Goal: Task Accomplishment & Management: Complete application form

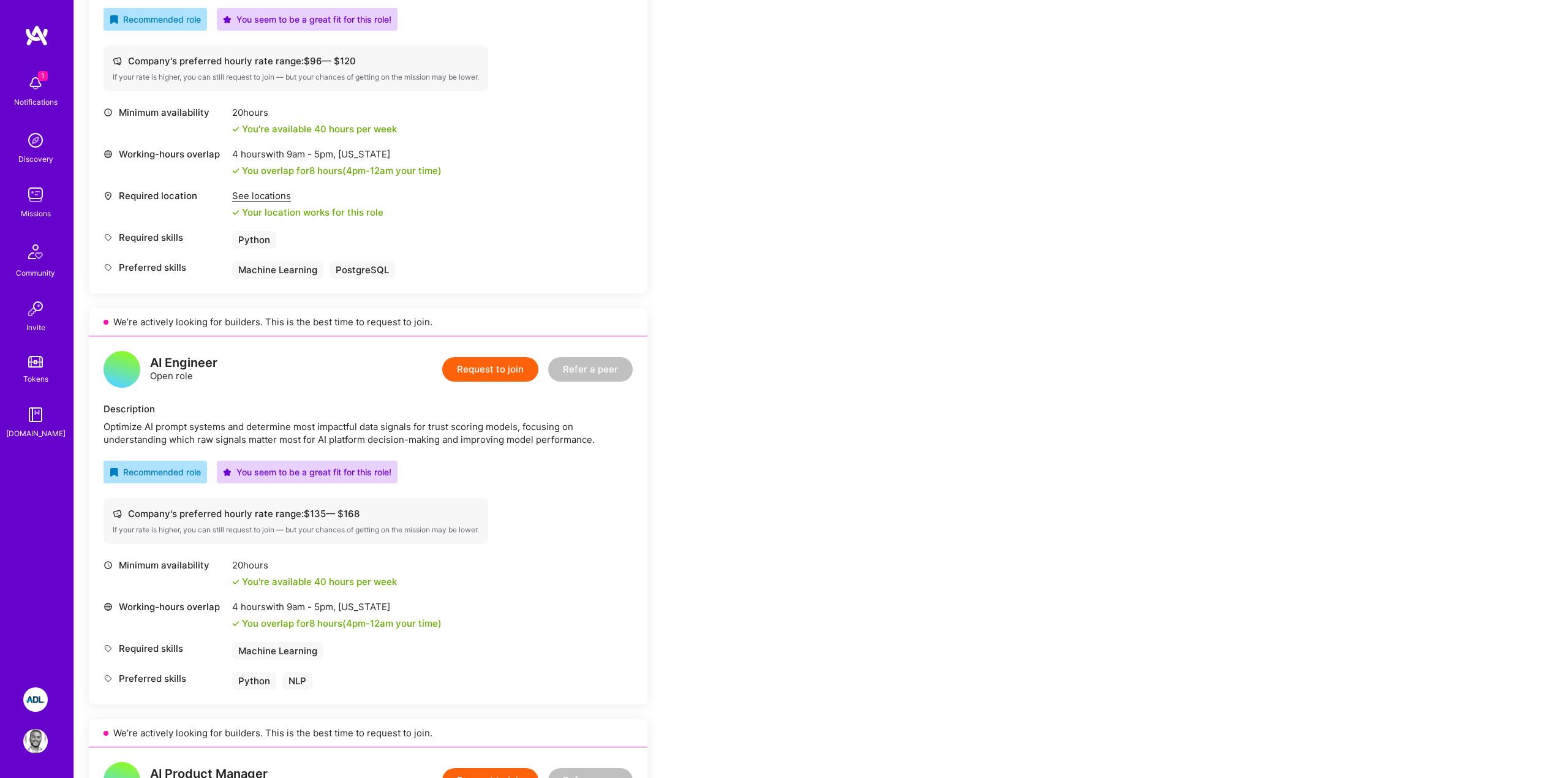
scroll to position [432, 0]
click at [472, 370] on button "Request to join" at bounding box center [491, 369] width 96 height 25
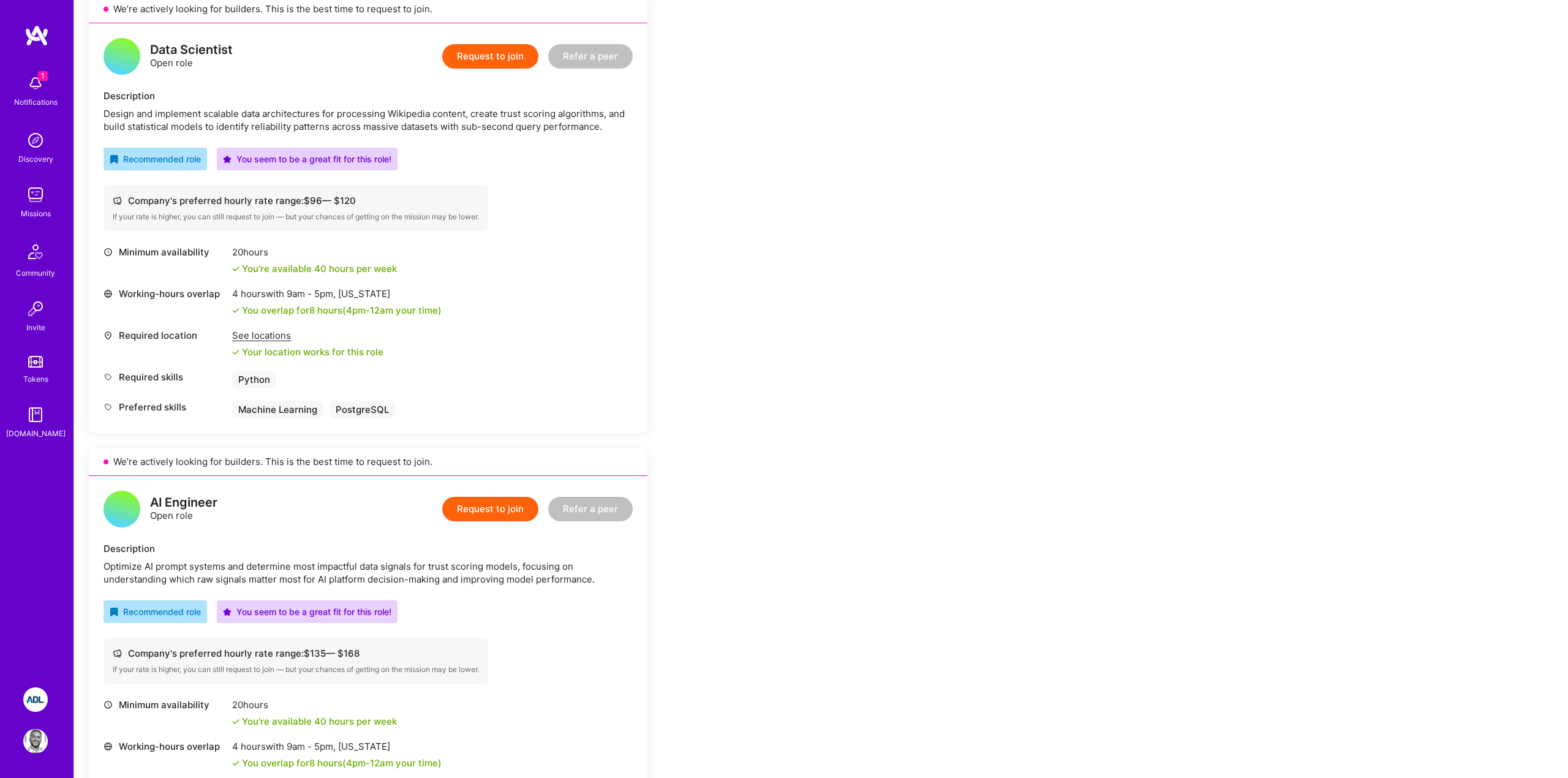
scroll to position [301, 0]
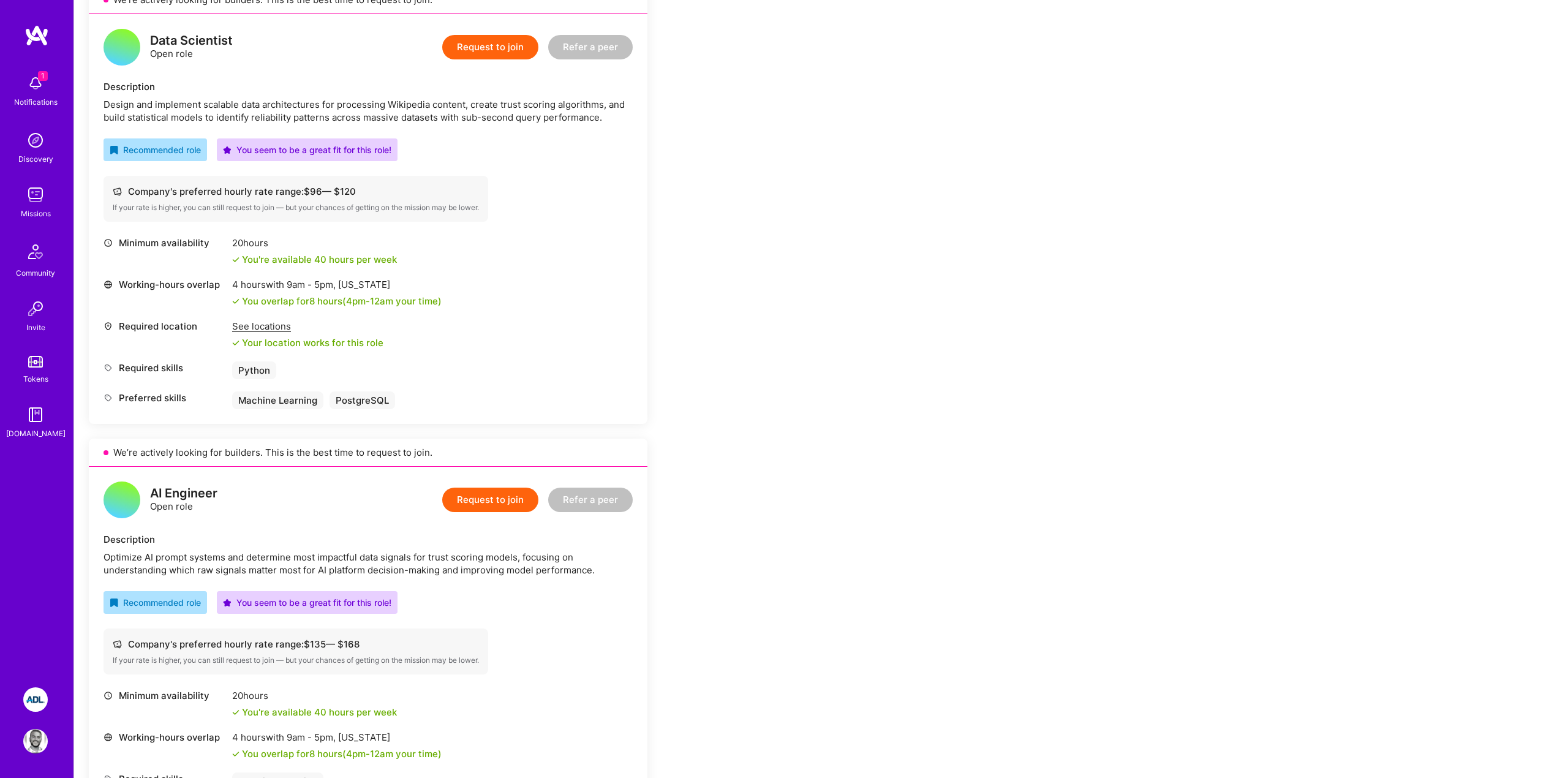
click at [487, 500] on button "Request to join" at bounding box center [491, 500] width 96 height 25
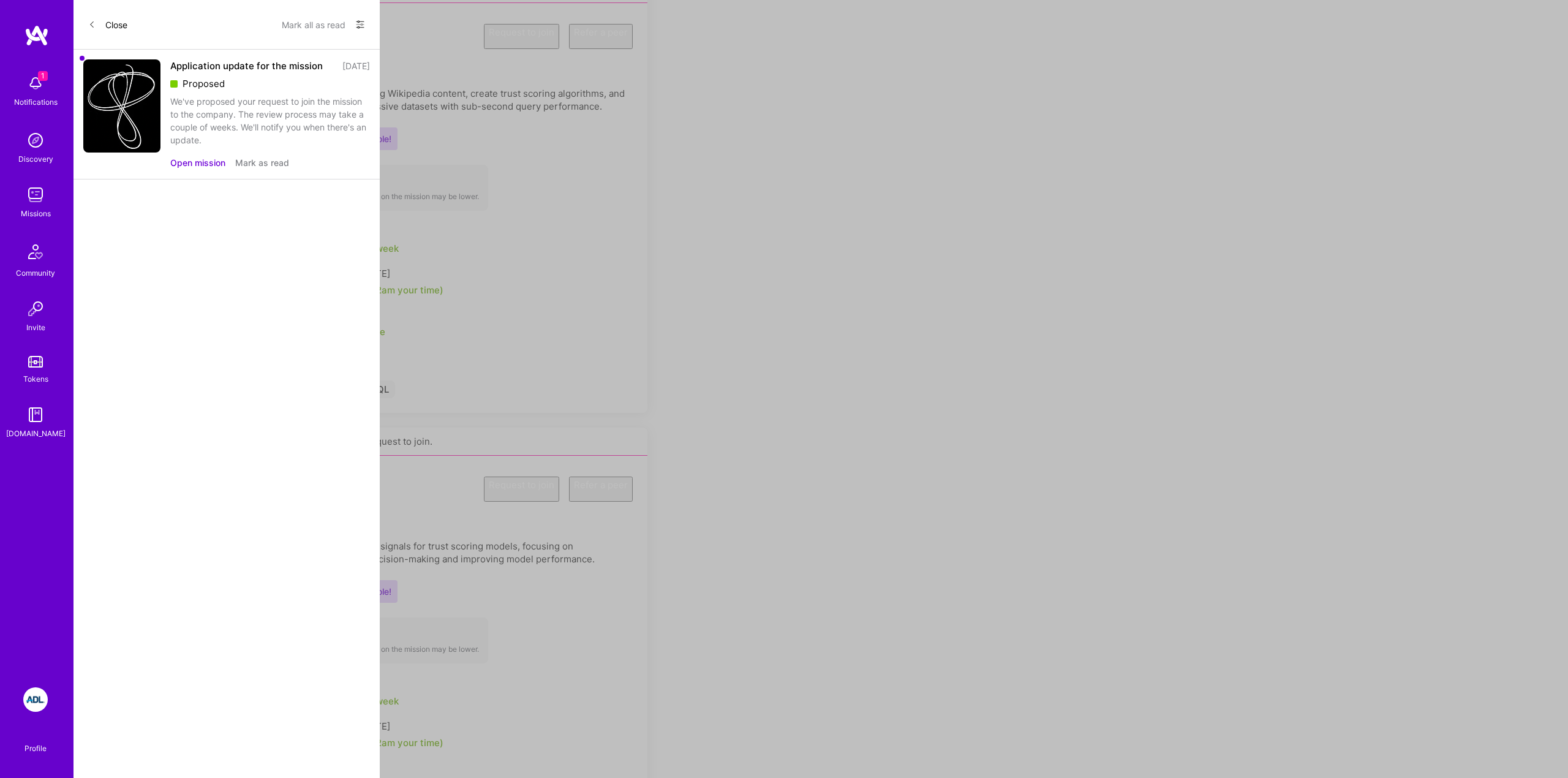
select select "US"
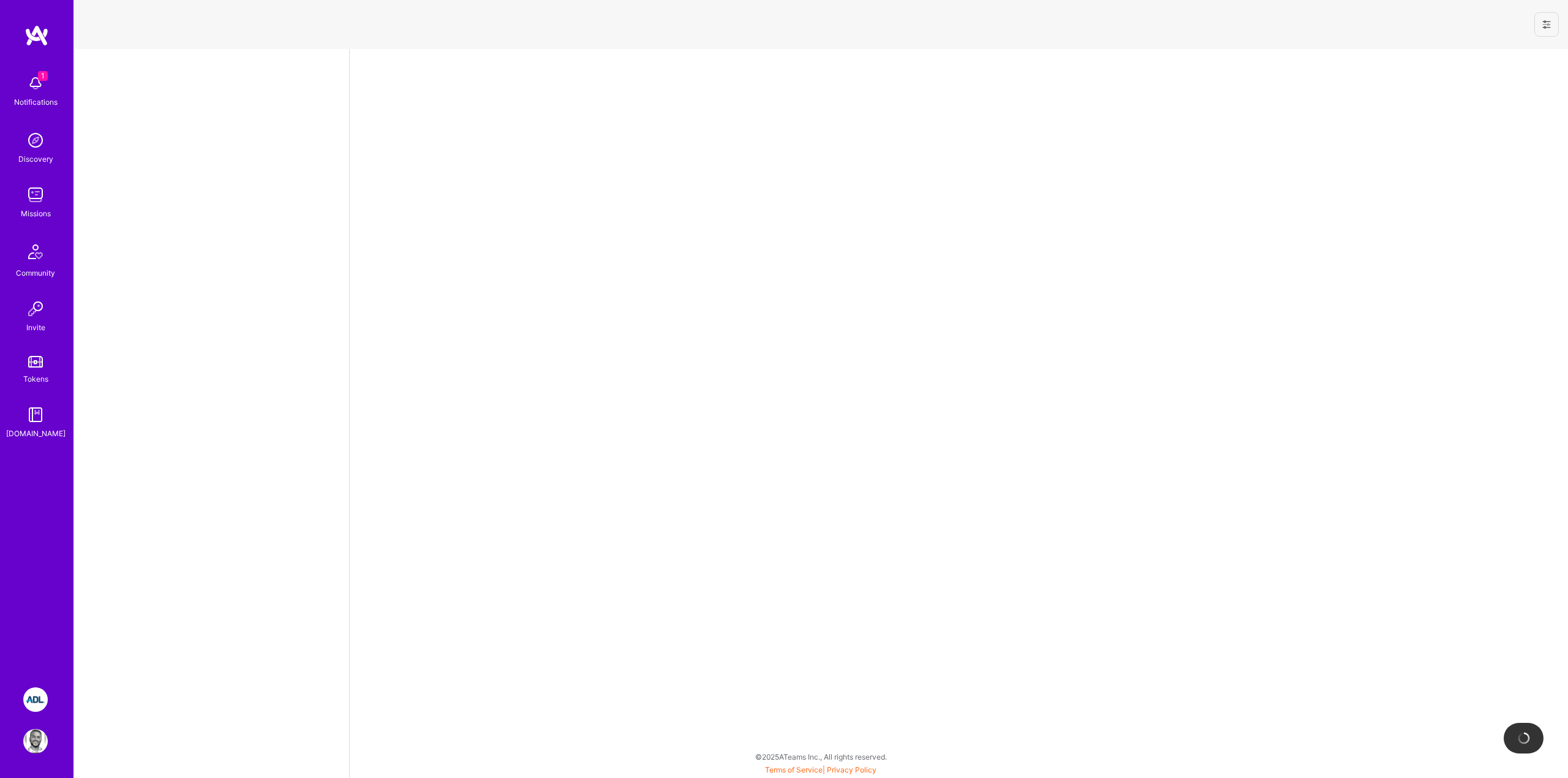
select select "US"
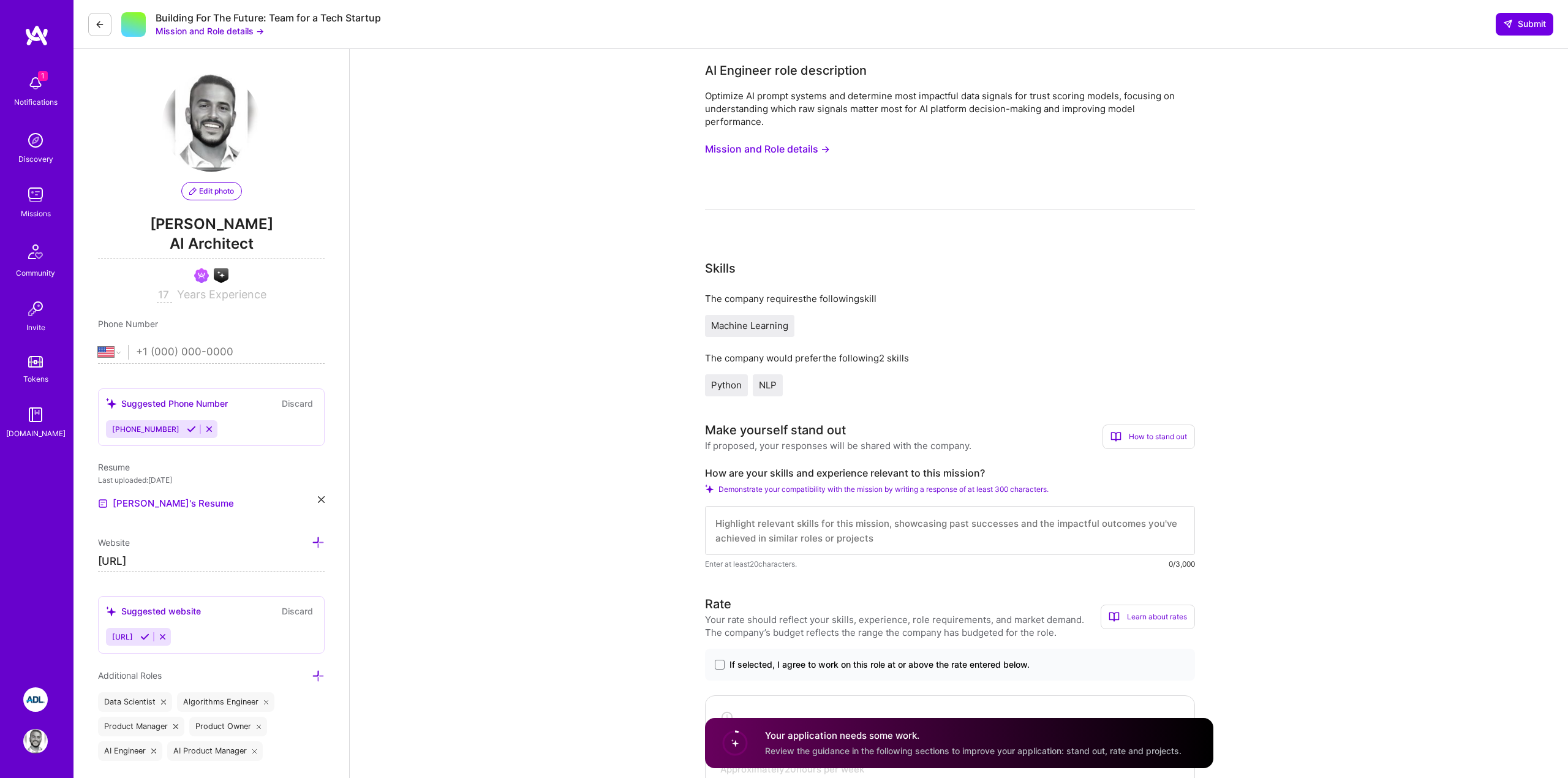
click at [754, 152] on button "Mission and Role details →" at bounding box center [767, 149] width 125 height 23
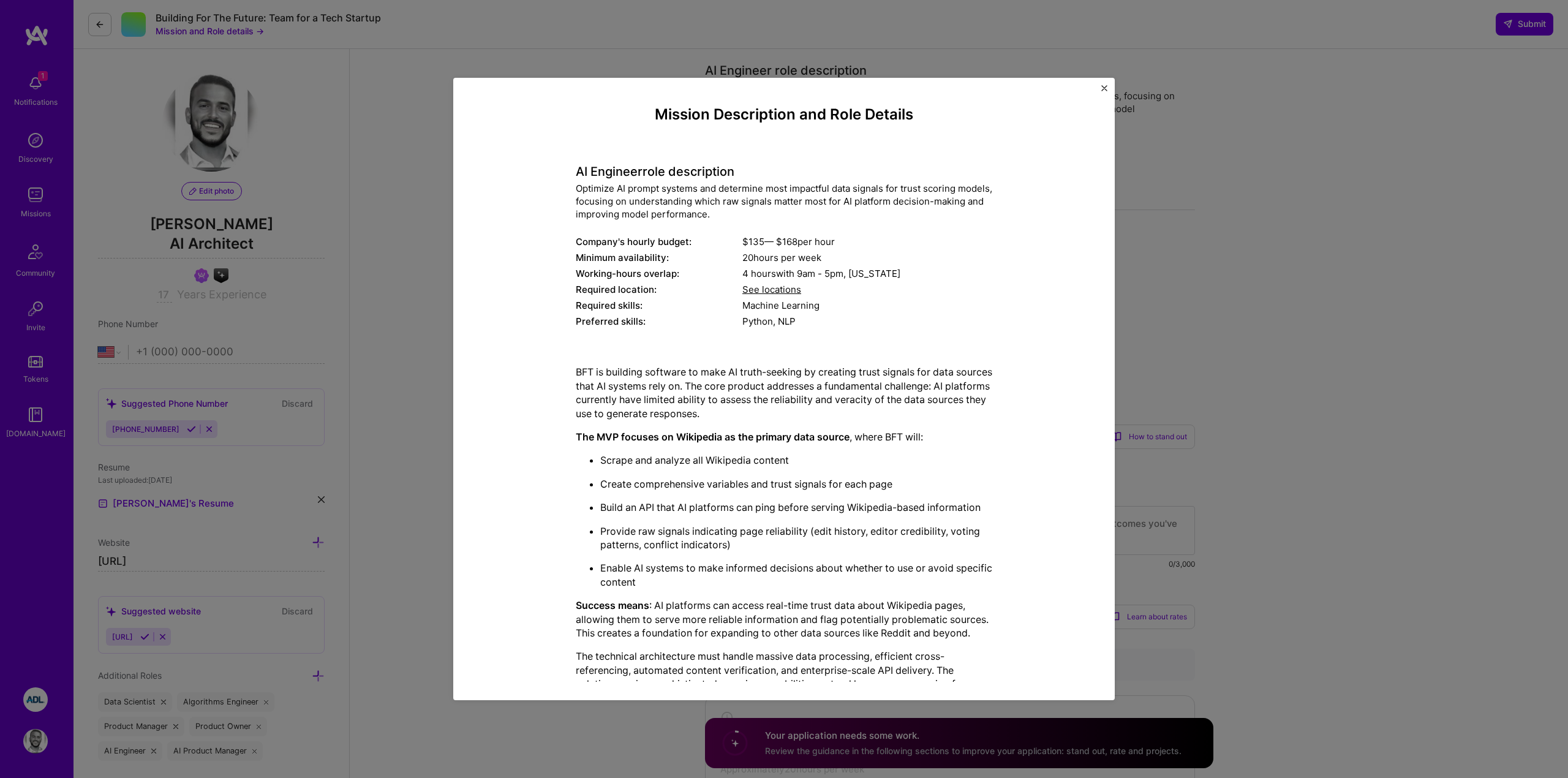
click at [621, 220] on div "AI Engineer role description Optimize AI prompt systems and determine most impa…" at bounding box center [784, 240] width 417 height 183
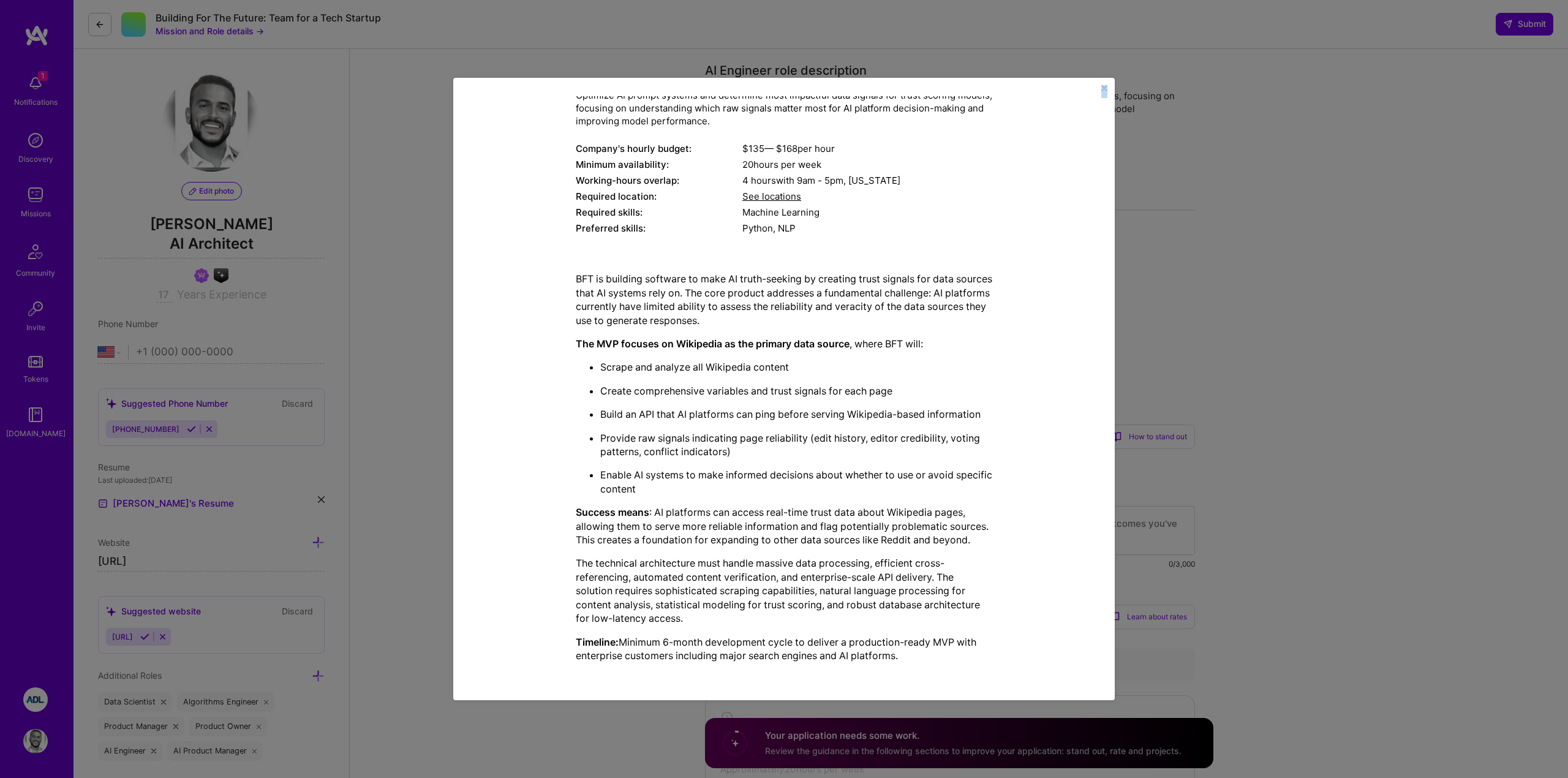
drag, startPoint x: 658, startPoint y: 114, endPoint x: 902, endPoint y: 662, distance: 599.9
click at [902, 662] on div "Mission Description and Role Details AI Engineer role description Optimize AI p…" at bounding box center [784, 342] width 417 height 659
copy div "Loremip Dolorsitame con Adip Elitsed DO Eiusmodt inci utlaboreetd Magnaali EN a…"
click at [520, 297] on div "Mission Description and Role Details AI Engineer role description Optimize AI p…" at bounding box center [784, 342] width 605 height 659
click at [415, 323] on div "Mission Description and Role Details AI Engineer role description Optimize AI p…" at bounding box center [784, 389] width 1568 height 778
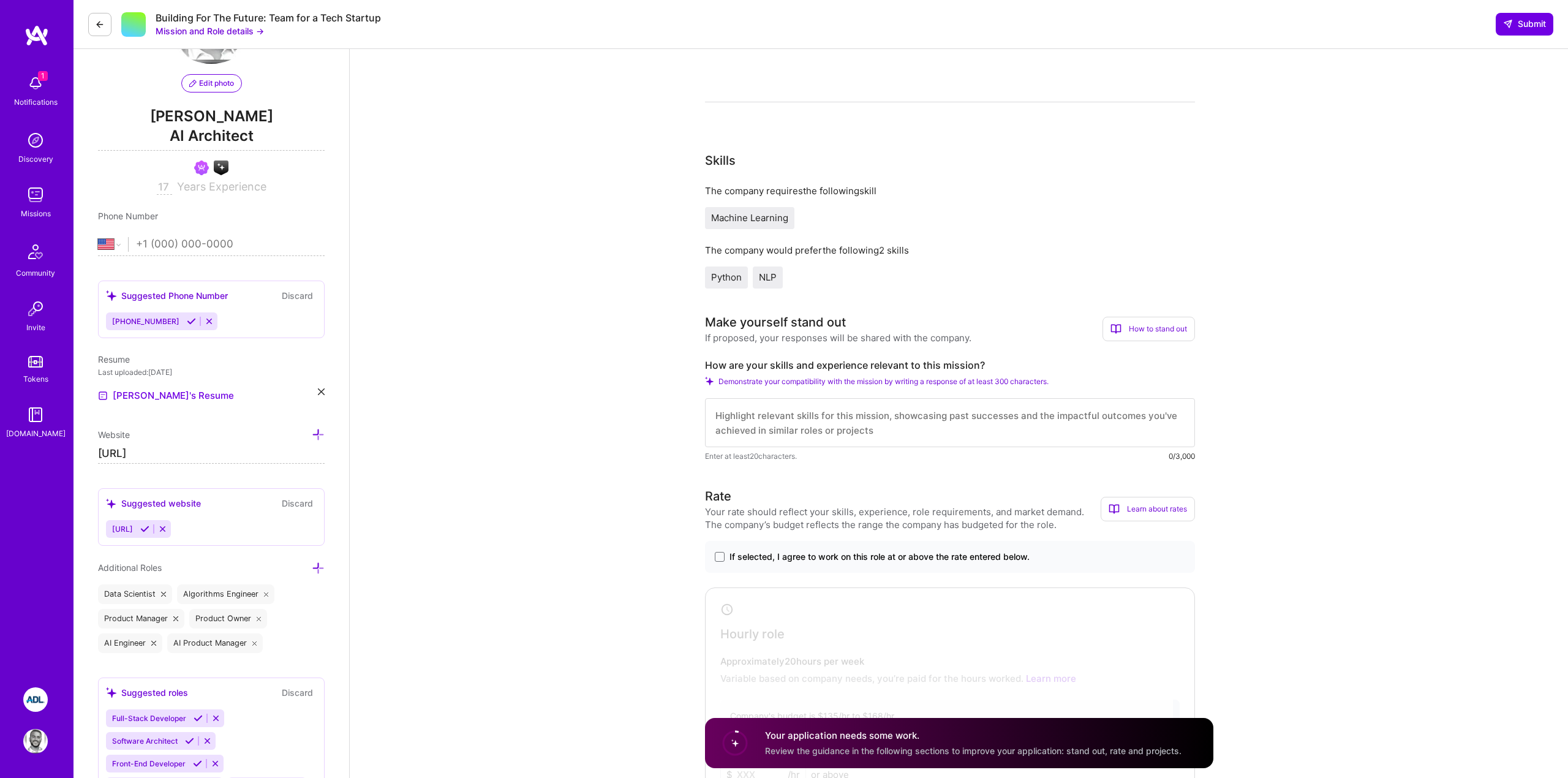
scroll to position [85, 0]
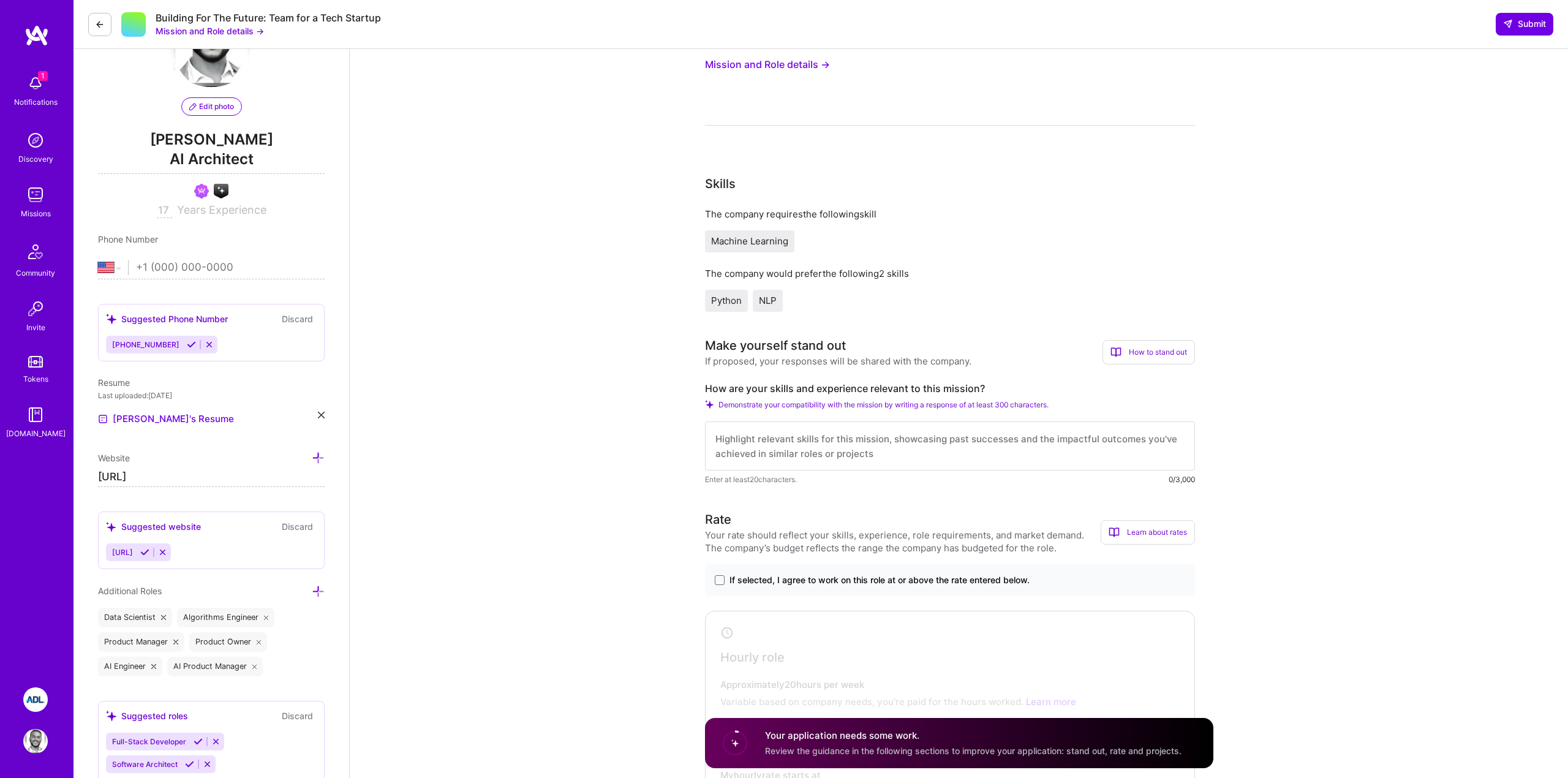
click at [774, 387] on label "How are your skills and experience relevant to this mission?" at bounding box center [950, 389] width 490 height 13
copy label "How are your skills and experience relevant to this mission?"
click at [726, 574] on label "If selected, I agree to work on this role at or above the rate entered below." at bounding box center [950, 580] width 471 height 12
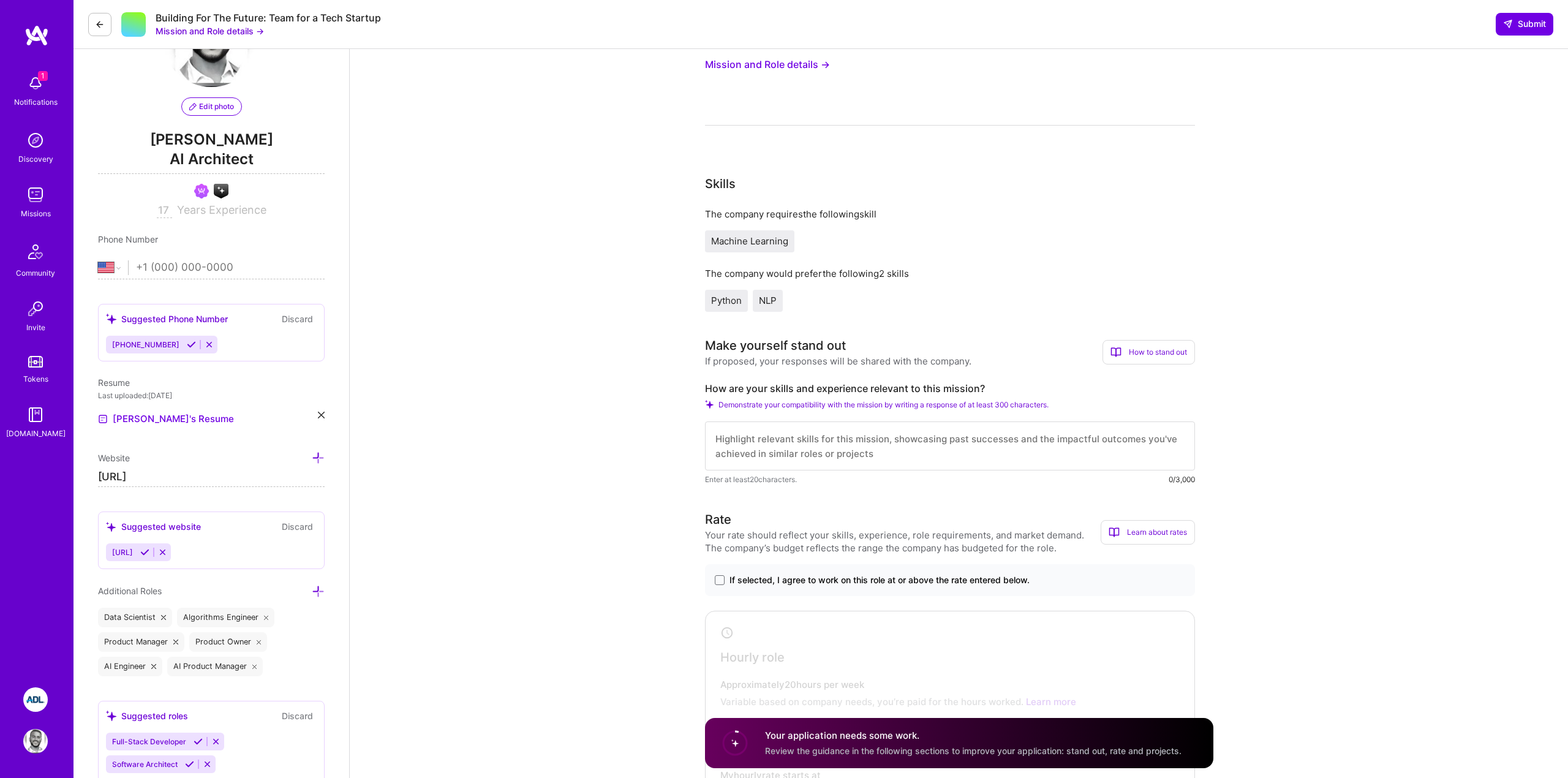
click at [0, 0] on input "If selected, I agree to work on this role at or above the rate entered below." at bounding box center [0, 0] width 0 height 0
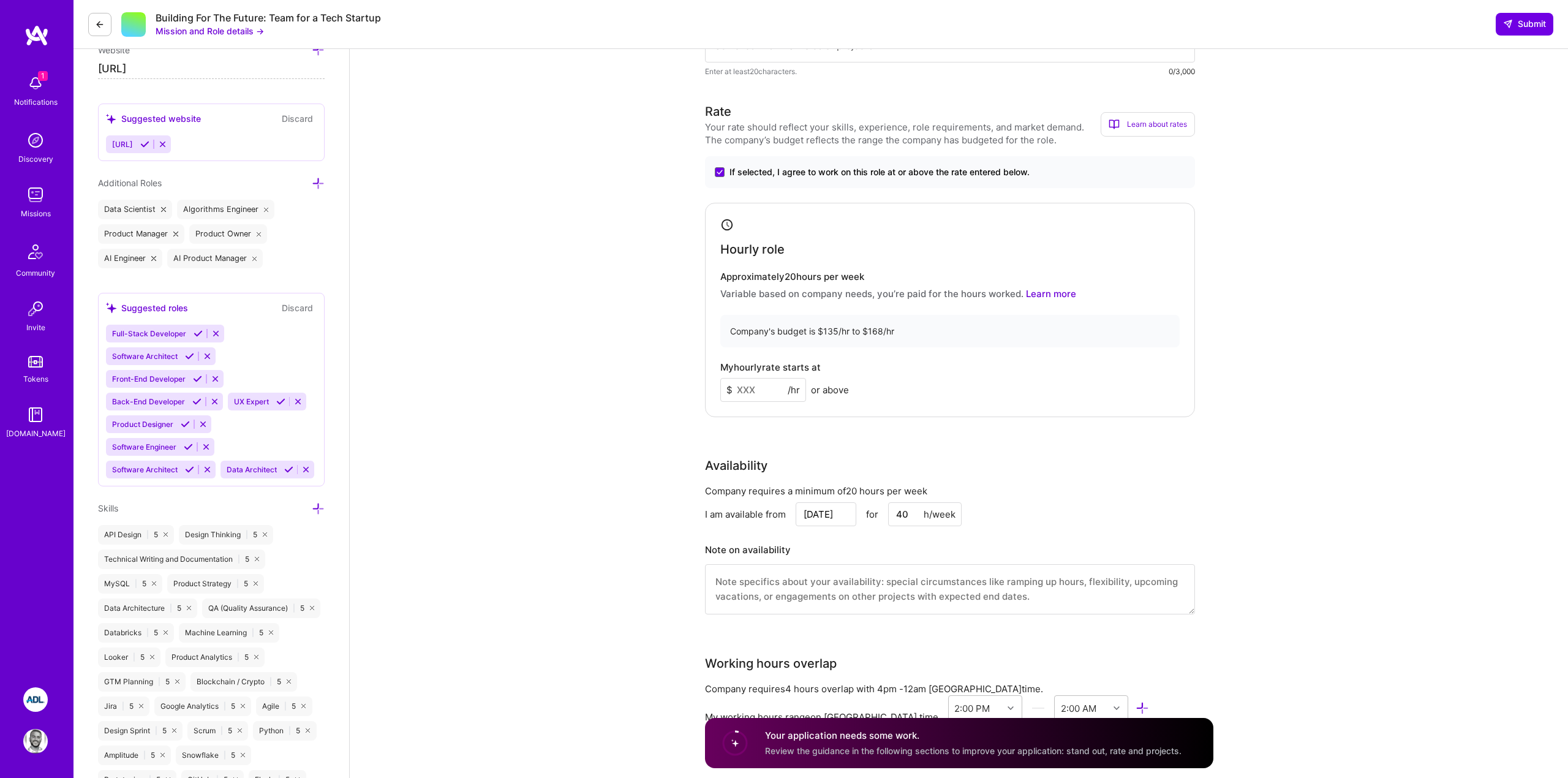
scroll to position [502, 0]
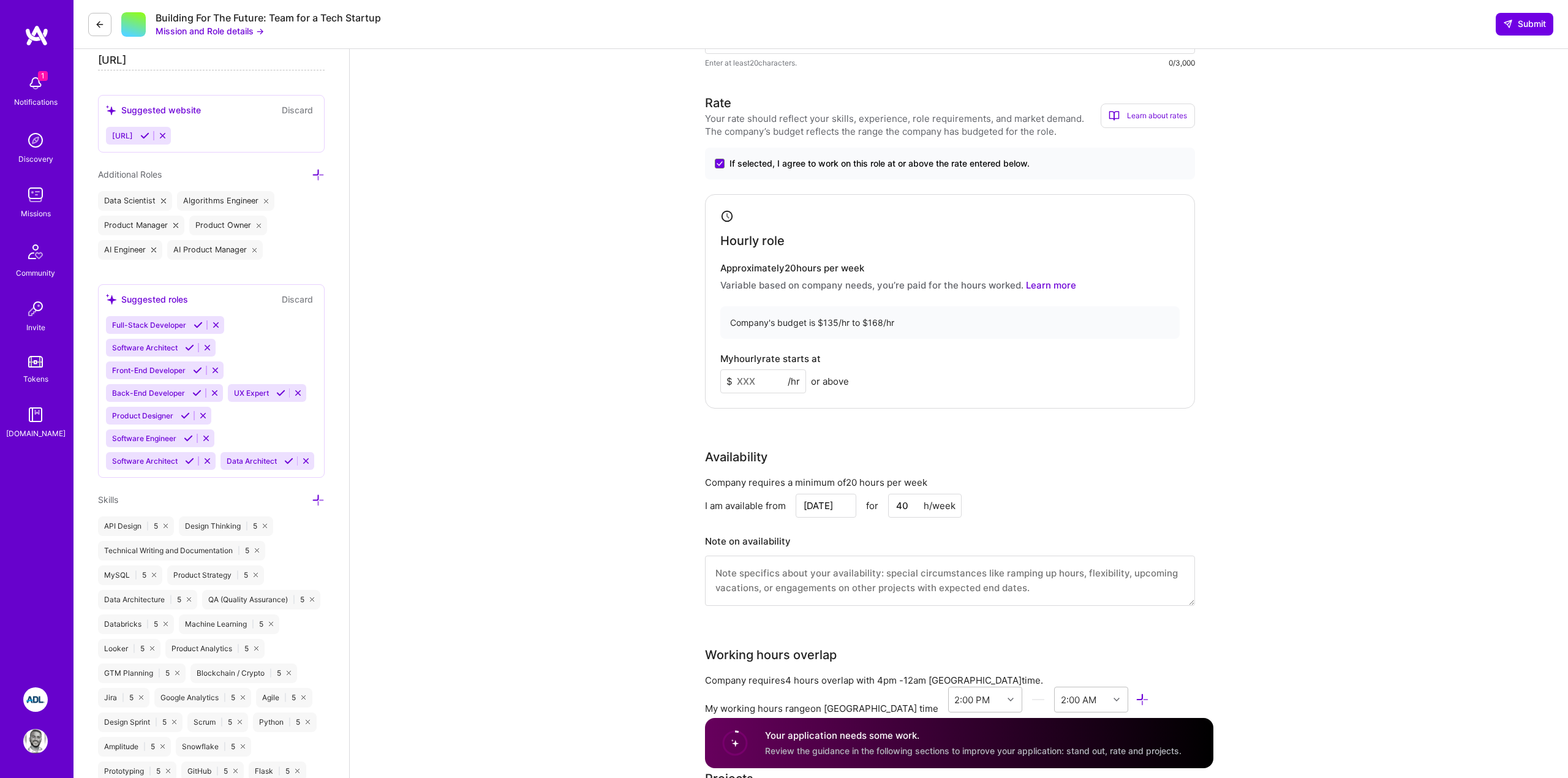
click at [745, 378] on input at bounding box center [763, 381] width 85 height 24
type input "140"
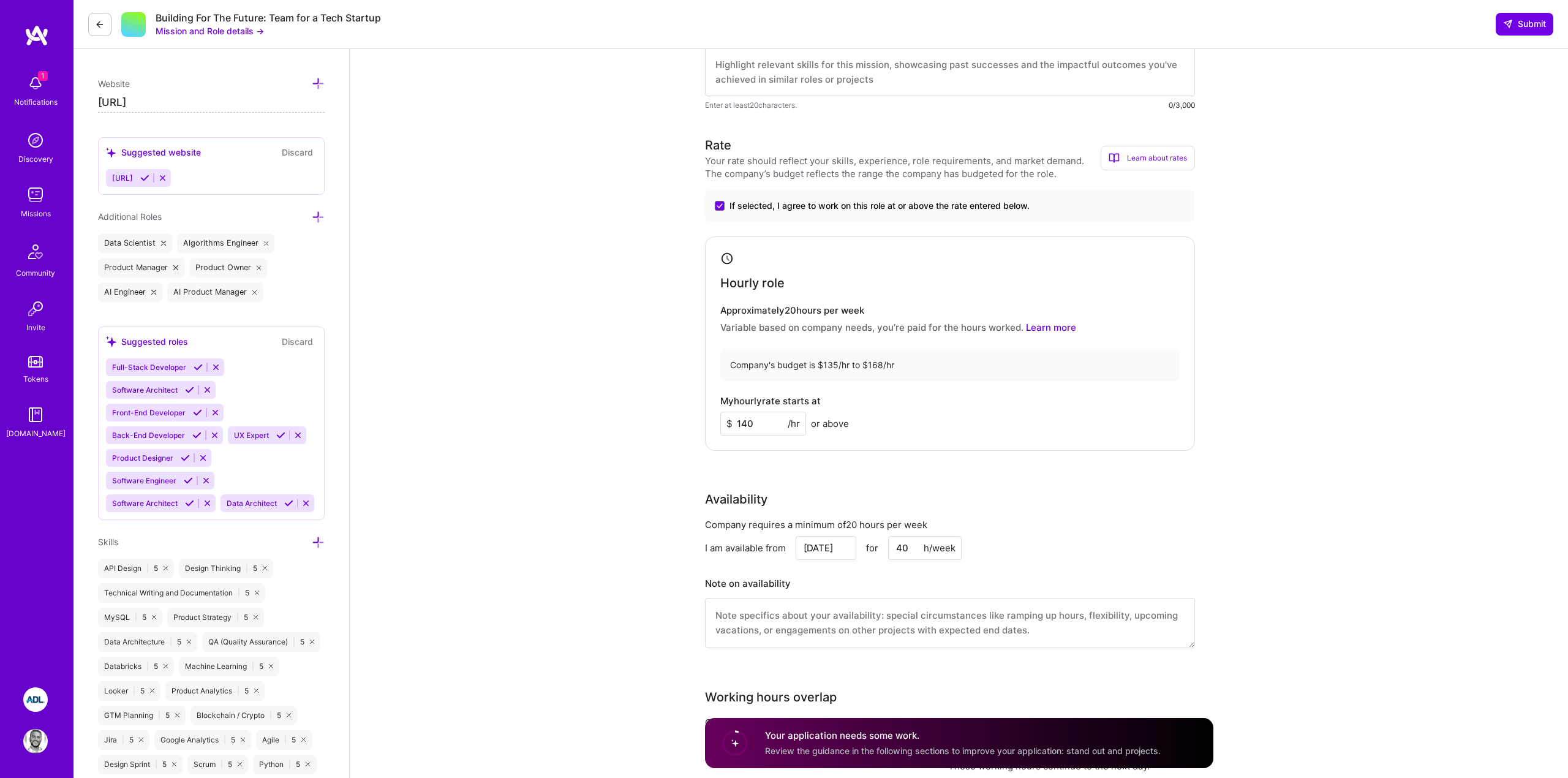
scroll to position [459, 0]
click at [761, 419] on input "140" at bounding box center [763, 423] width 85 height 24
click at [766, 437] on div "Hourly role Approximately 20 hours per week Variable based on company needs, yo…" at bounding box center [950, 343] width 490 height 214
click at [760, 426] on input "140" at bounding box center [763, 423] width 85 height 24
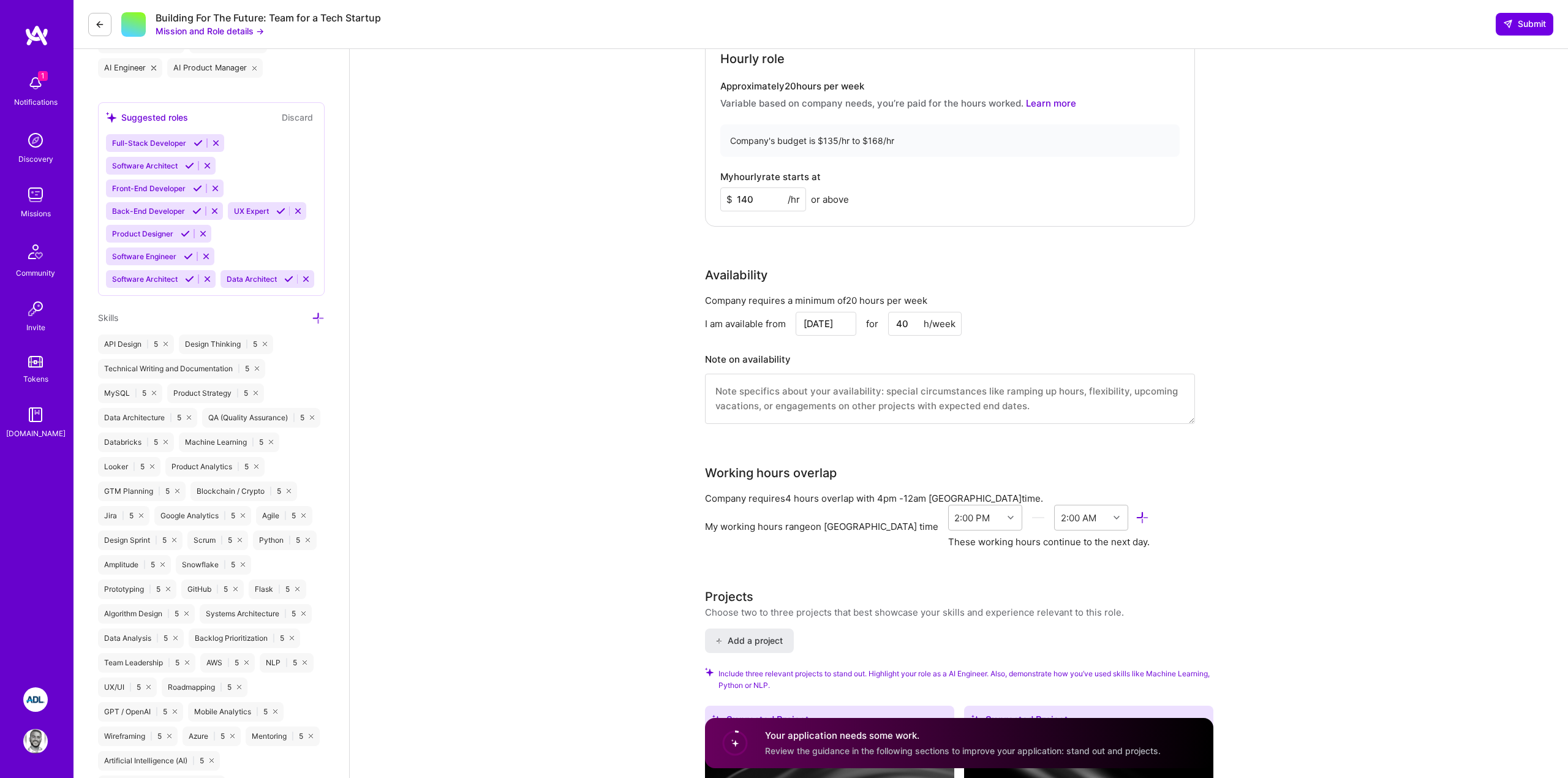
scroll to position [685, 0]
click at [822, 322] on input "[DATE]" at bounding box center [826, 323] width 61 height 24
click at [740, 248] on div "15" at bounding box center [742, 246] width 17 height 17
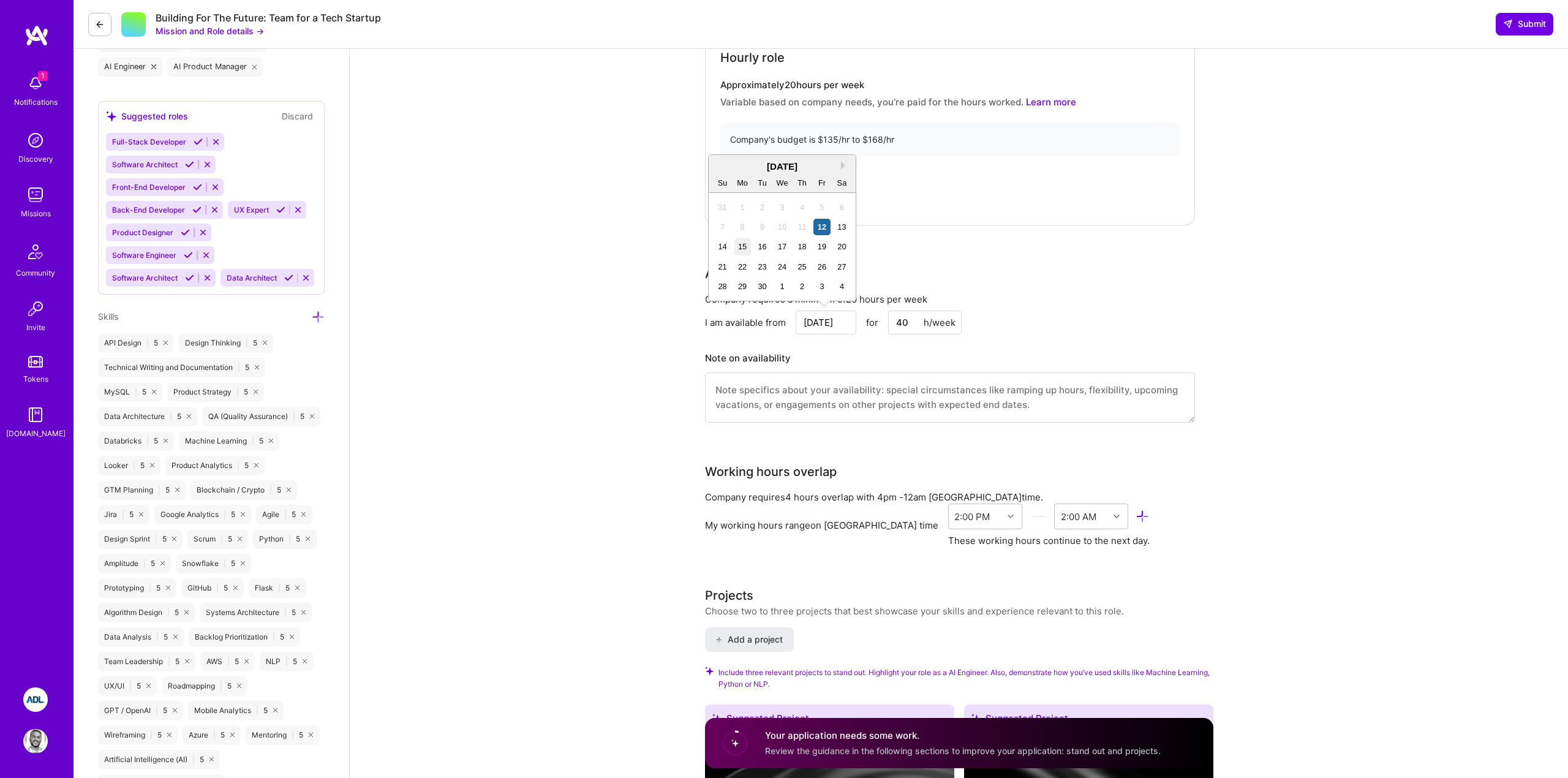
type input "[DATE]"
click at [903, 319] on input "40" at bounding box center [925, 323] width 73 height 24
click at [814, 320] on input "[DATE]" at bounding box center [826, 323] width 61 height 24
click at [894, 327] on input "40" at bounding box center [925, 323] width 73 height 24
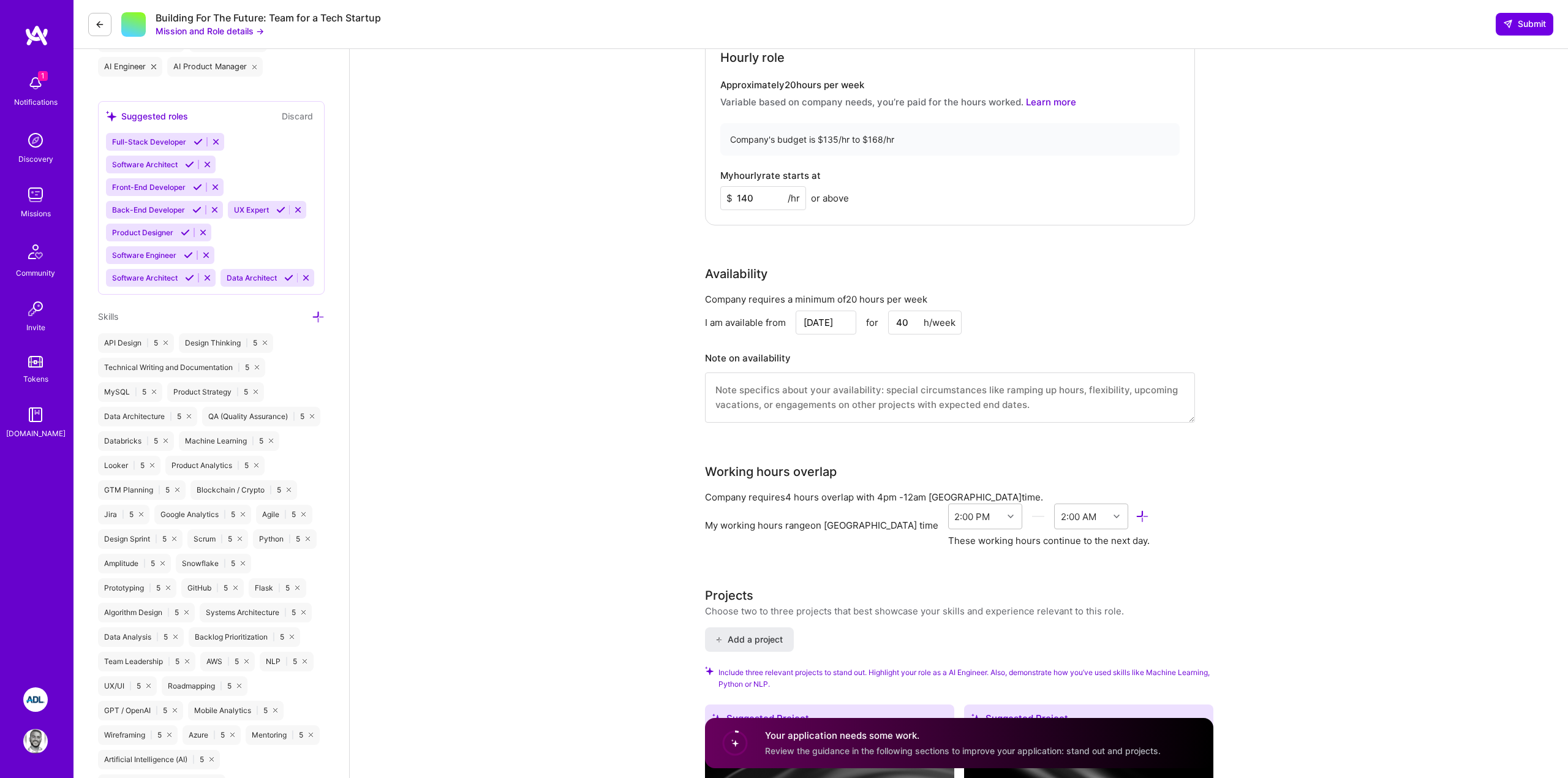
click at [894, 327] on input "40" at bounding box center [925, 323] width 73 height 24
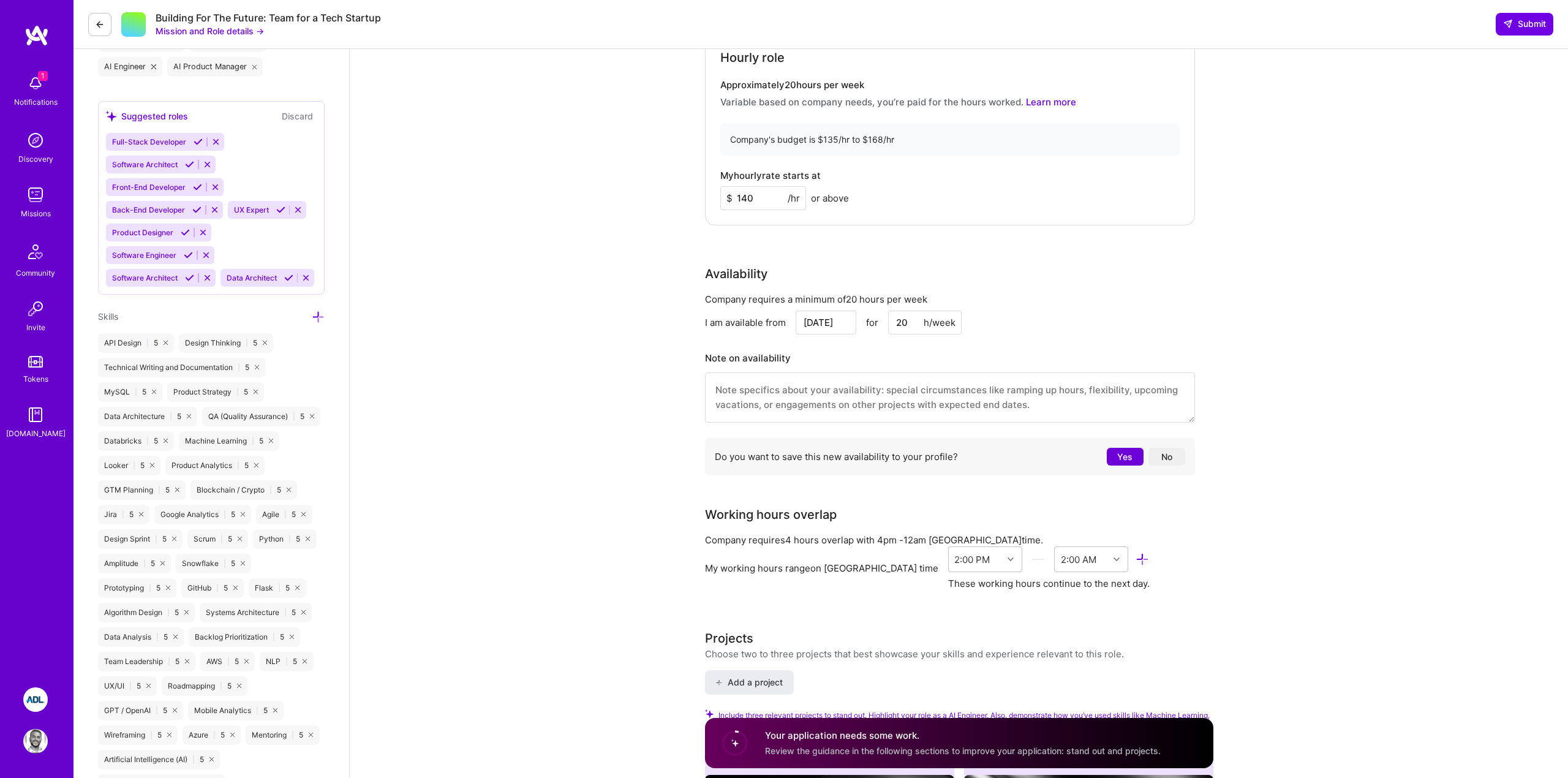
type input "20"
click at [914, 387] on textarea at bounding box center [950, 397] width 490 height 50
type textarea "will be available week after to 40h/week"
click at [914, 321] on input "20" at bounding box center [925, 323] width 73 height 24
type input "25"
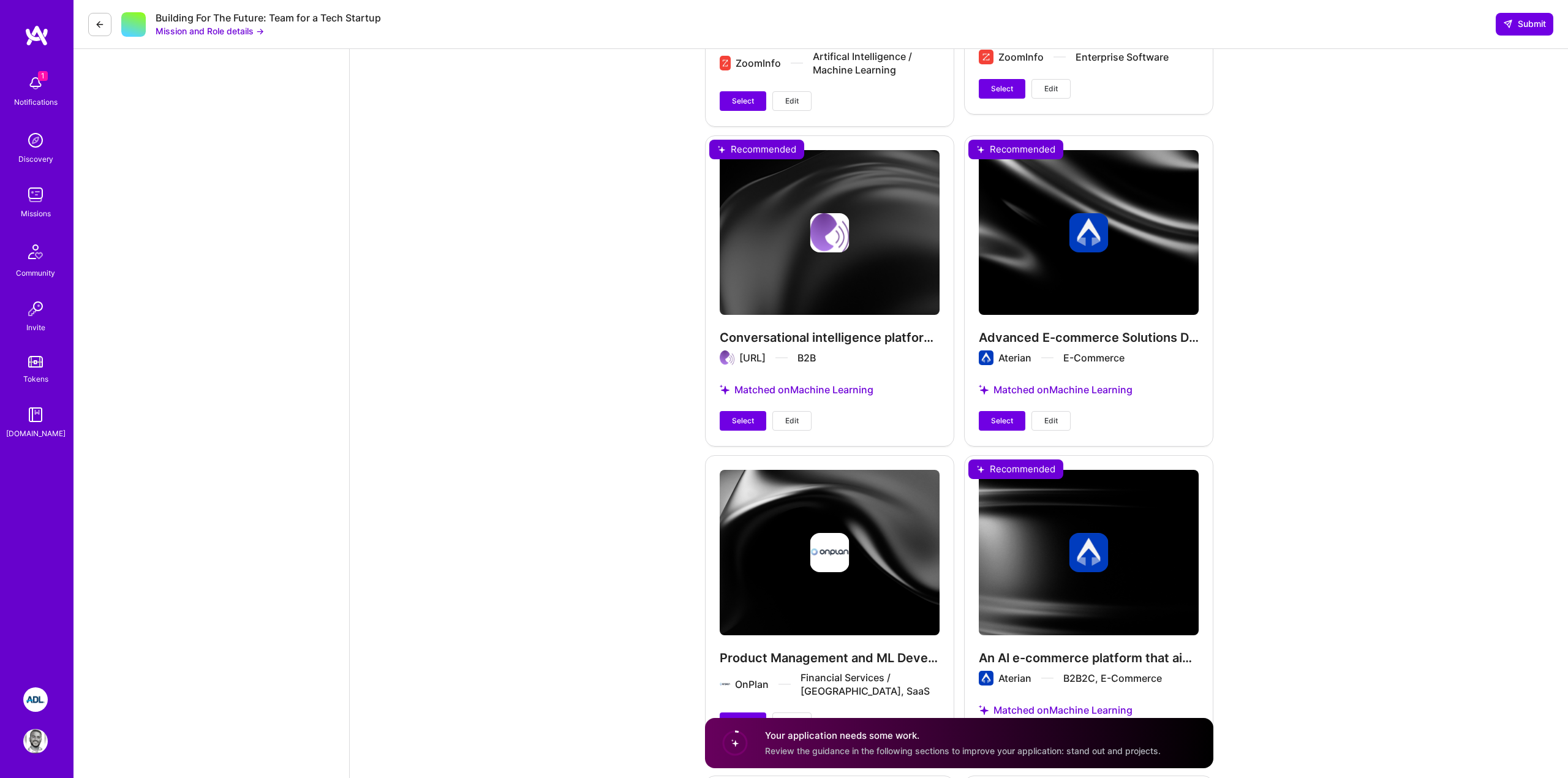
scroll to position [3166, 0]
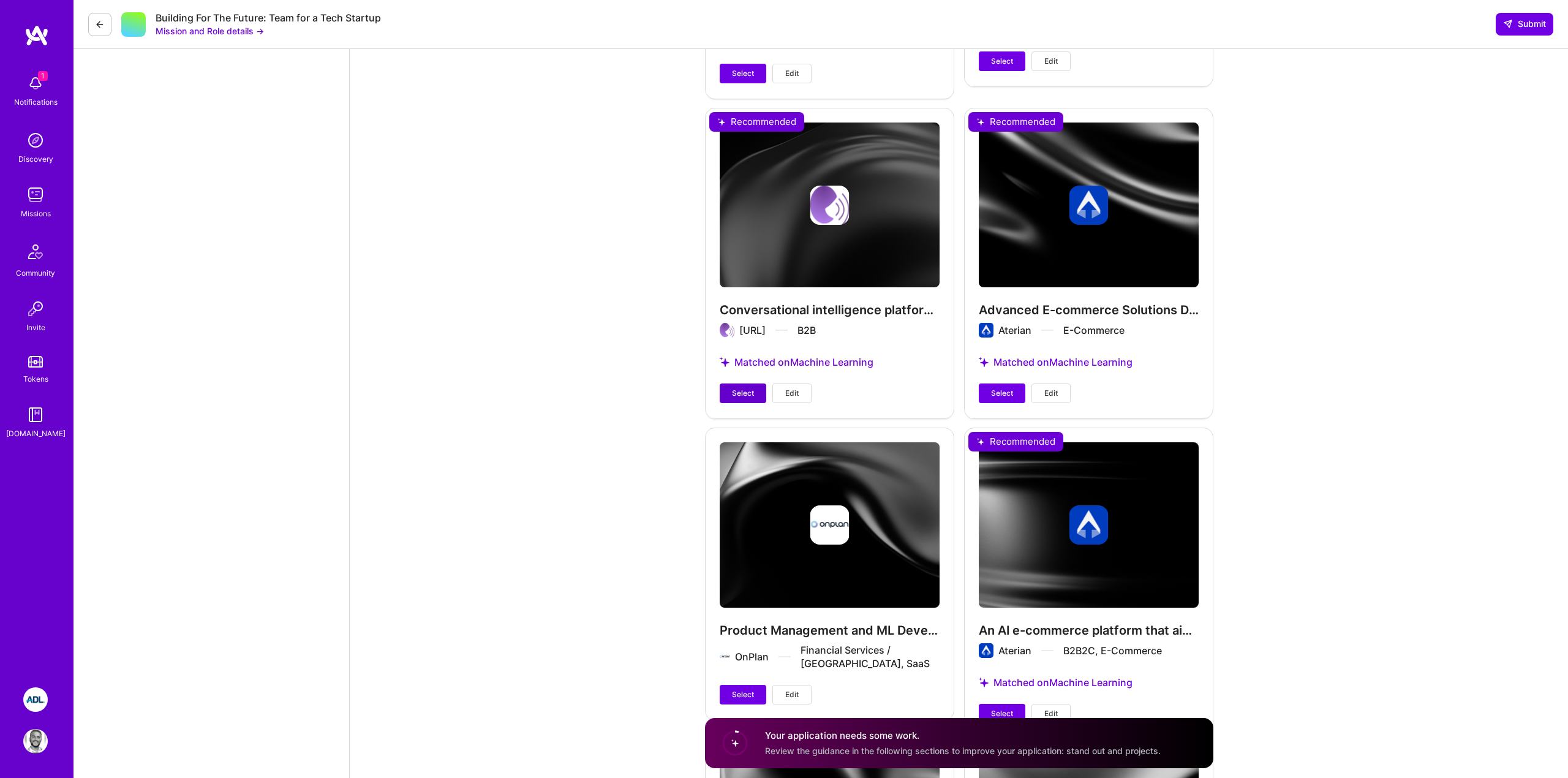
click at [744, 400] on button "Select" at bounding box center [743, 393] width 47 height 19
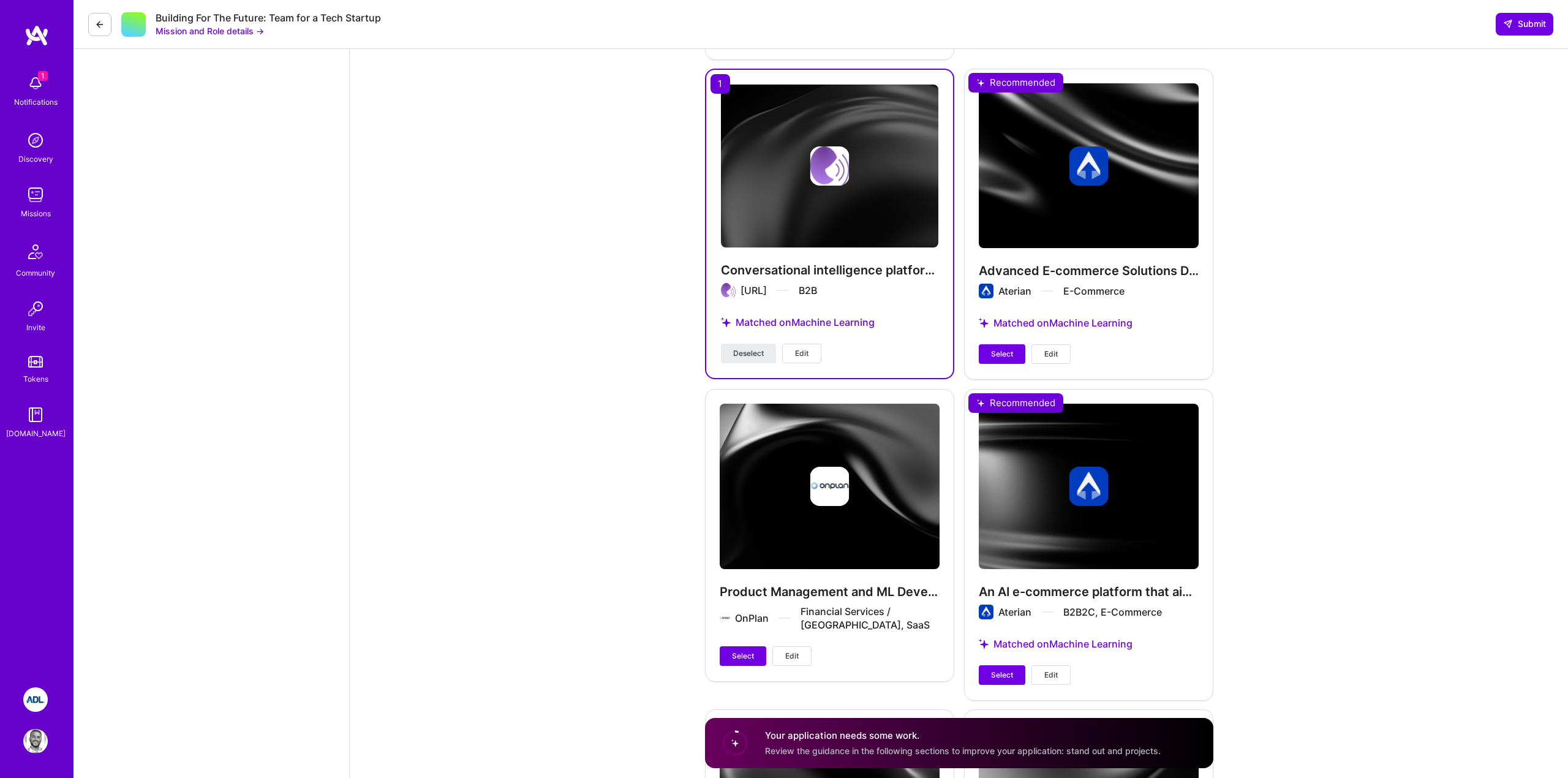
scroll to position [3196, 0]
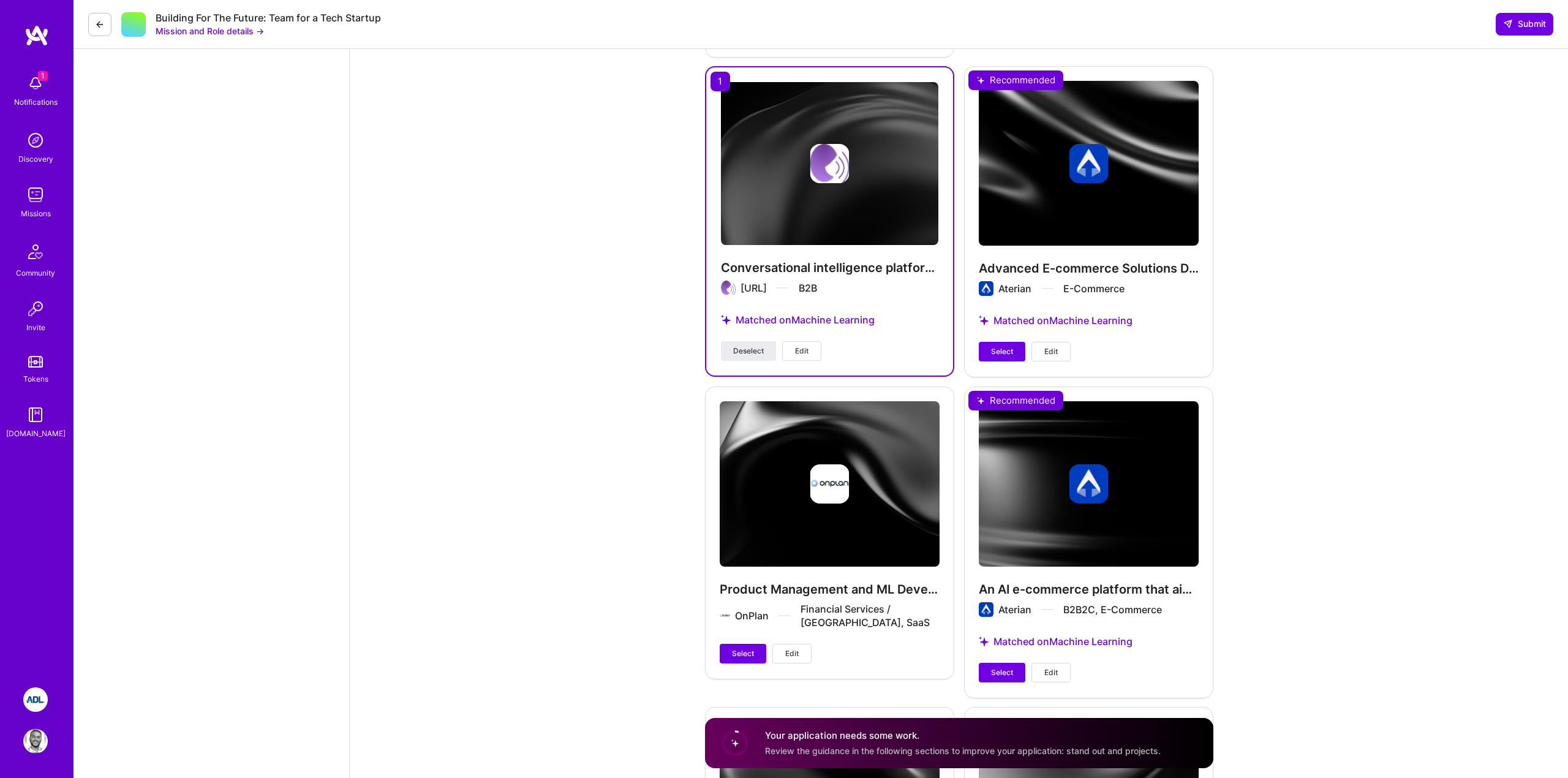
click at [1117, 328] on div "Advanced E-commerce Solutions Development Aterian E-Commerce Matched on Machine…" at bounding box center [1088, 221] width 249 height 310
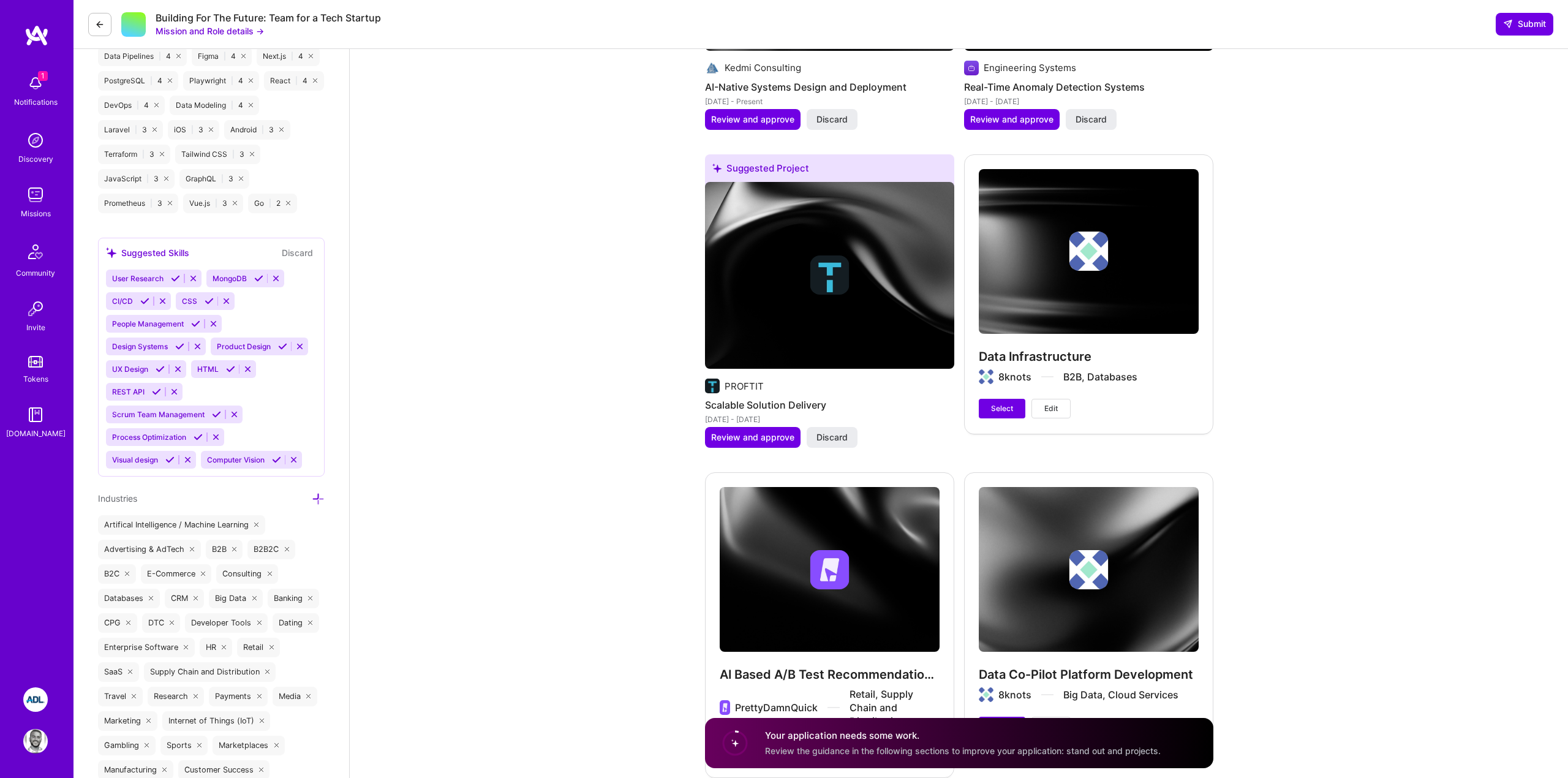
scroll to position [1742, 0]
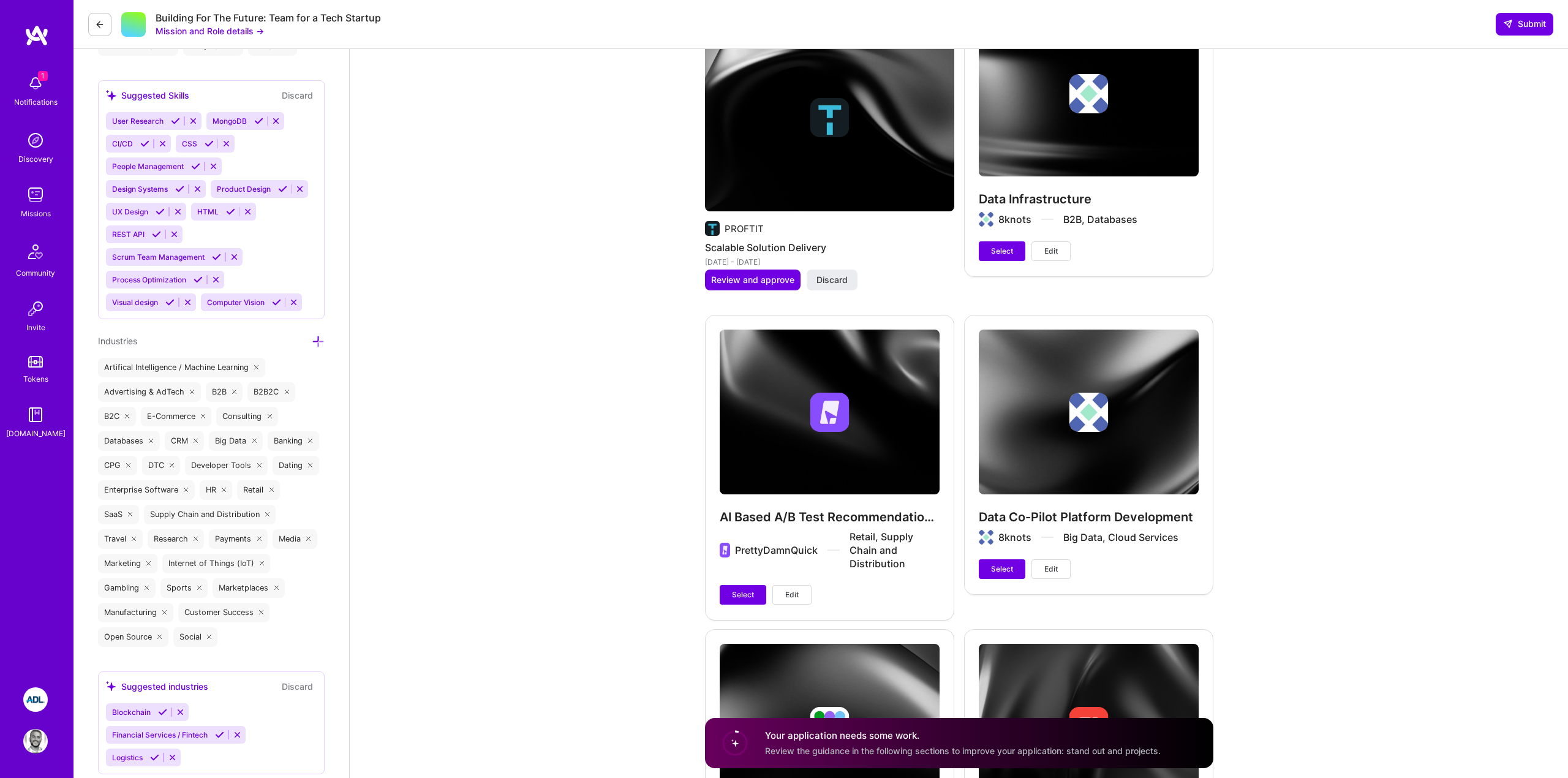
click at [800, 598] on button "Edit" at bounding box center [792, 594] width 39 height 19
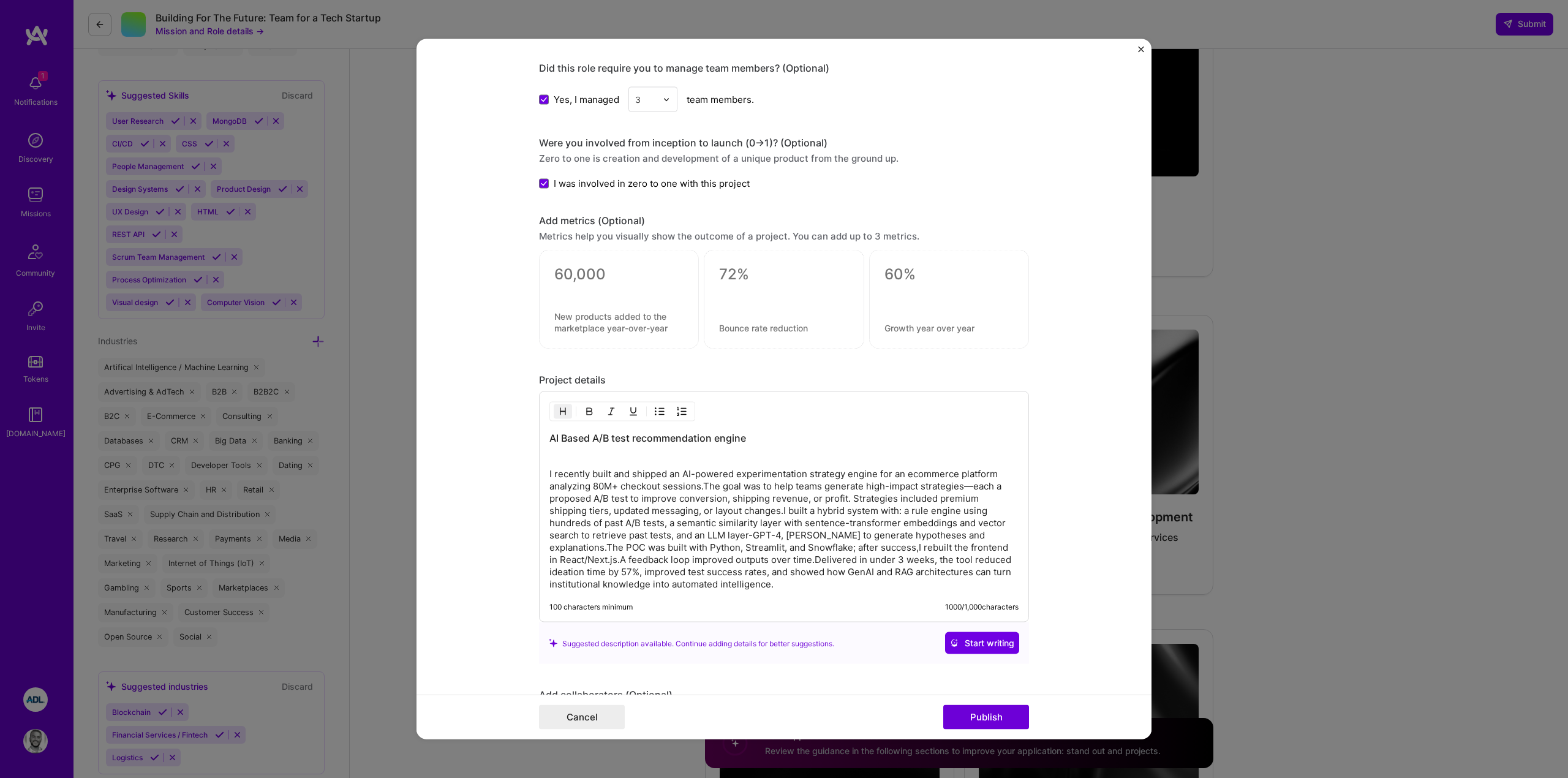
scroll to position [1125, 0]
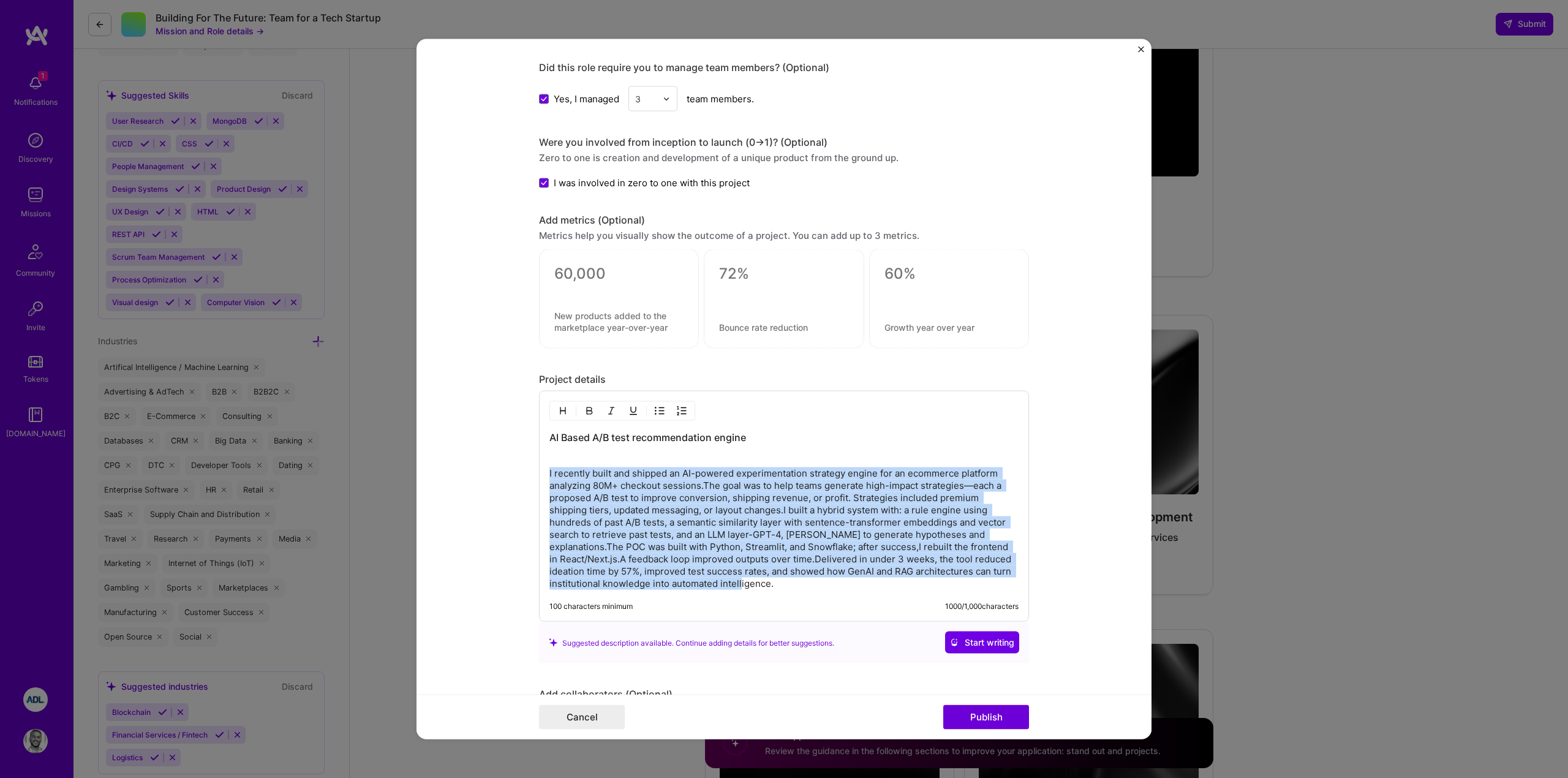
drag, startPoint x: 740, startPoint y: 583, endPoint x: 545, endPoint y: 476, distance: 222.4
click at [545, 476] on div "AI Based A/B test recommendation engine I recently built and shipped an AI-powe…" at bounding box center [784, 506] width 490 height 231
copy p "I recently built and shipped an AI-powered experimentation strategy engine for …"
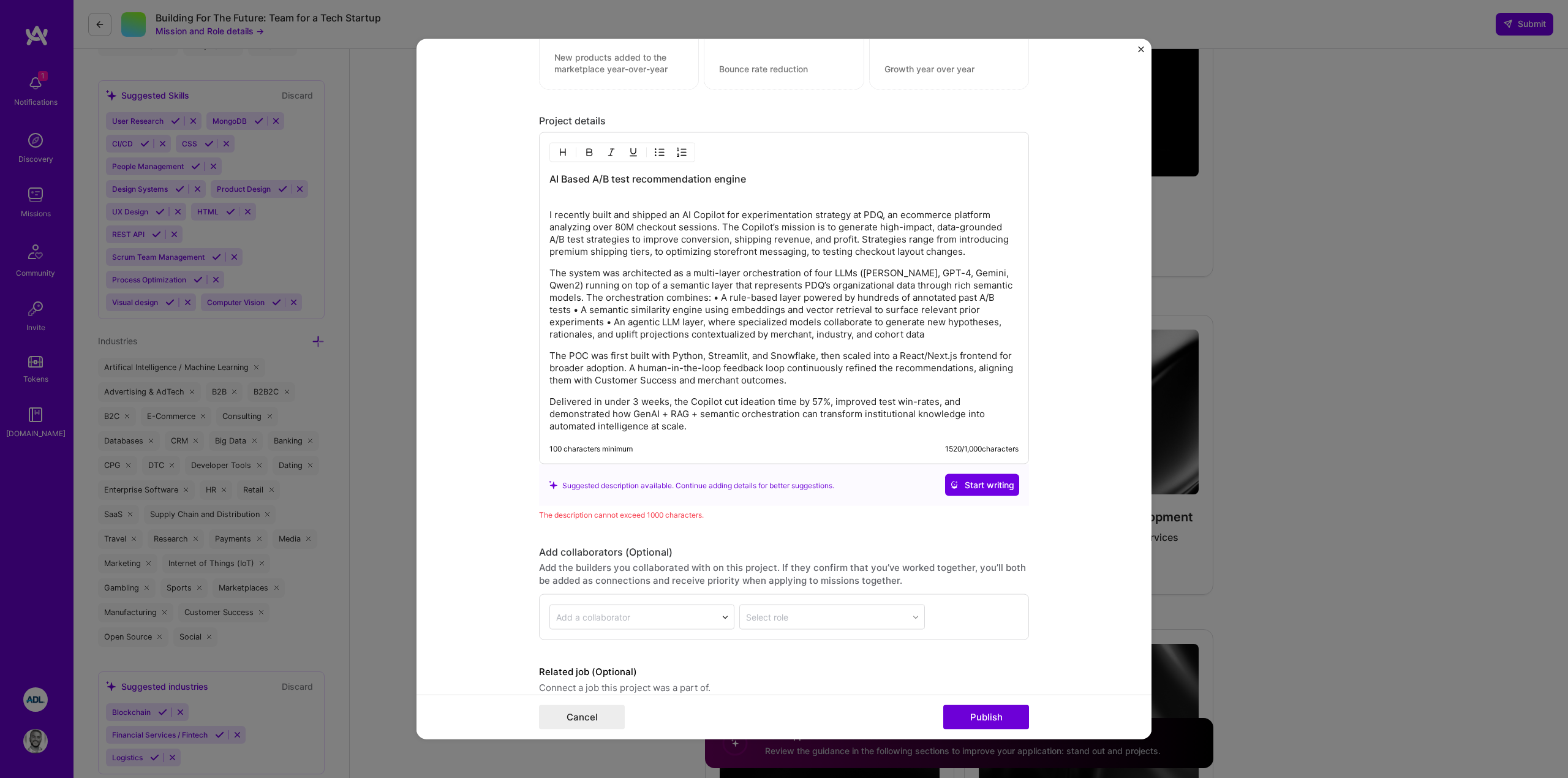
scroll to position [1440, 0]
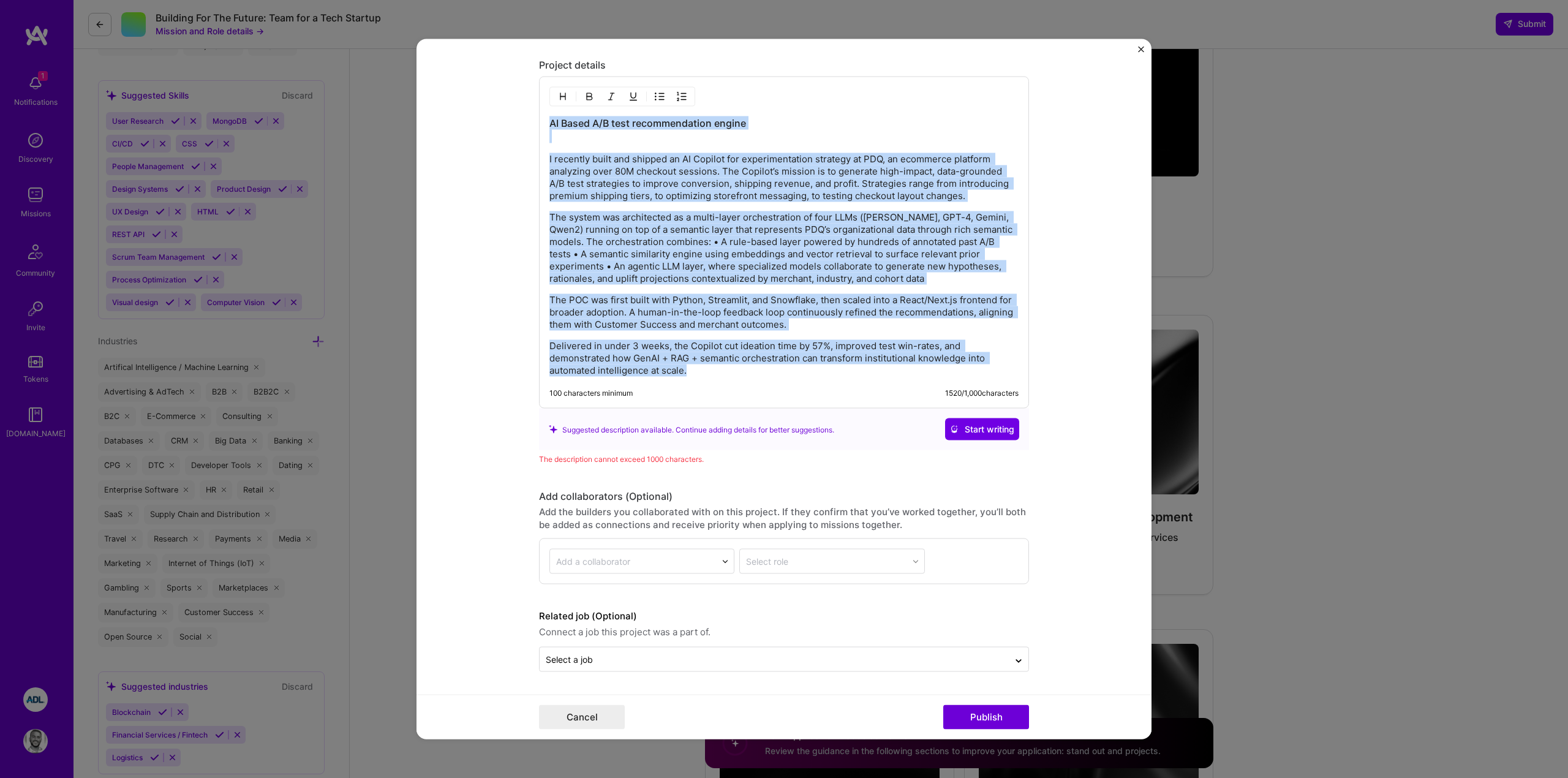
click at [656, 286] on div "AI Based A/B test recommendation engine I recently built and shipped an AI Copi…" at bounding box center [784, 246] width 469 height 260
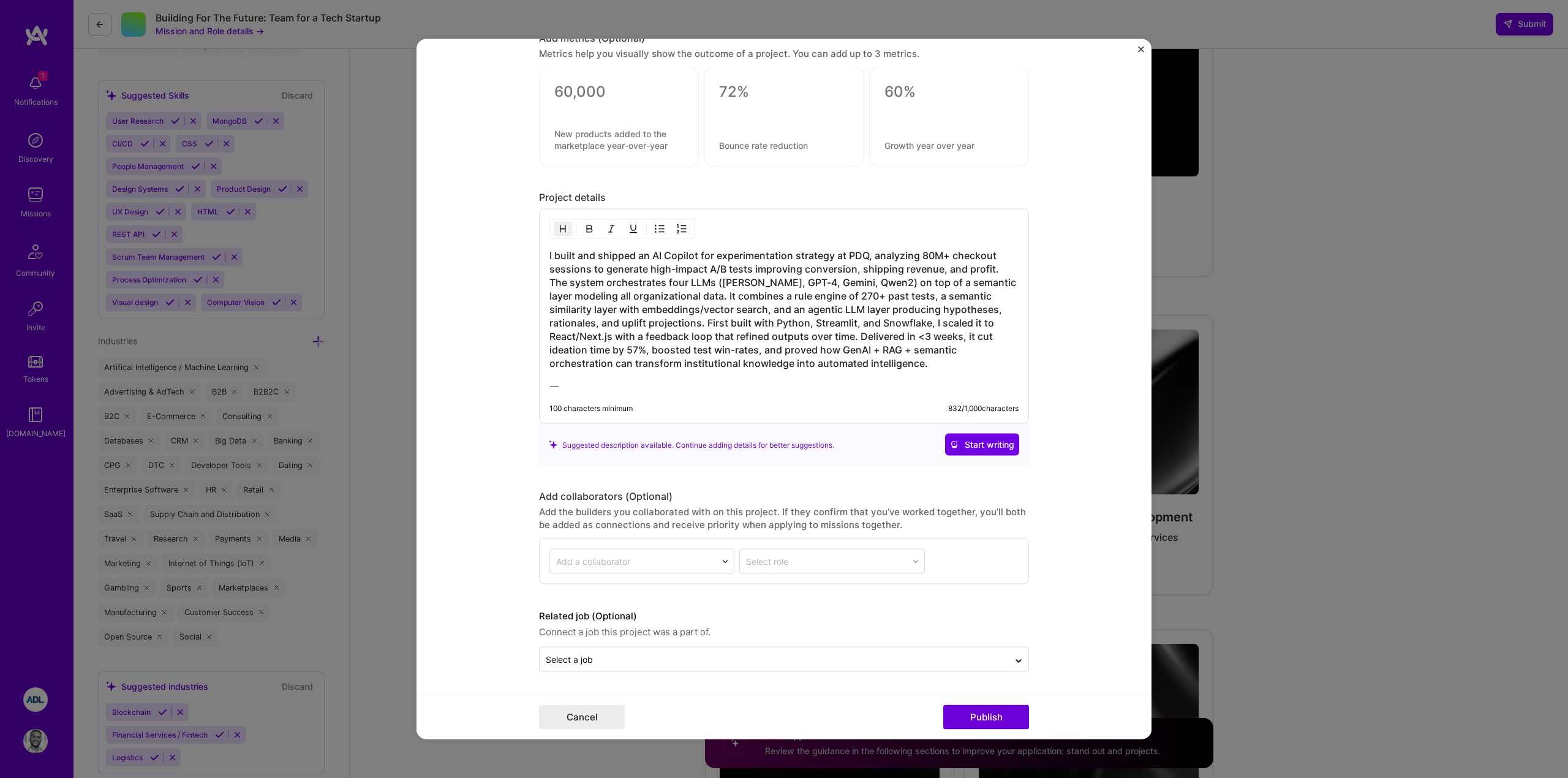
scroll to position [1307, 0]
click at [656, 286] on h3 "I built and shipped an AI Copilot for experimentation strategy at PDQ, analyzin…" at bounding box center [784, 310] width 469 height 122
click at [618, 386] on p "⸻" at bounding box center [784, 386] width 469 height 12
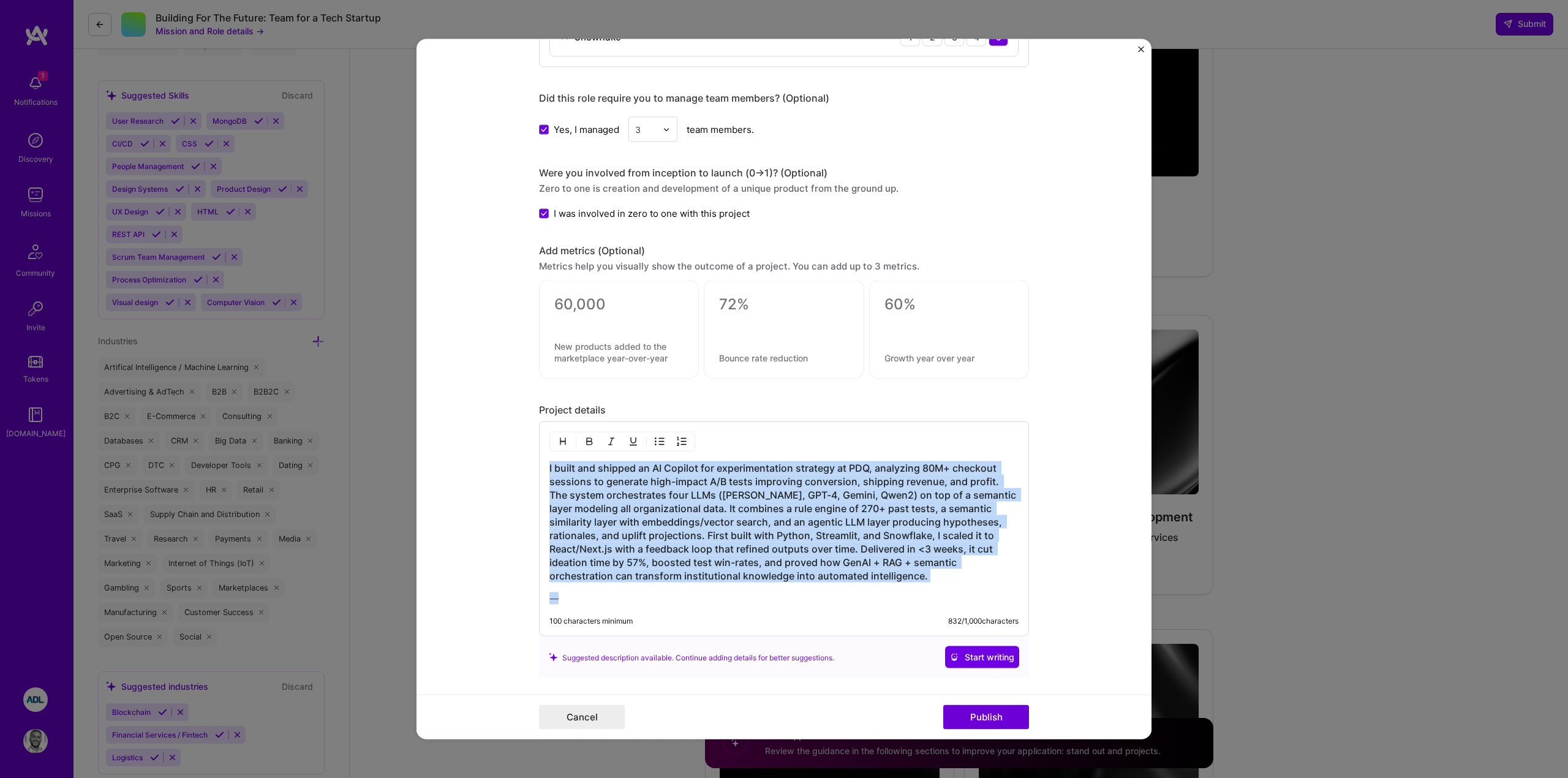
scroll to position [1093, 0]
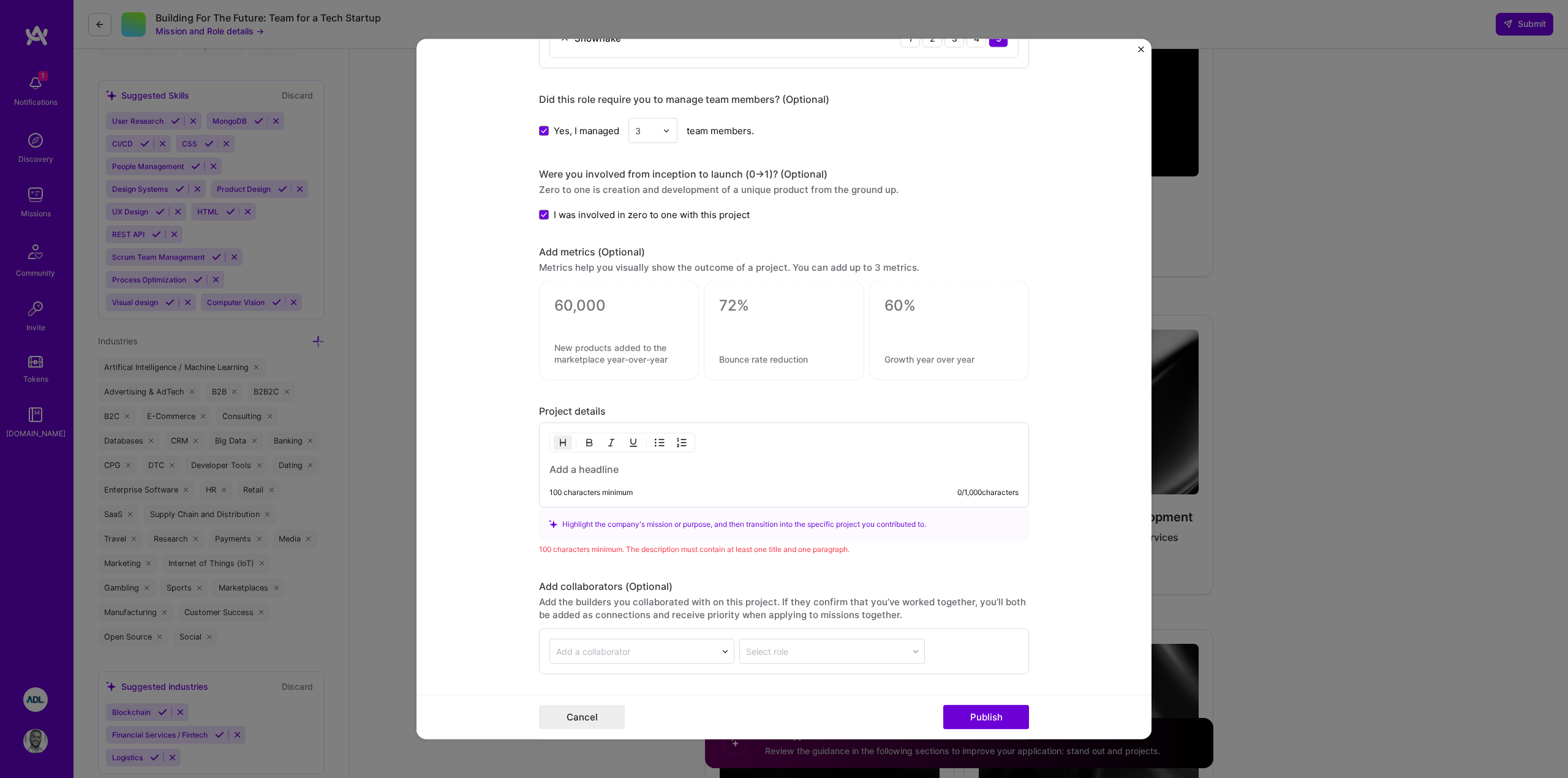
click at [1092, 521] on form "Project title AI Based A/B Test Recommendation Engine Company PrettyDamnQuick P…" at bounding box center [784, 389] width 735 height 701
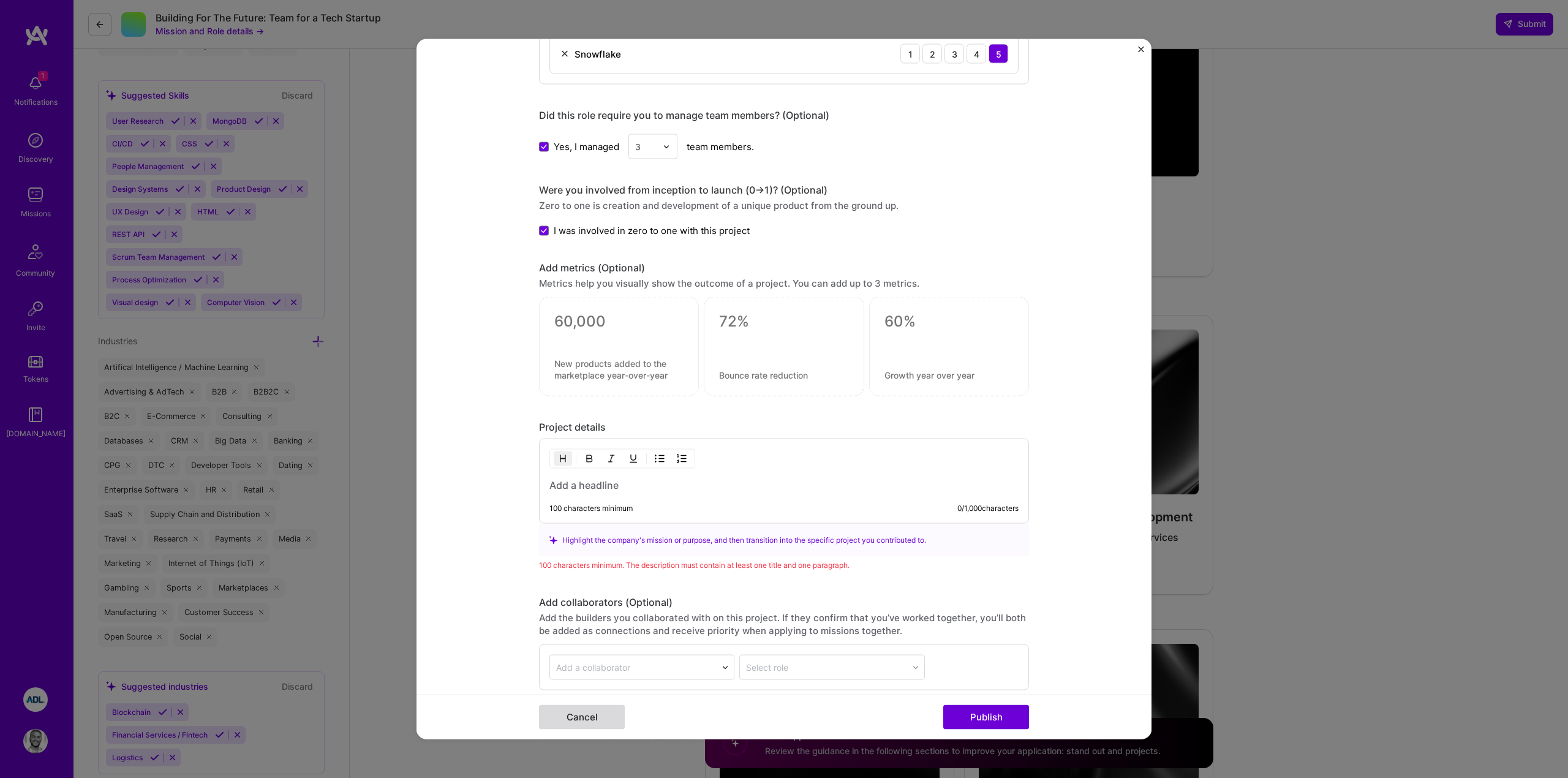
click at [550, 709] on button "Cancel" at bounding box center [582, 717] width 85 height 25
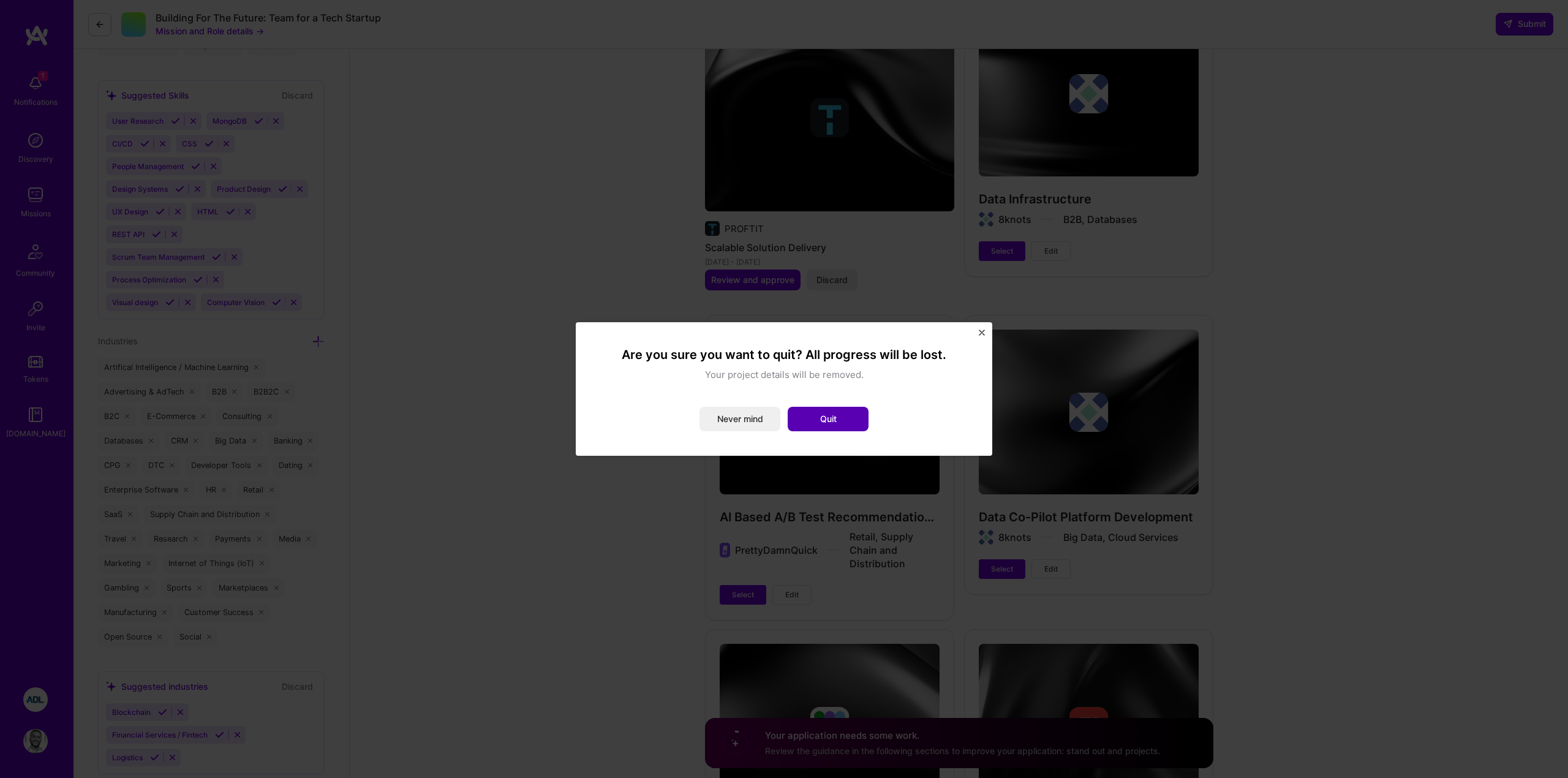
click at [804, 419] on button "Quit" at bounding box center [828, 419] width 81 height 25
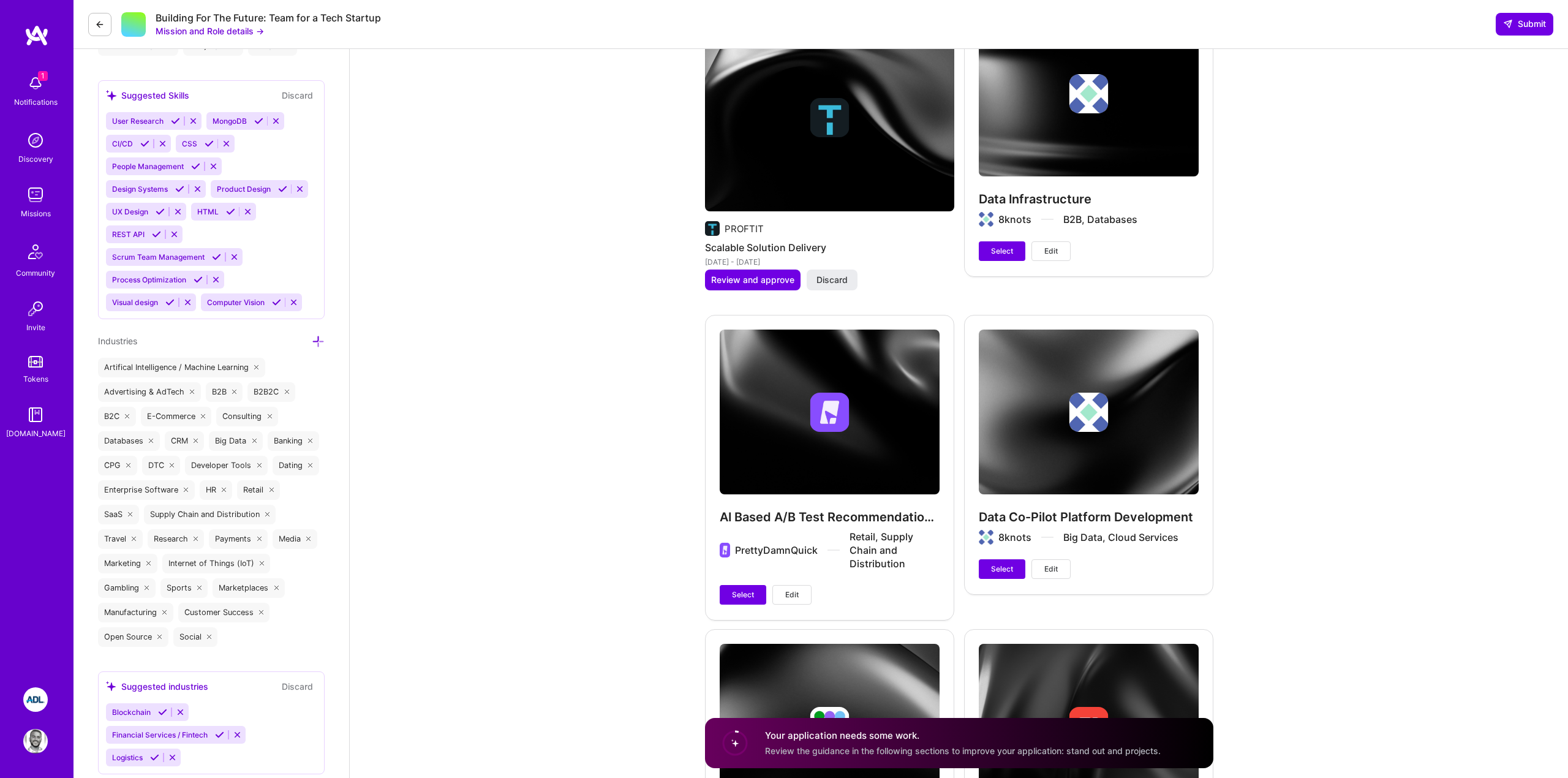
click at [790, 594] on span "Edit" at bounding box center [792, 595] width 13 height 11
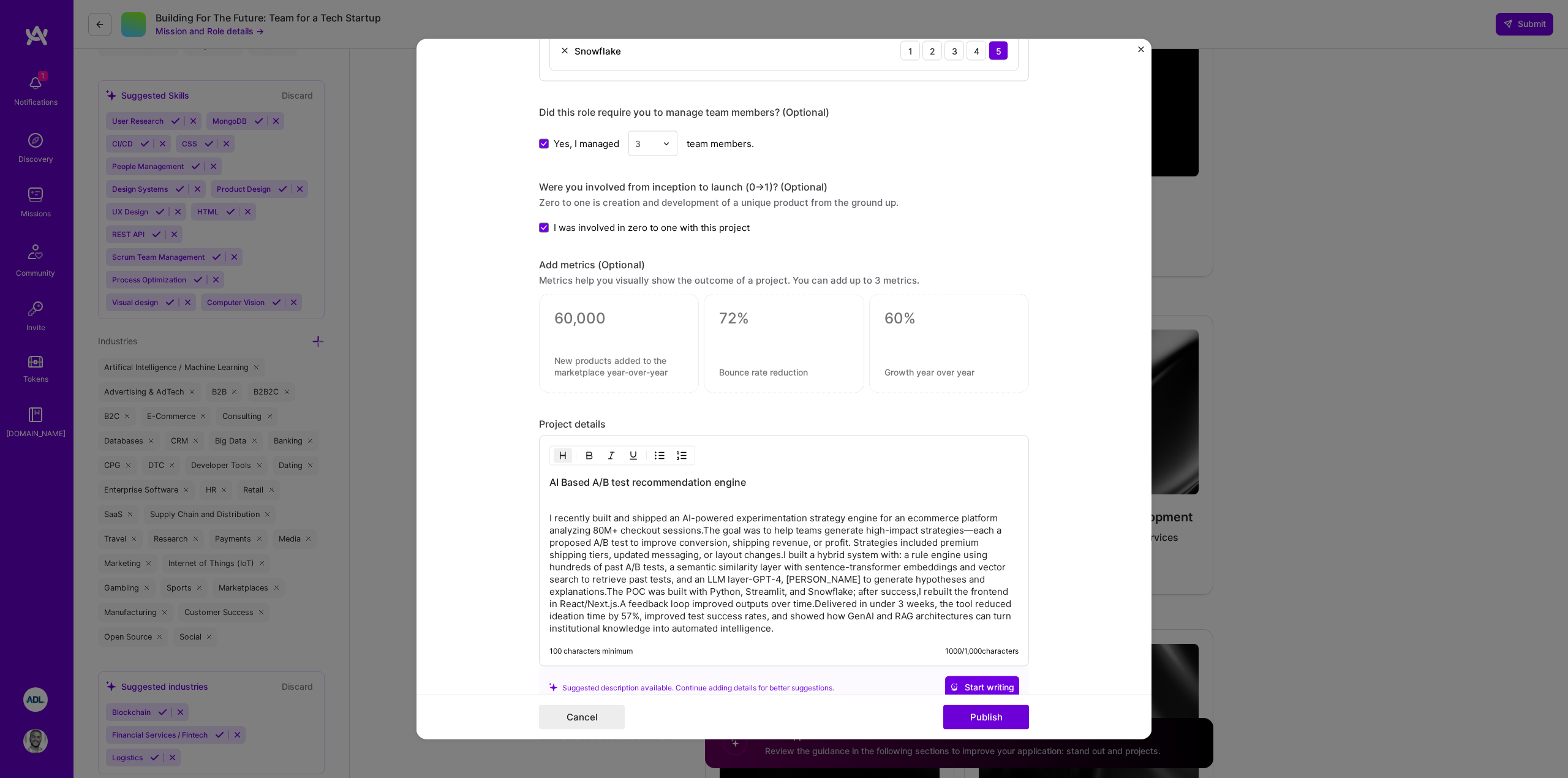
scroll to position [1163, 0]
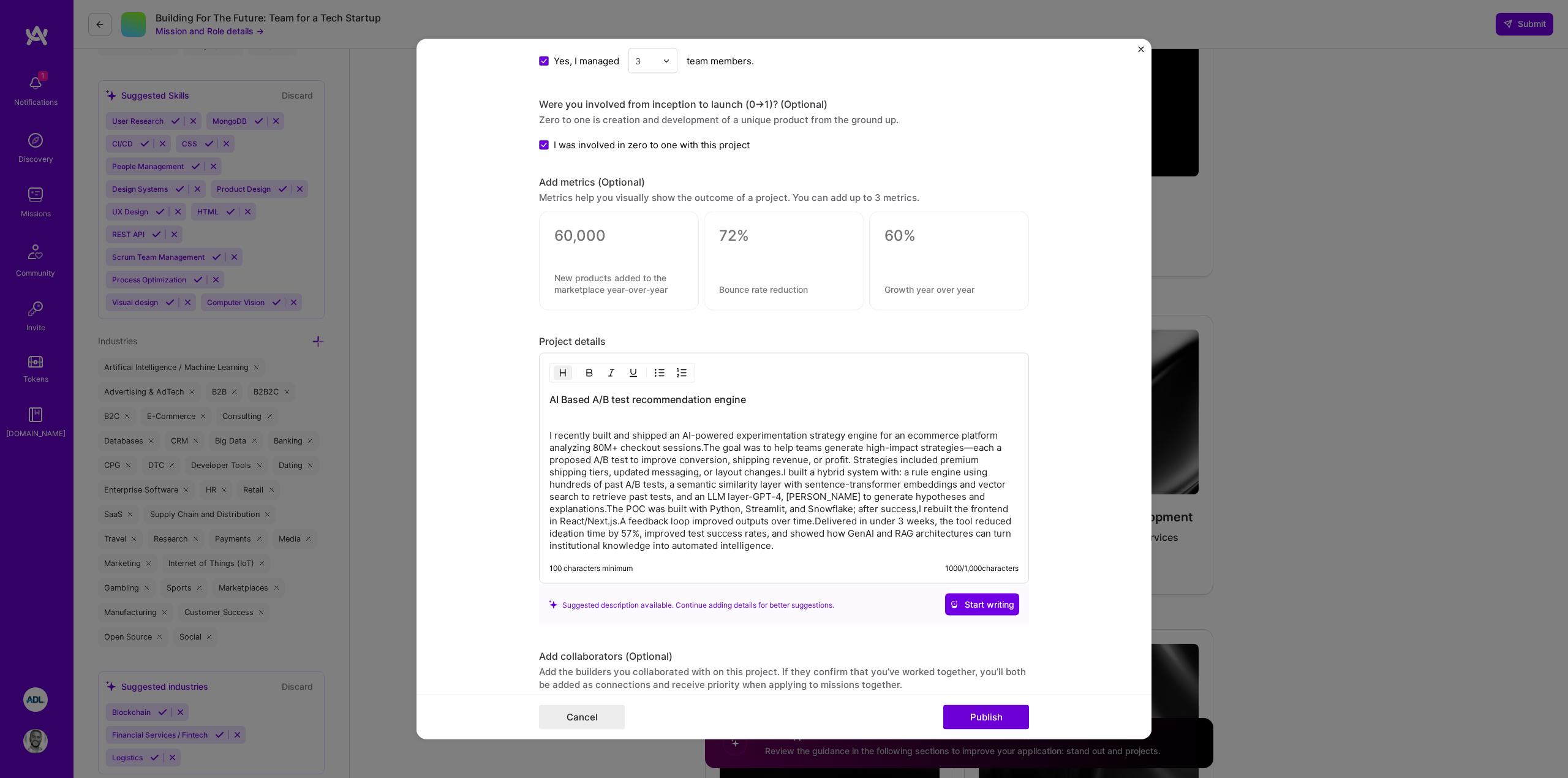
click at [638, 477] on p "I recently built and shipped an AI-powered experimentation strategy engine for …" at bounding box center [784, 491] width 469 height 123
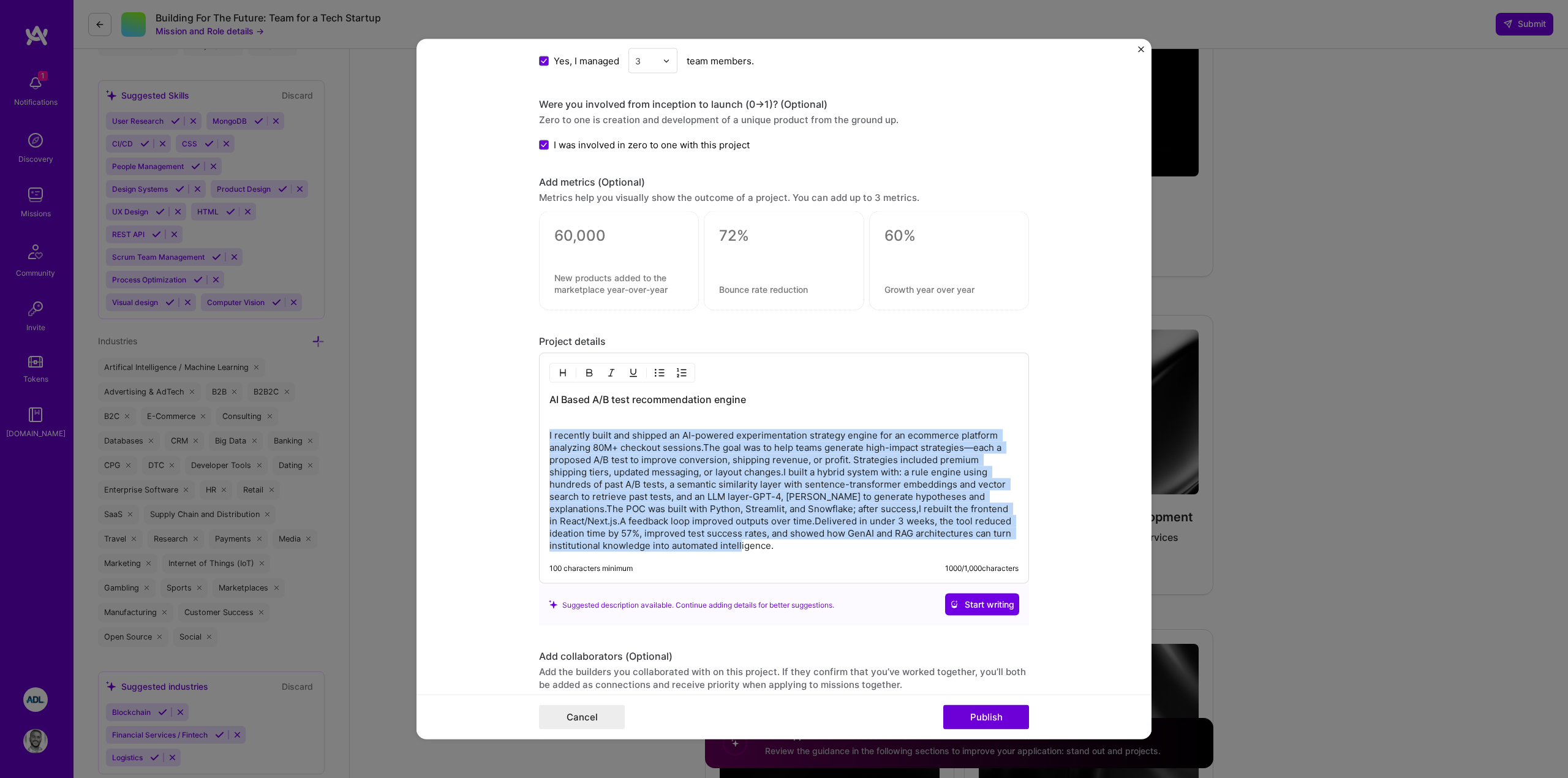
drag, startPoint x: 738, startPoint y: 544, endPoint x: 547, endPoint y: 434, distance: 220.4
click at [547, 434] on div "AI Based A/B test recommendation engine I recently built and shipped an AI-powe…" at bounding box center [784, 469] width 490 height 231
paste div
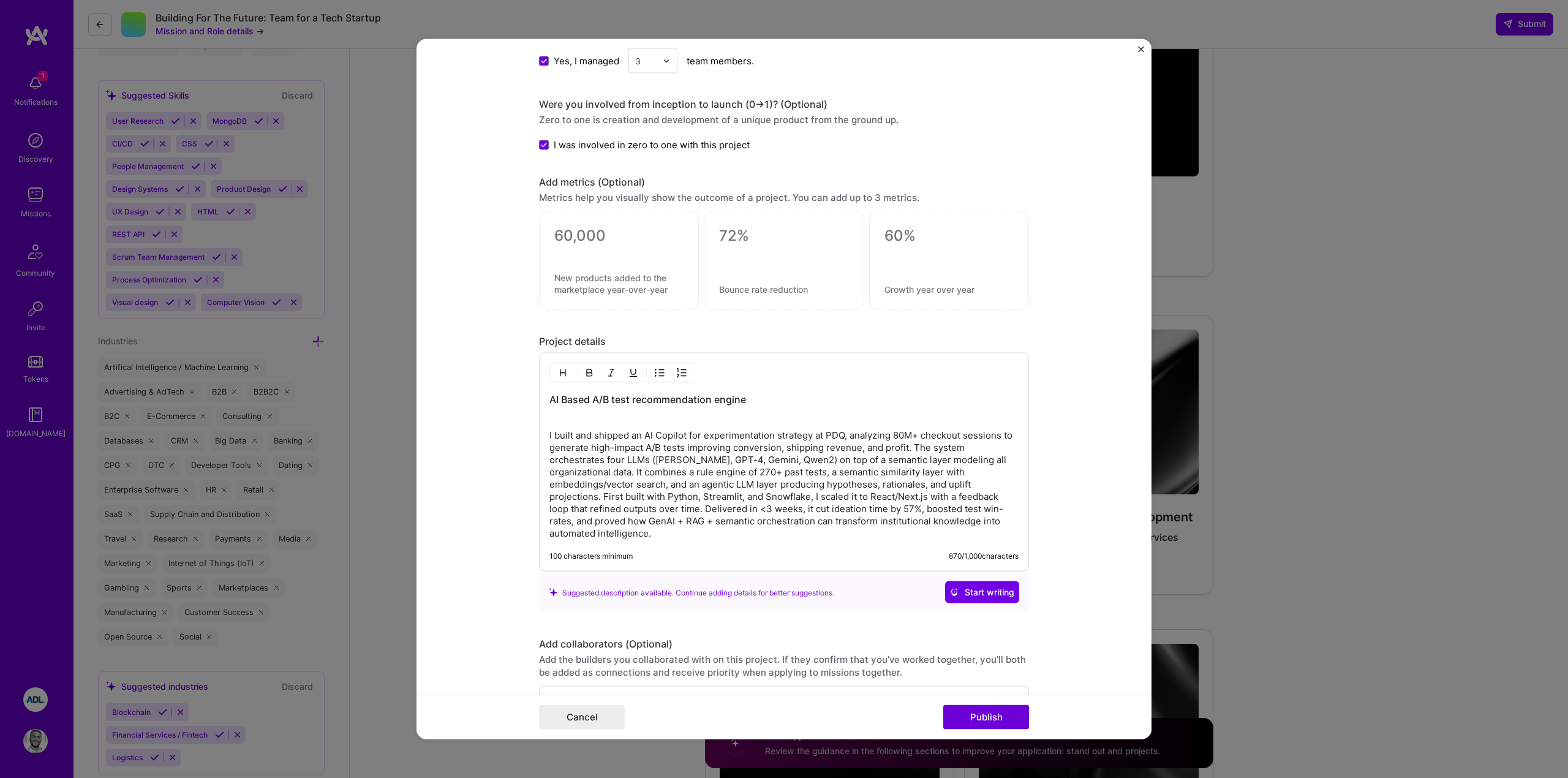
click at [755, 460] on p "I built and shipped an AI Copilot for experimentation strategy at PDQ, analyzin…" at bounding box center [784, 484] width 469 height 110
click at [687, 465] on p "I built and shipped an AI Copilot for experimentation strategy at PDQ, analyzin…" at bounding box center [784, 484] width 469 height 110
click at [742, 513] on p "I built and shipped an AI Copilot for experimentation strategy at PDQ, analyzin…" at bounding box center [784, 484] width 469 height 110
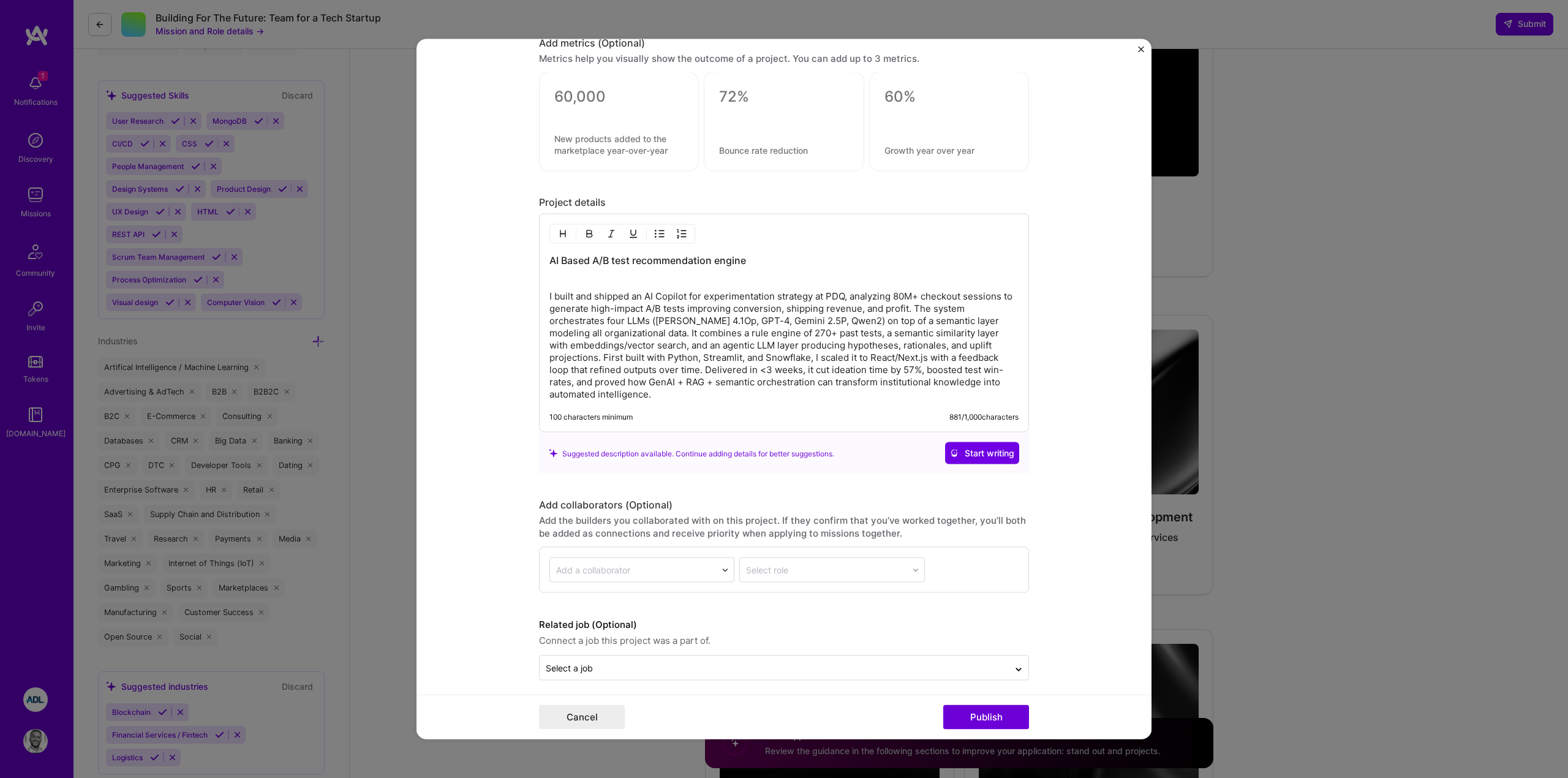
scroll to position [1311, 0]
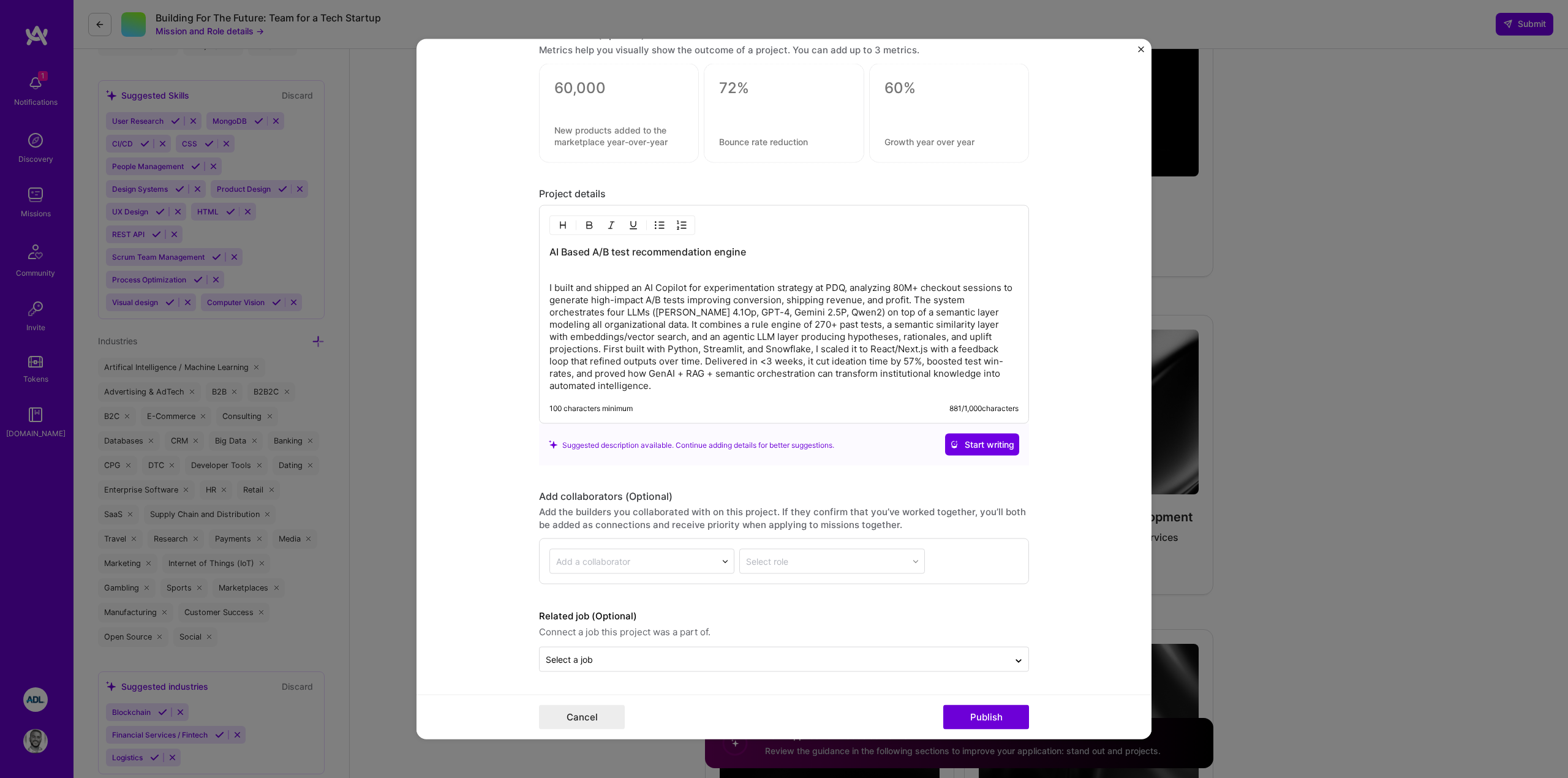
click at [845, 293] on p "I built and shipped an AI Copilot for experimentation strategy at PDQ, analyzin…" at bounding box center [784, 337] width 469 height 110
click at [969, 718] on button "Publish" at bounding box center [986, 717] width 85 height 25
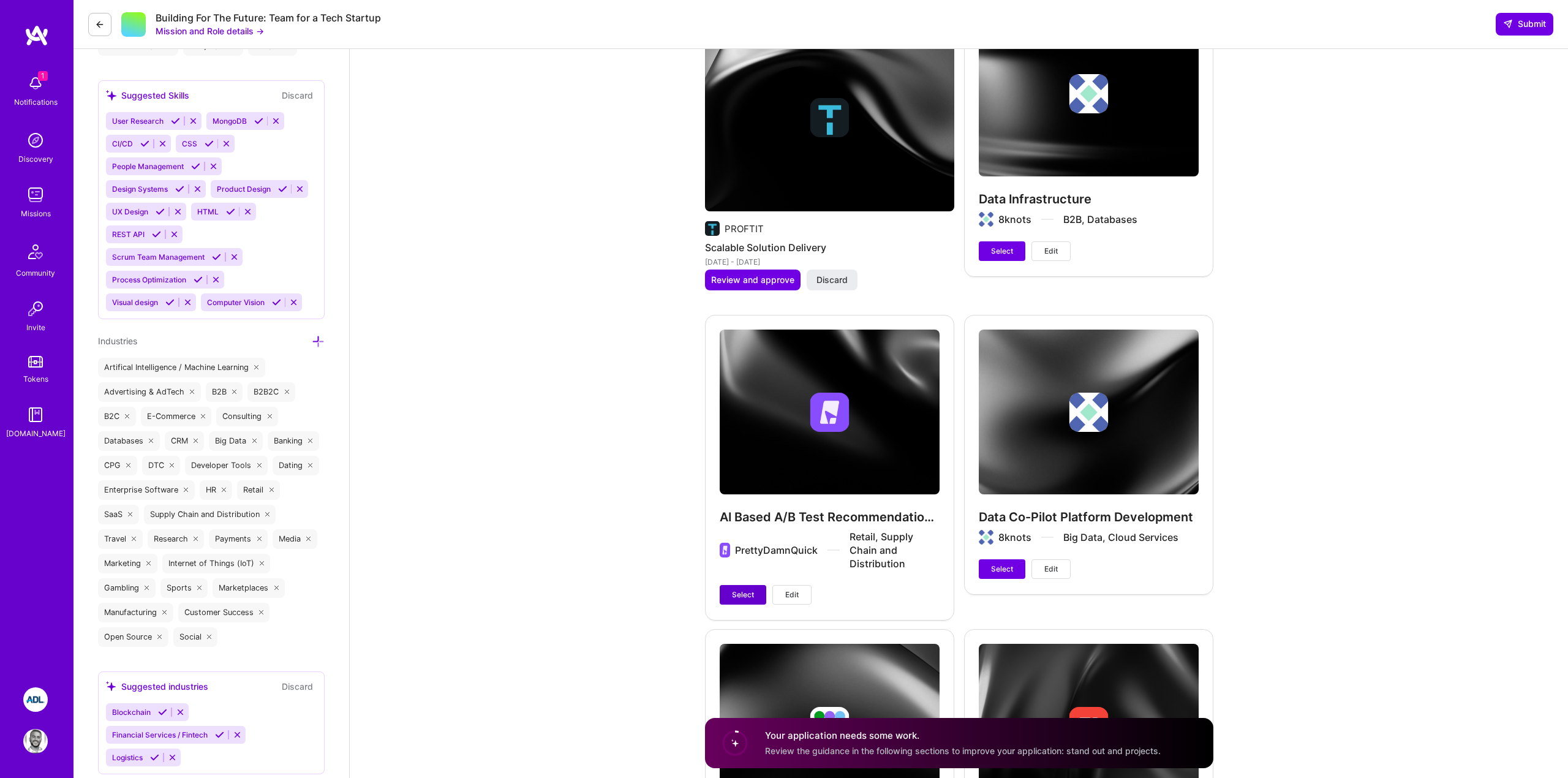
click at [745, 596] on span "Select" at bounding box center [743, 595] width 22 height 11
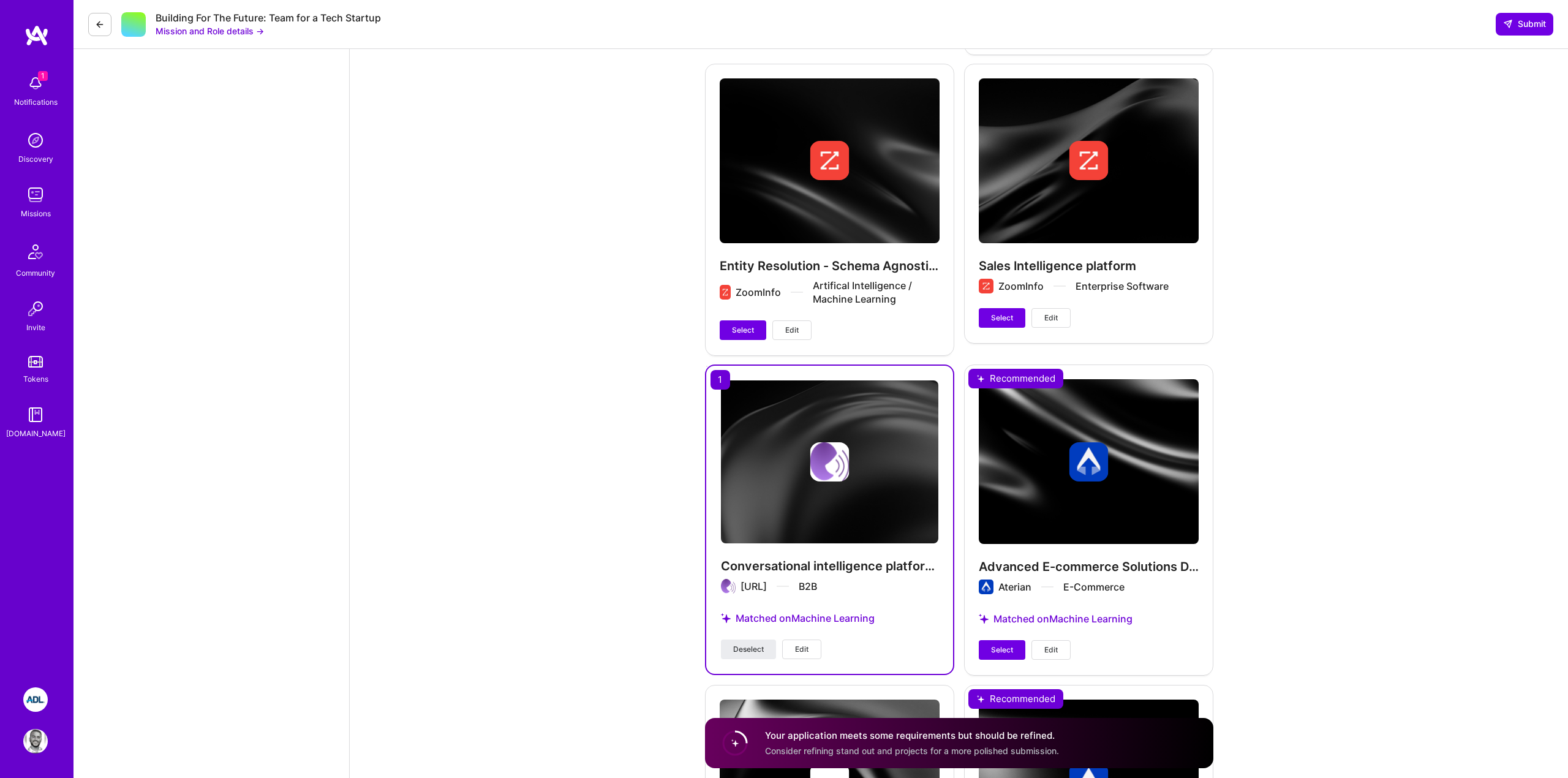
scroll to position [3173, 0]
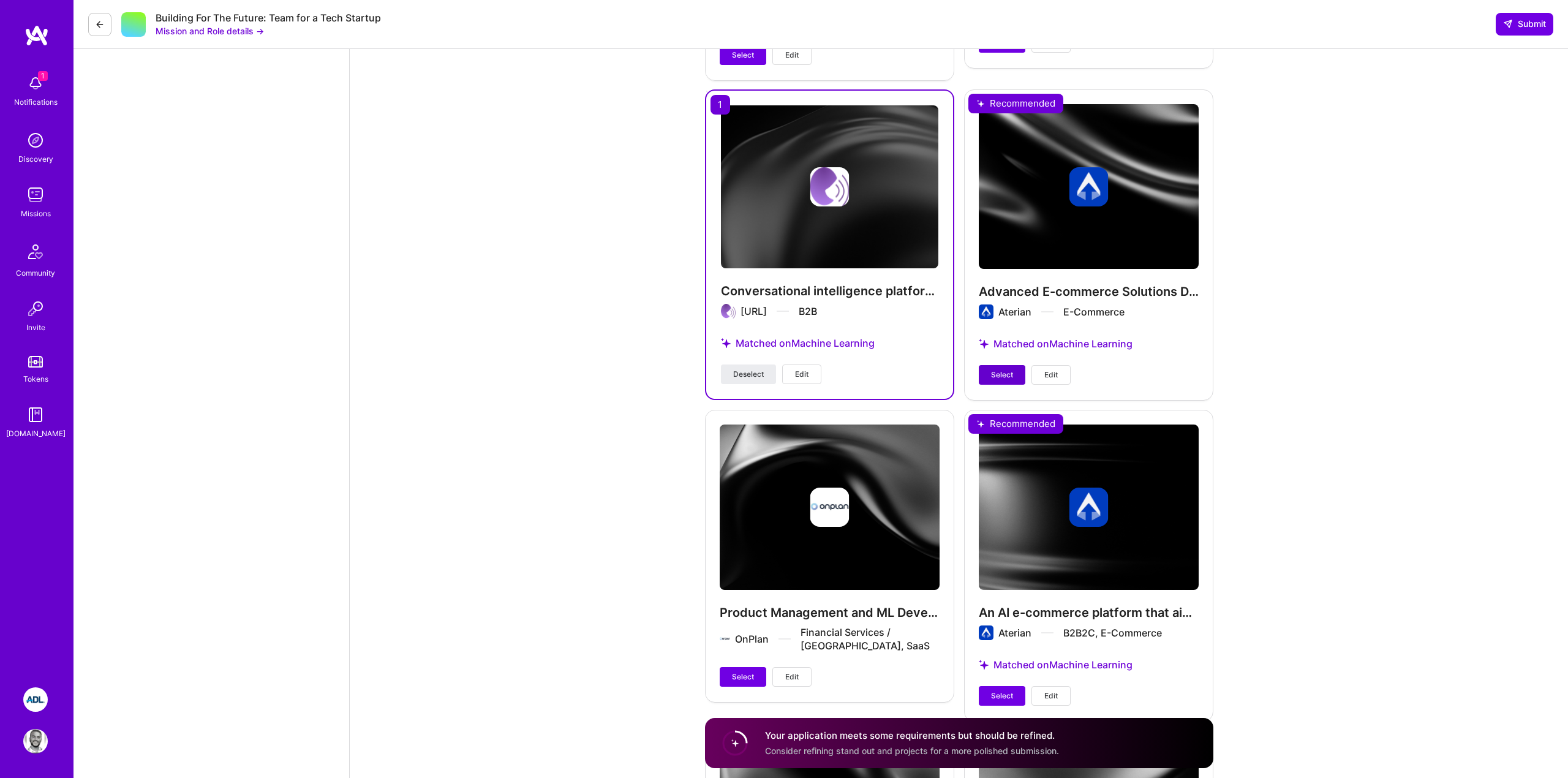
click at [985, 375] on button "Select" at bounding box center [1002, 375] width 47 height 19
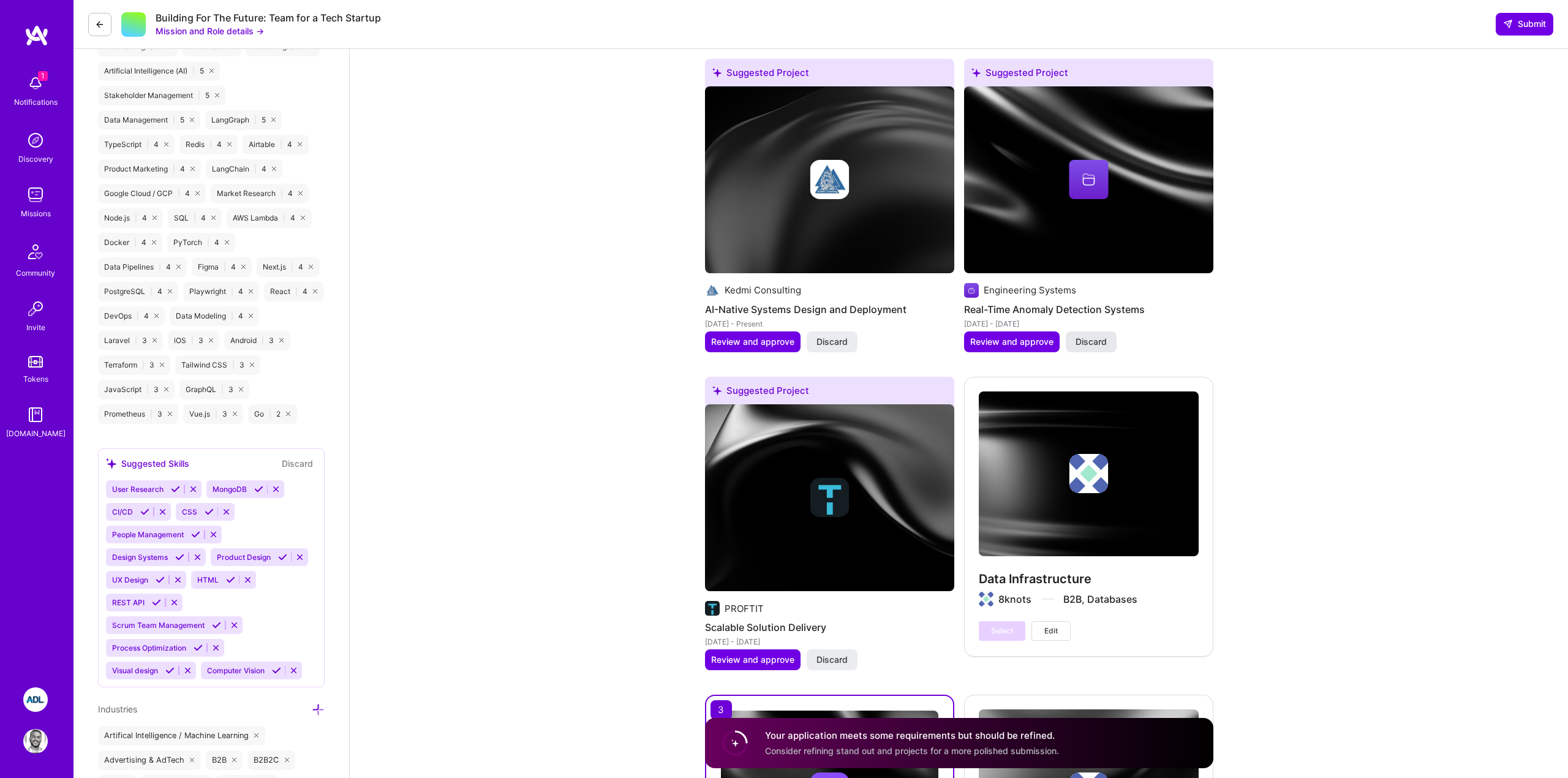
scroll to position [1402, 0]
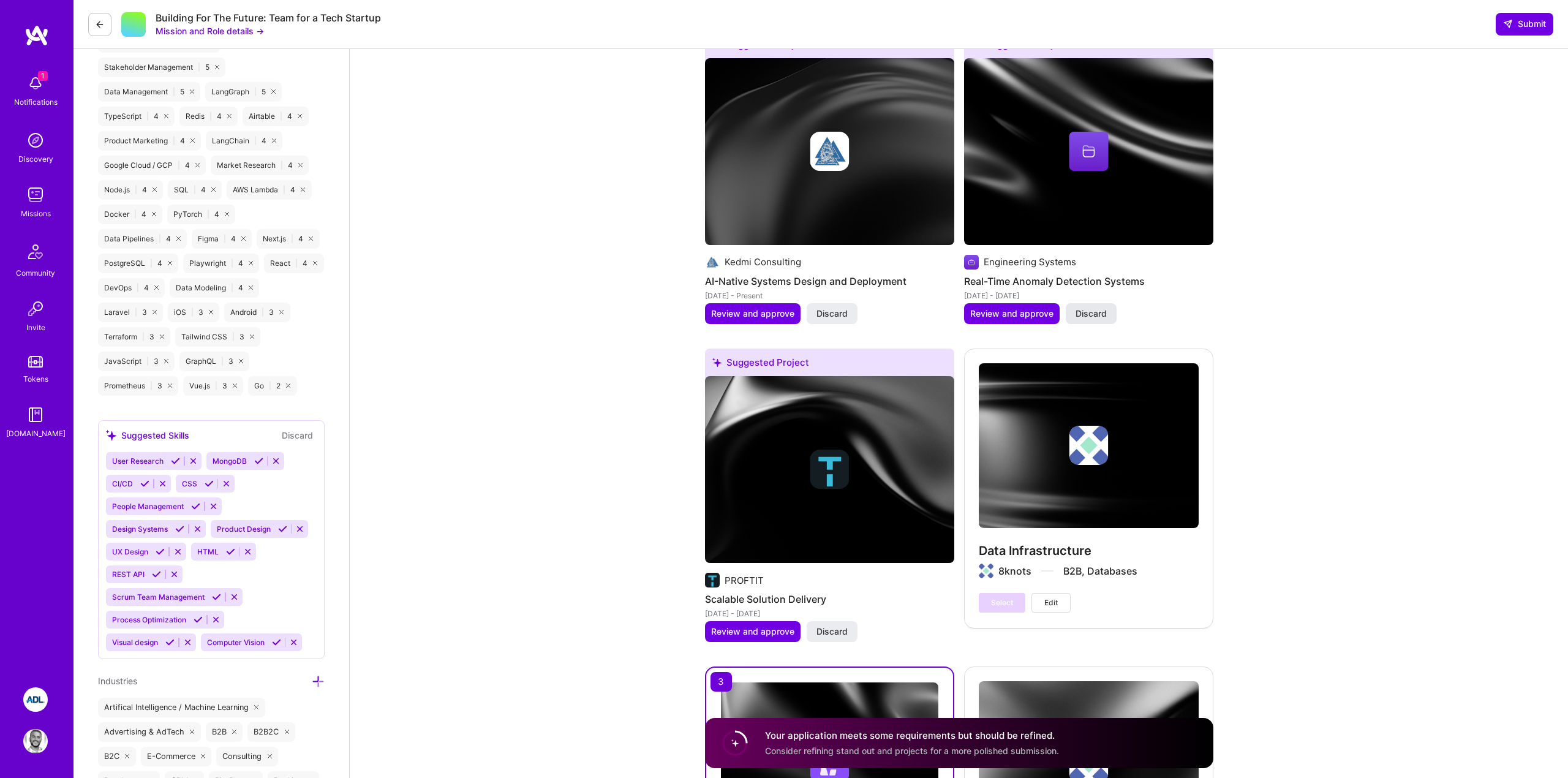
click at [1081, 311] on span "Discard" at bounding box center [1091, 314] width 31 height 12
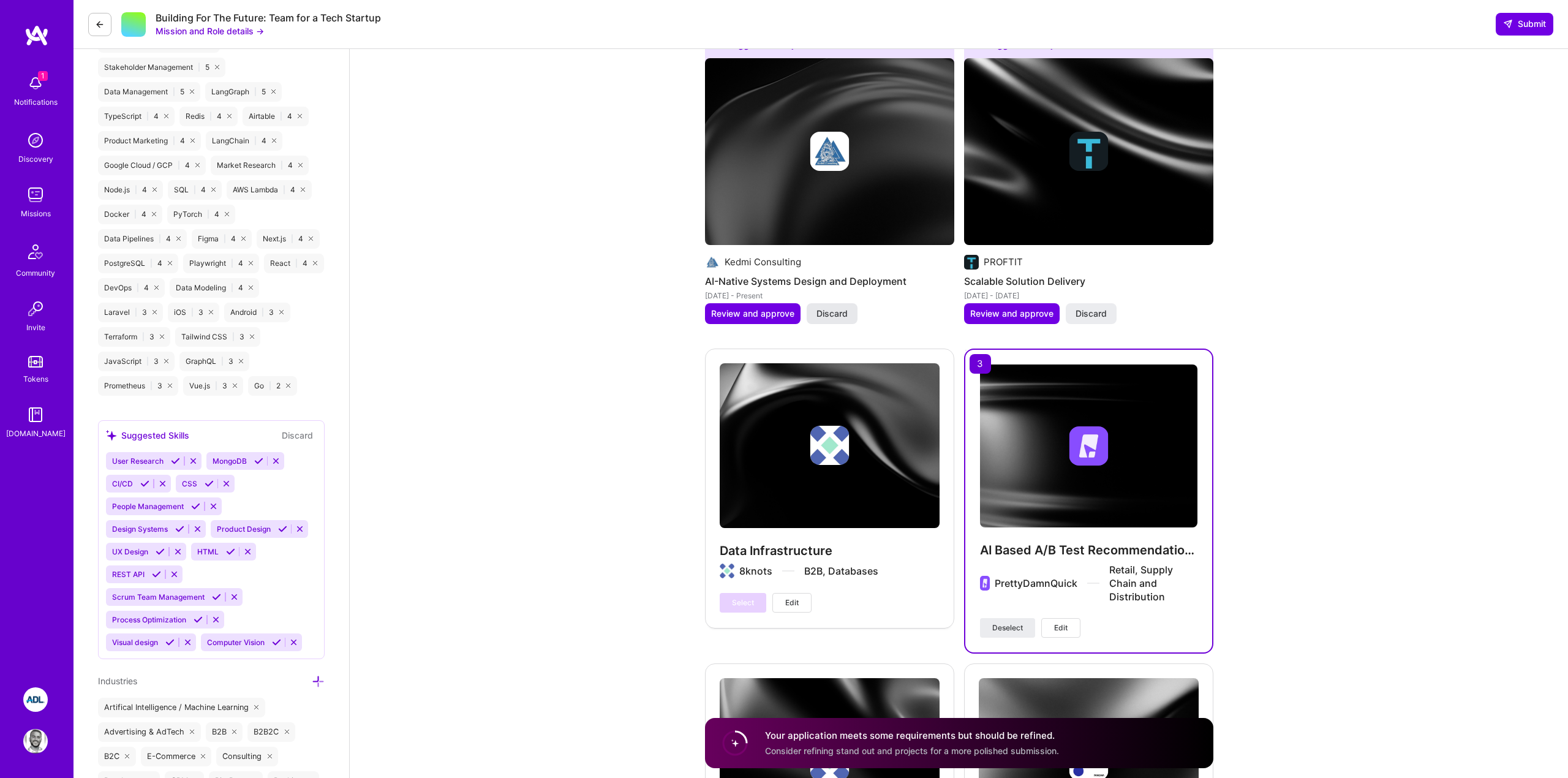
click at [839, 311] on span "Discard" at bounding box center [832, 314] width 31 height 12
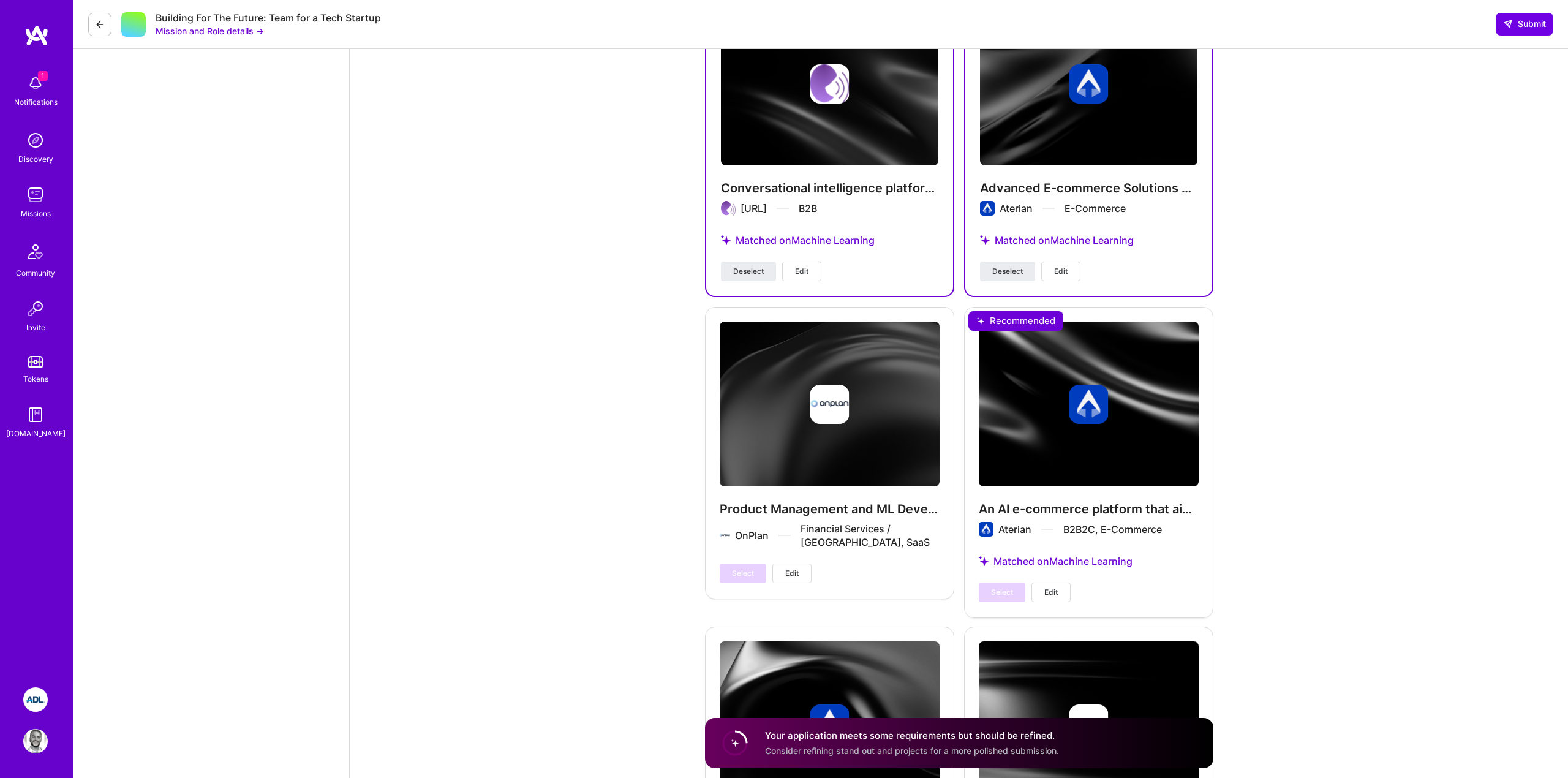
scroll to position [2933, 0]
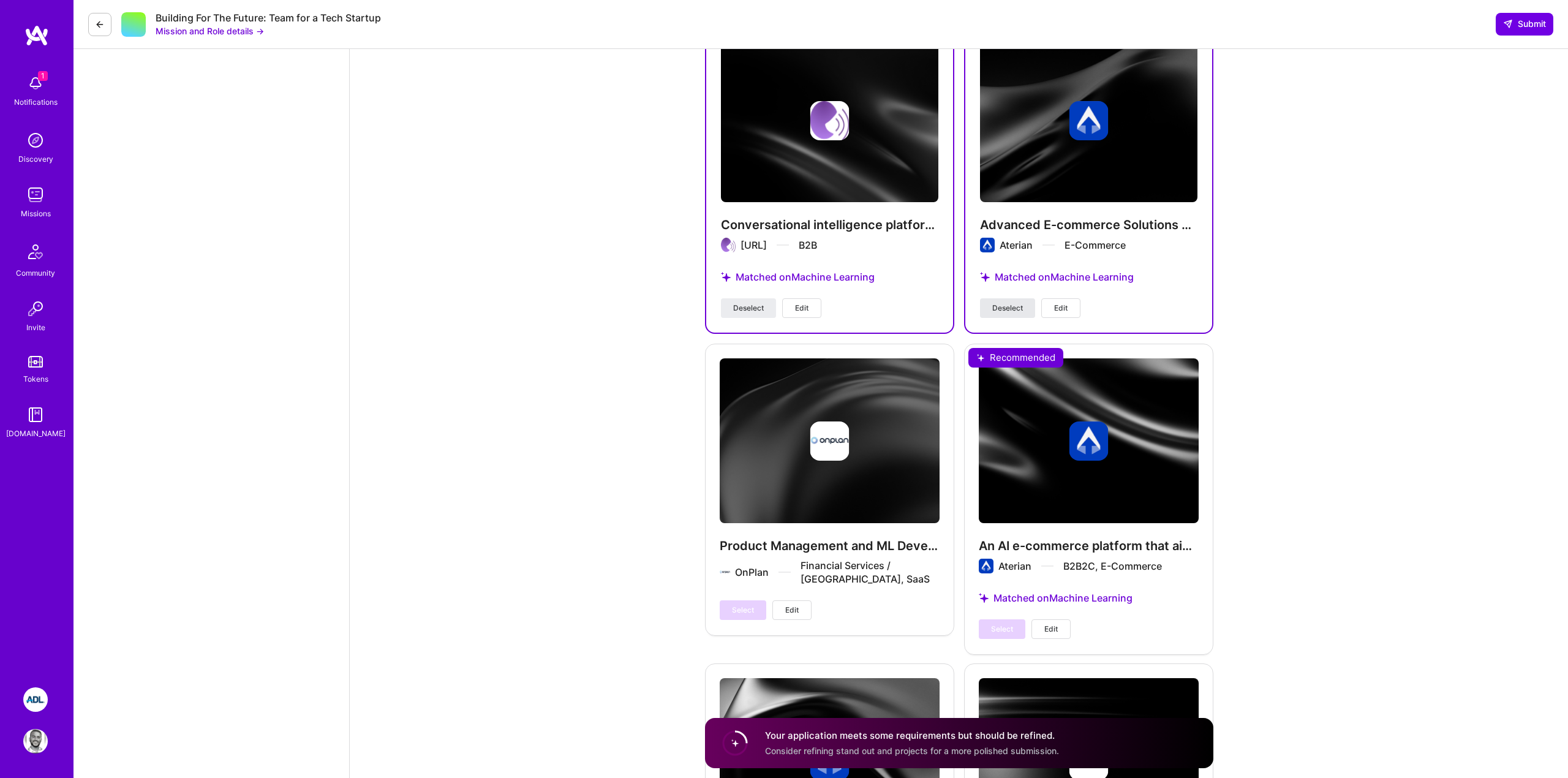
click at [1007, 303] on span "Deselect" at bounding box center [1008, 308] width 31 height 11
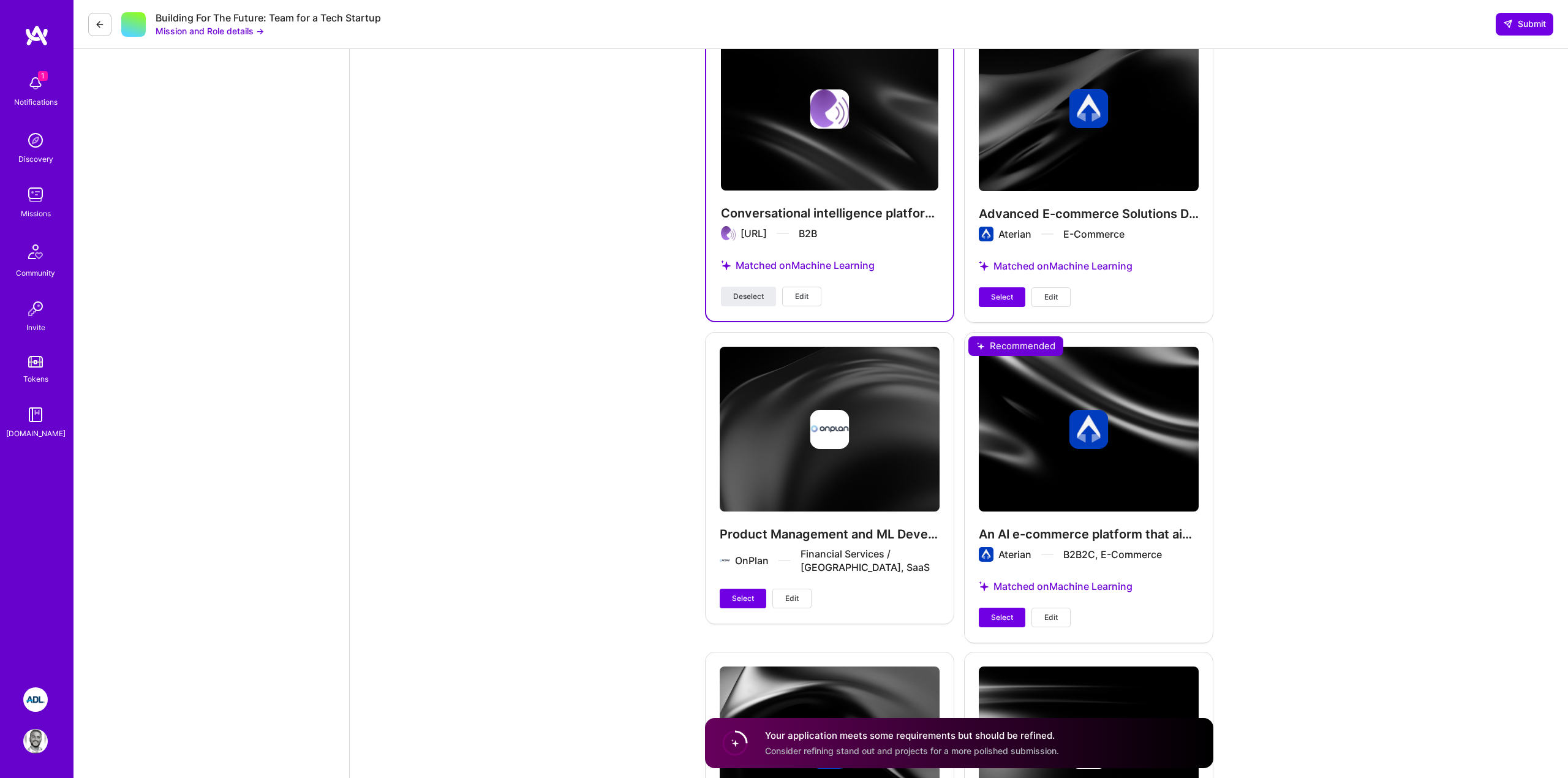
click at [1050, 225] on div "Advanced E-commerce Solutions Development Aterian E-Commerce Matched on Machine…" at bounding box center [1088, 166] width 249 height 310
click at [1046, 214] on div "Advanced E-commerce Solutions Development Aterian E-Commerce Matched on Machine…" at bounding box center [1088, 166] width 249 height 310
click at [1045, 613] on span "Edit" at bounding box center [1051, 618] width 13 height 11
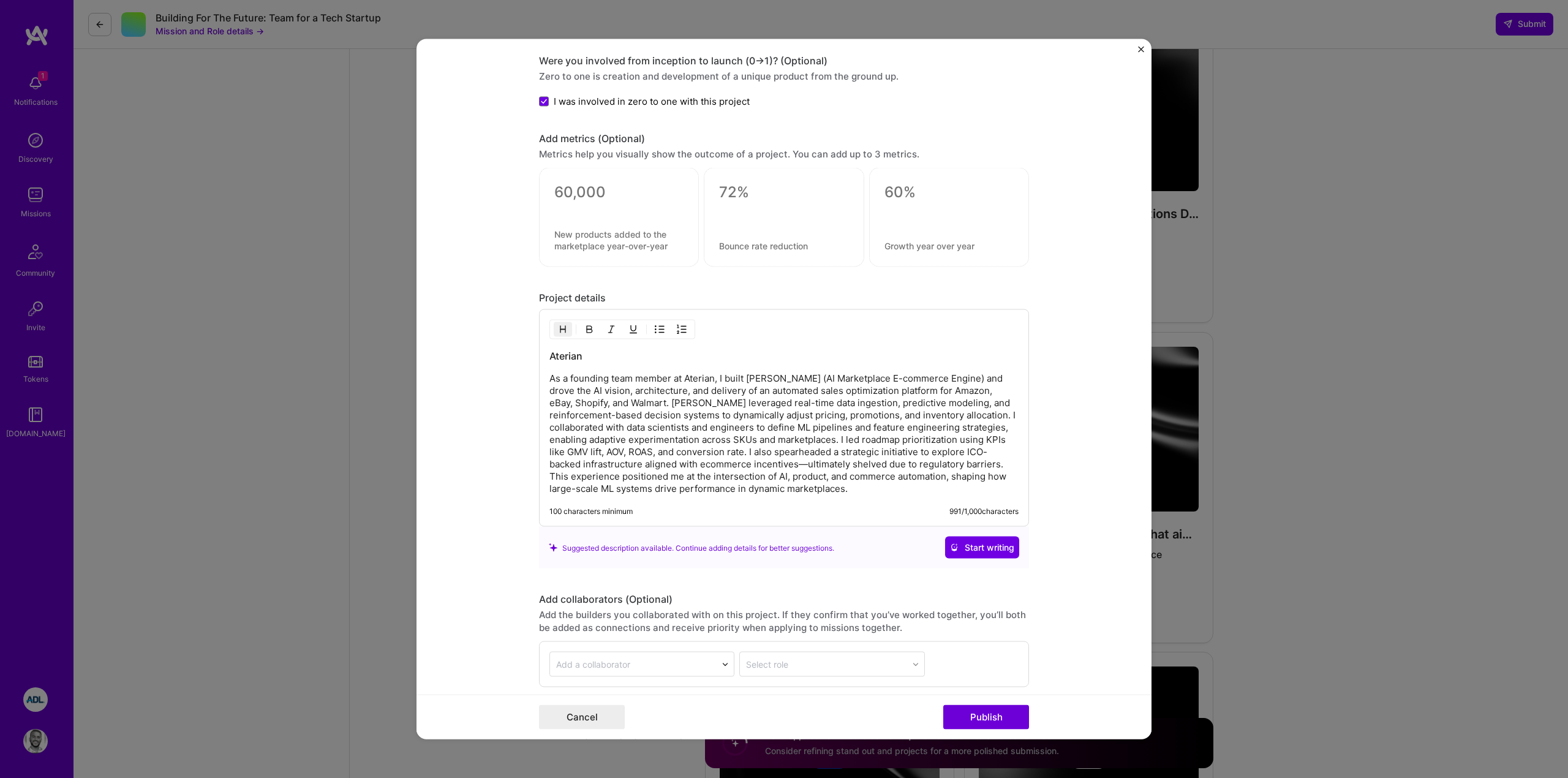
scroll to position [1167, 0]
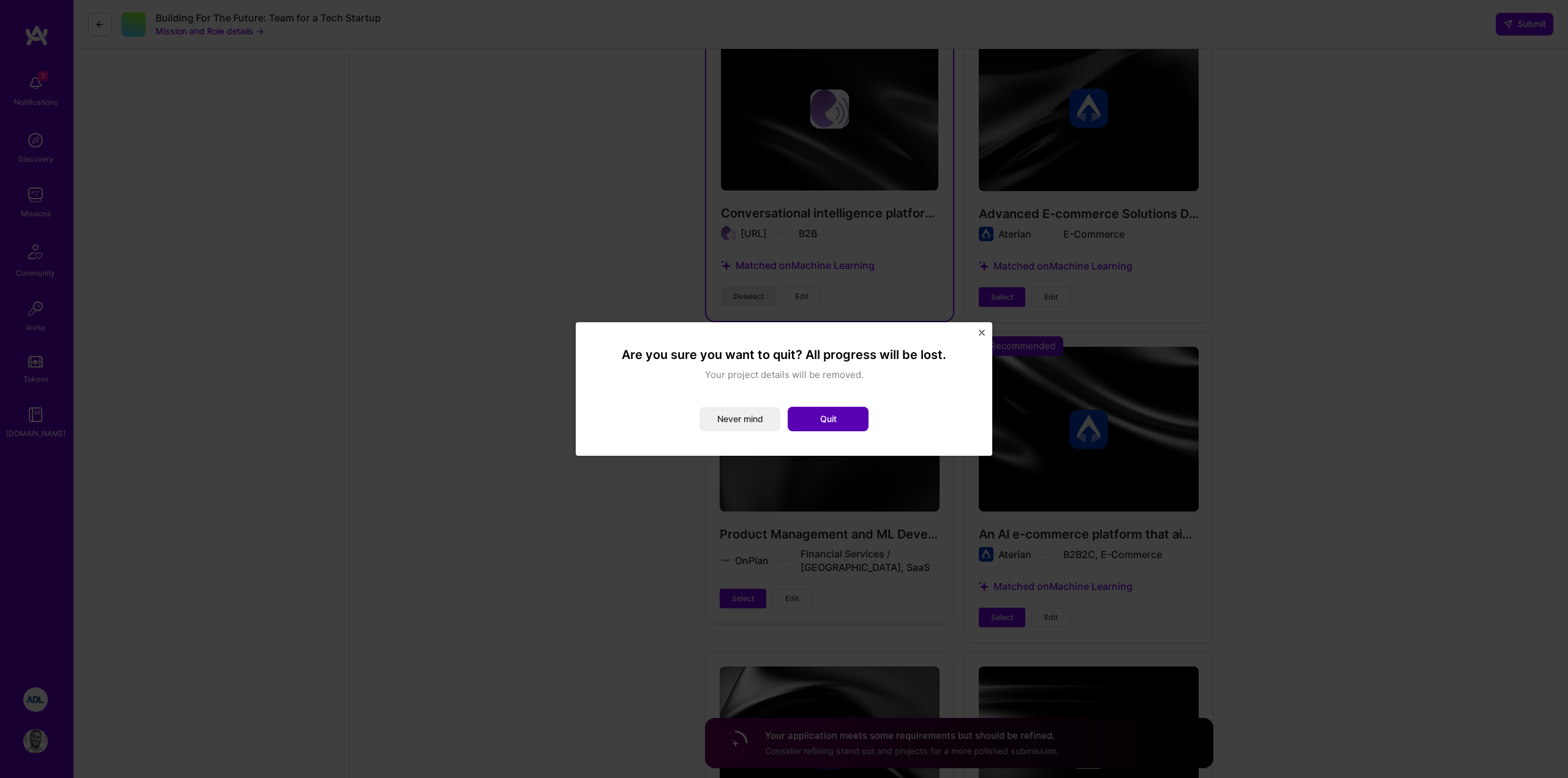
click at [822, 418] on button "Quit" at bounding box center [828, 419] width 81 height 25
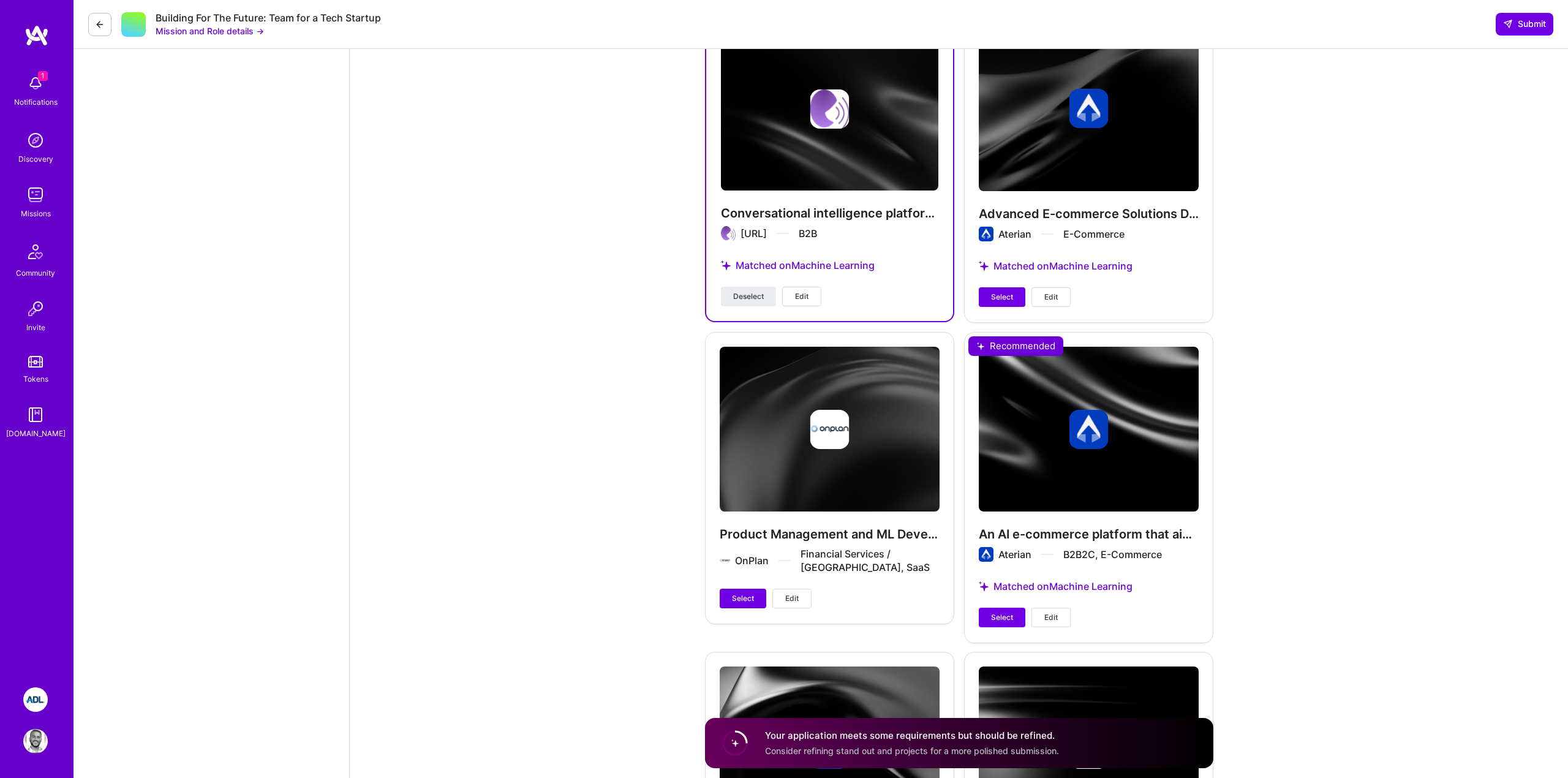
click at [1047, 297] on span "Edit" at bounding box center [1051, 297] width 13 height 11
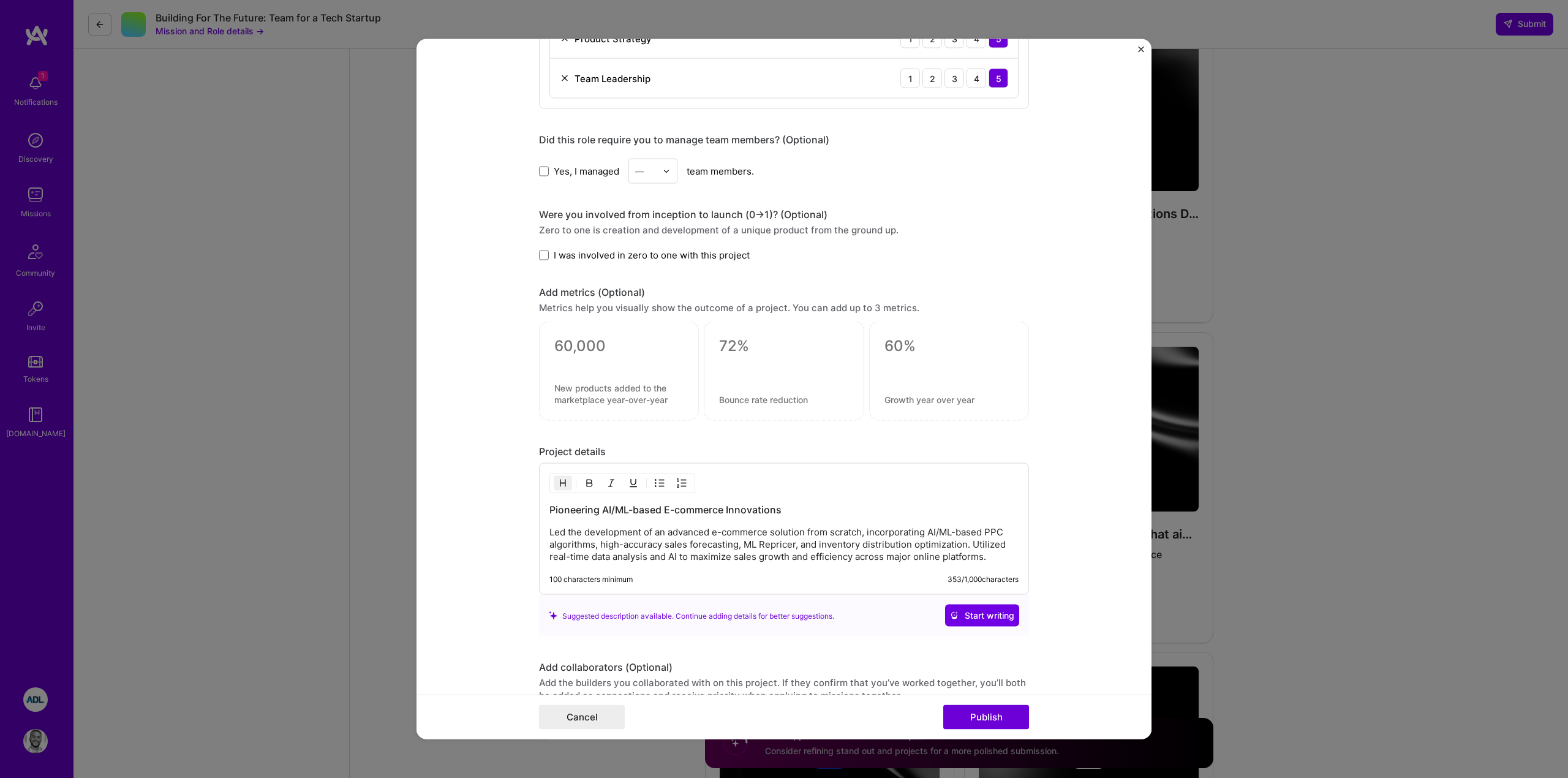
scroll to position [777, 0]
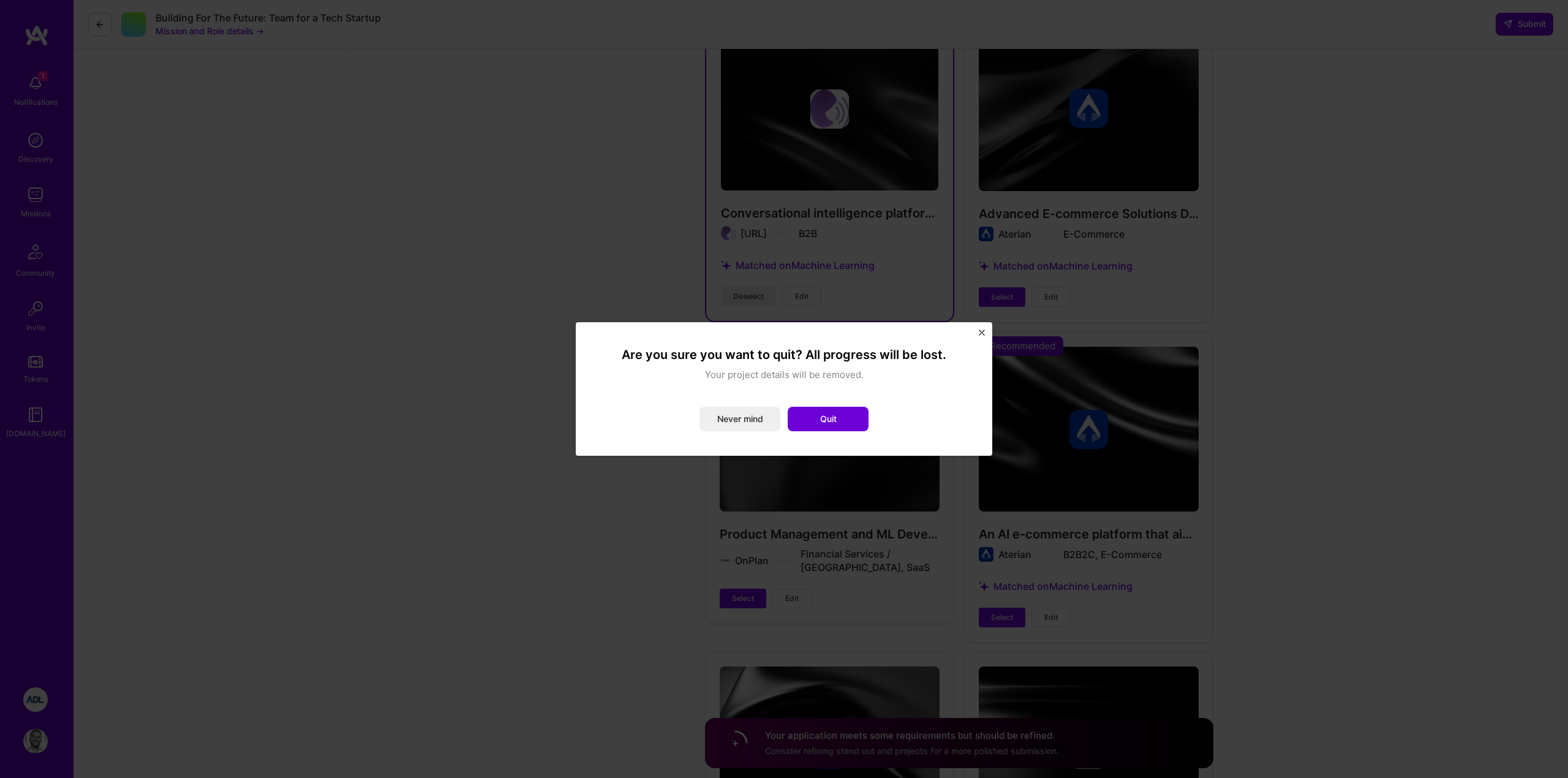
click at [852, 431] on div "Are you sure you want to quit? All progress will be lost. Your project details …" at bounding box center [784, 389] width 387 height 104
click at [851, 423] on button "Quit" at bounding box center [828, 419] width 81 height 25
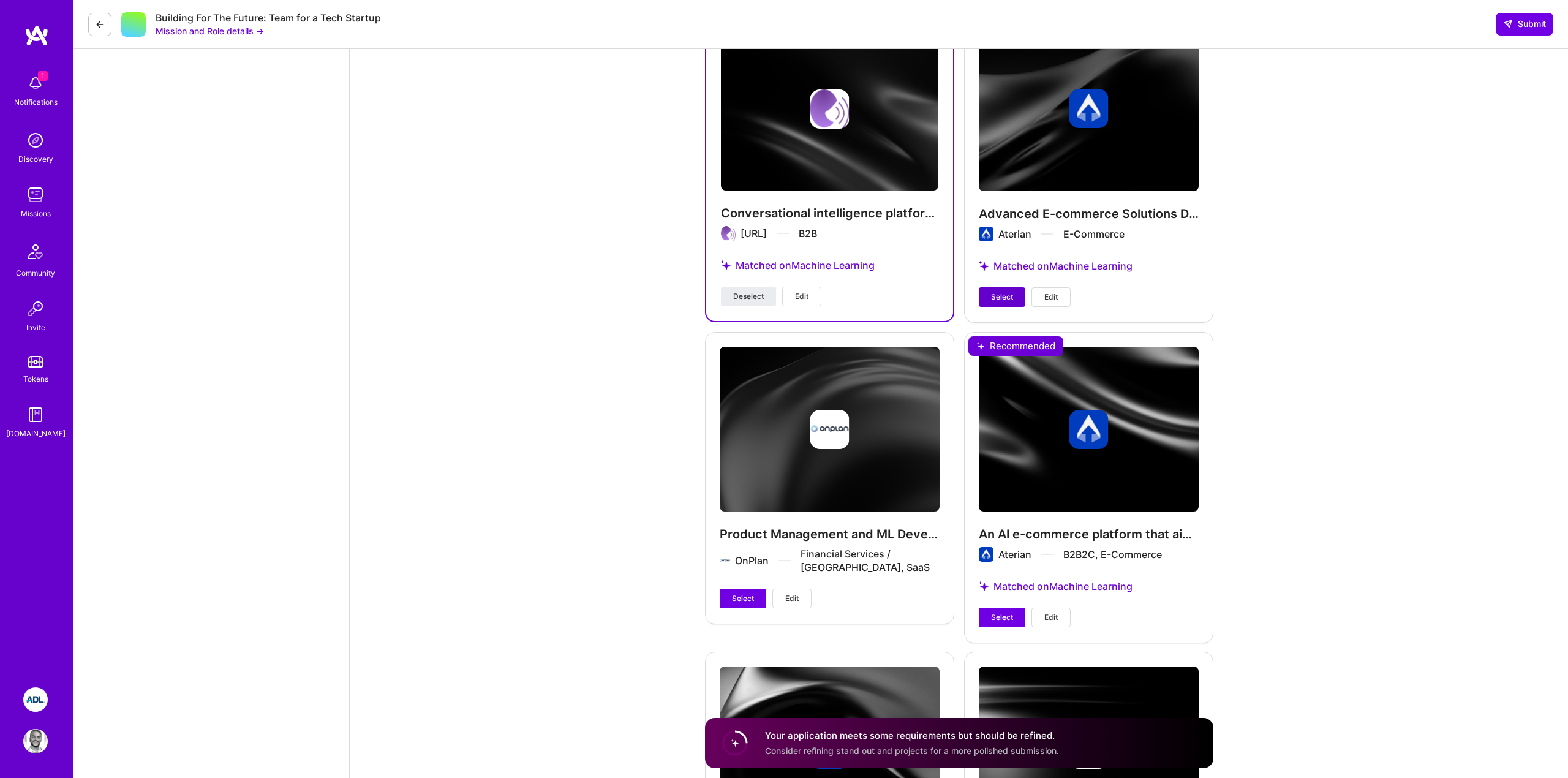
click at [1001, 307] on button "Select" at bounding box center [1002, 297] width 47 height 19
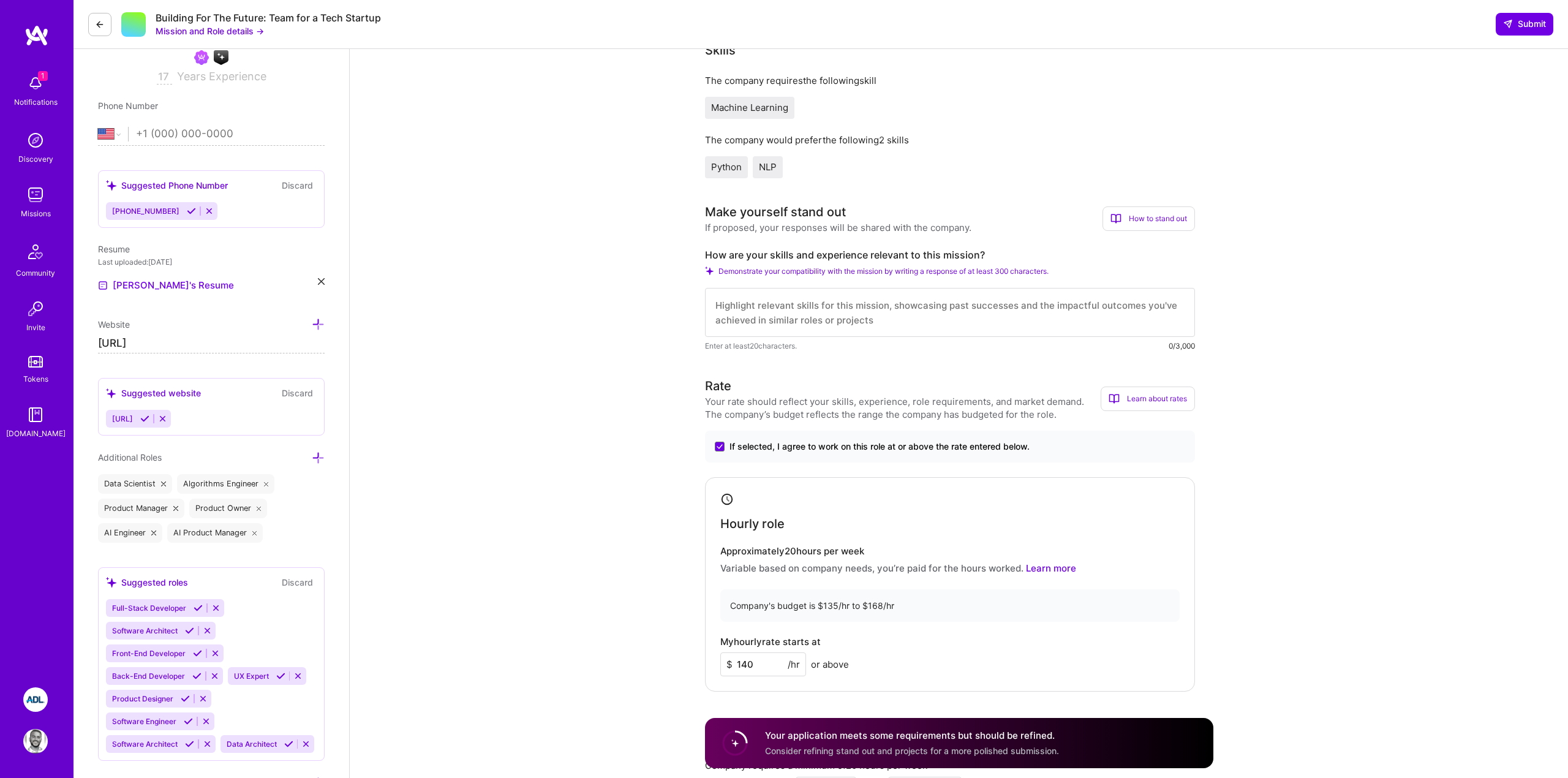
scroll to position [248, 0]
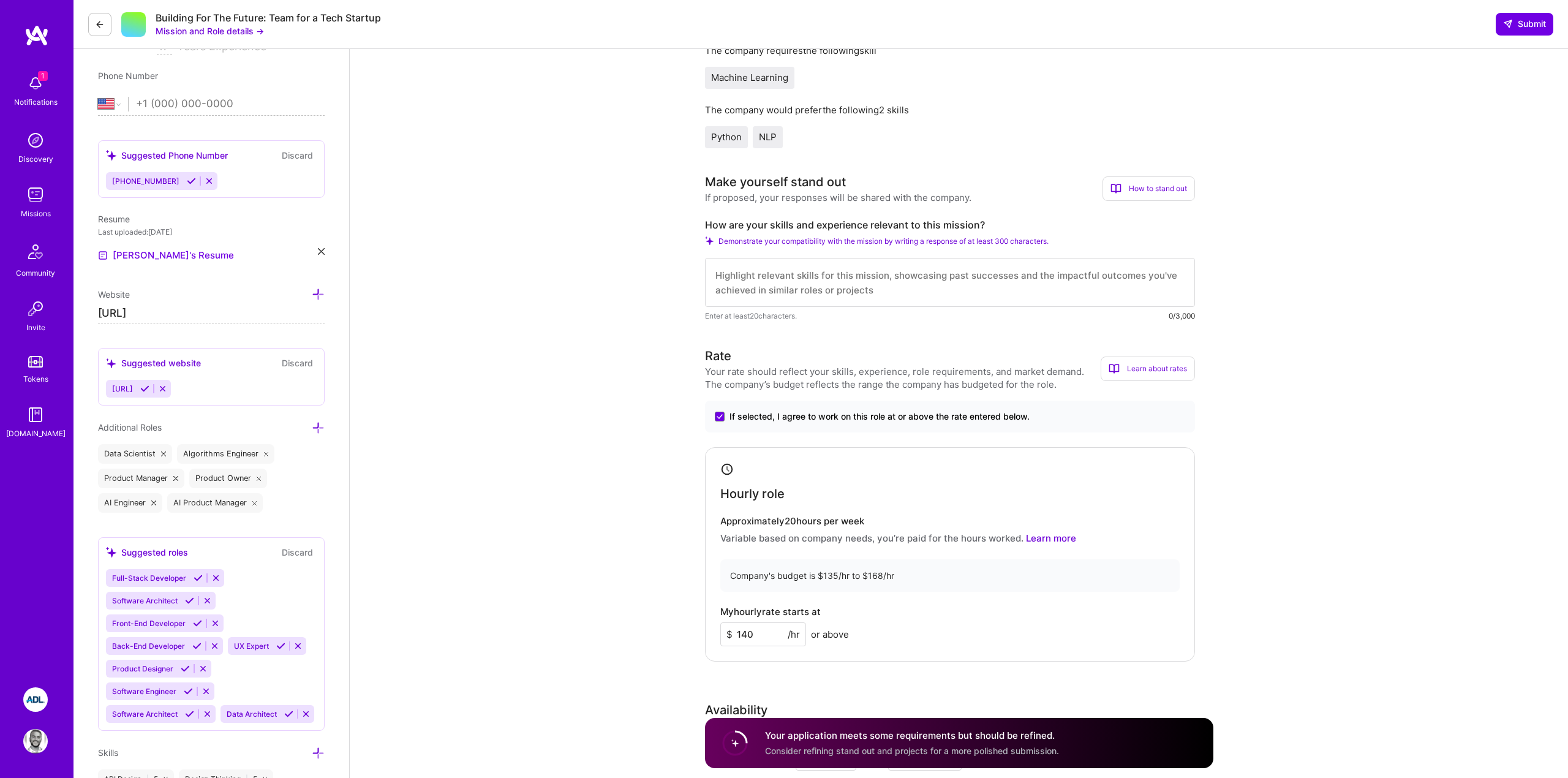
click at [861, 274] on textarea at bounding box center [950, 282] width 490 height 49
paste textarea "I’ve worked extensively on problems similar to this mission—identifying which r…"
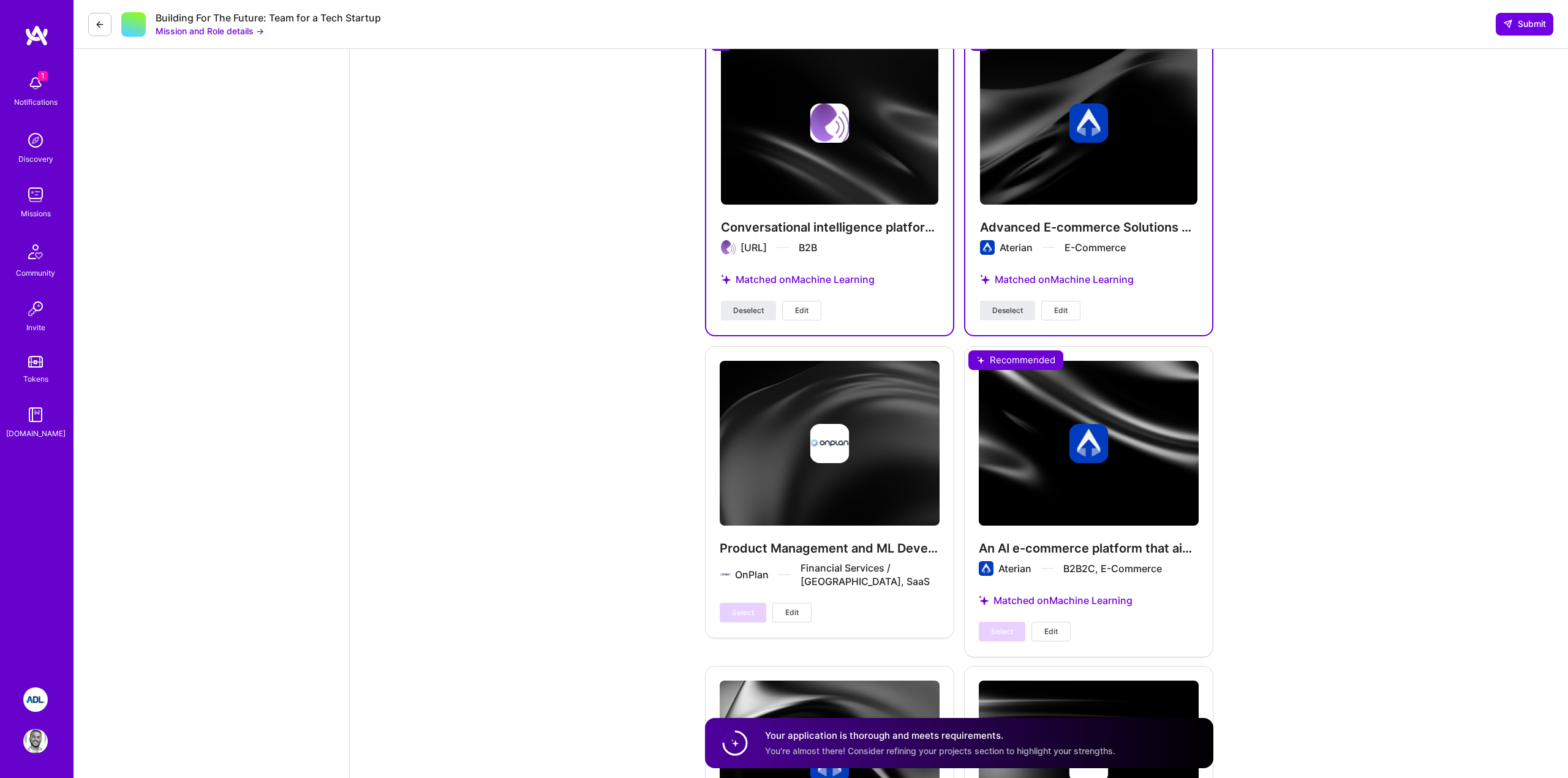
scroll to position [3023, 0]
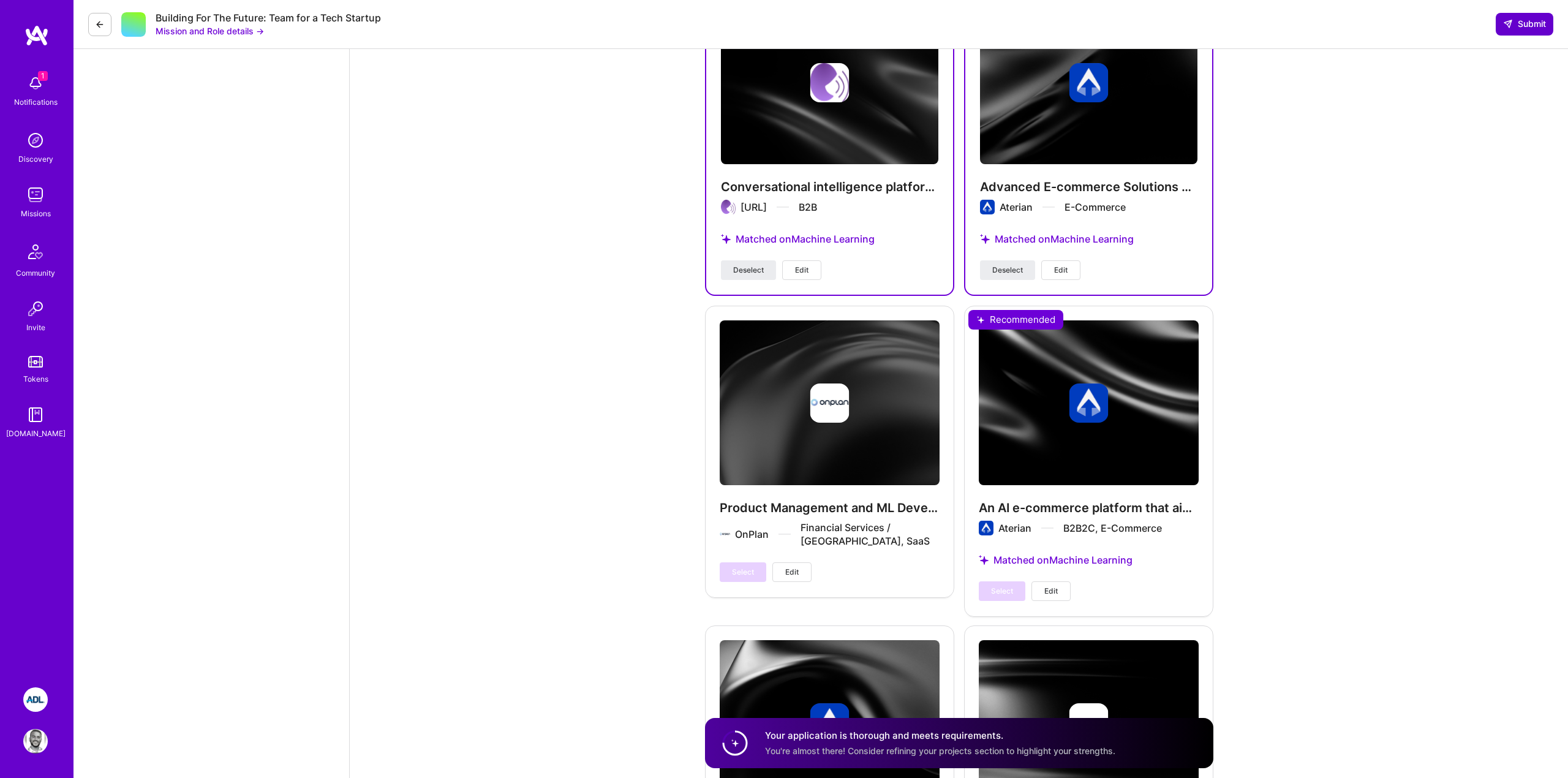
type textarea "I’ve worked extensively on problems similar to this mission—identifying which r…"
click at [1507, 23] on icon at bounding box center [1508, 23] width 10 height 10
